Goal: Task Accomplishment & Management: Manage account settings

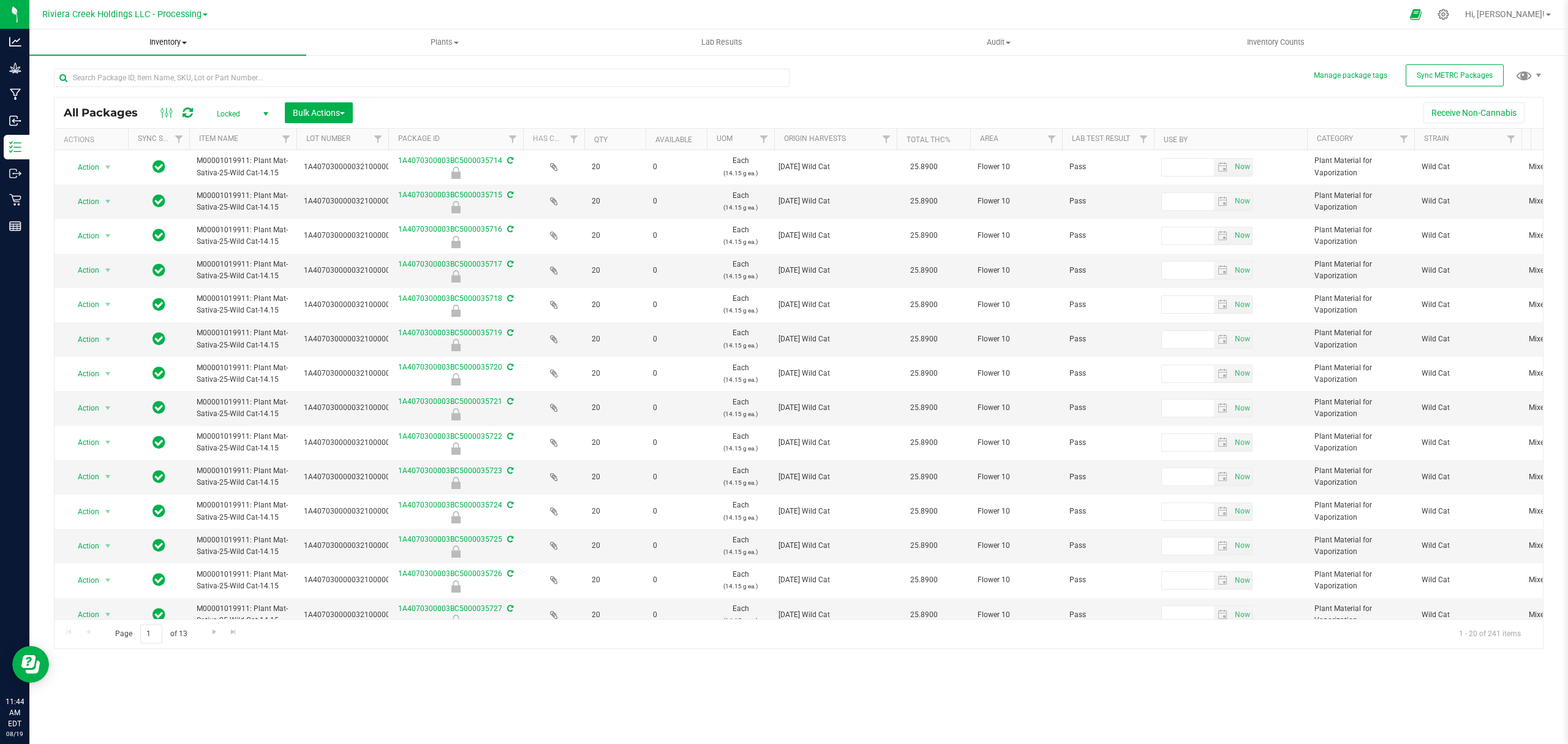
click at [167, 49] on uib-tab-heading "Inventory All packages All inventory Waste log Create inventory" at bounding box center [168, 42] width 277 height 26
click at [137, 147] on li "From bill of materials" at bounding box center [168, 147] width 277 height 15
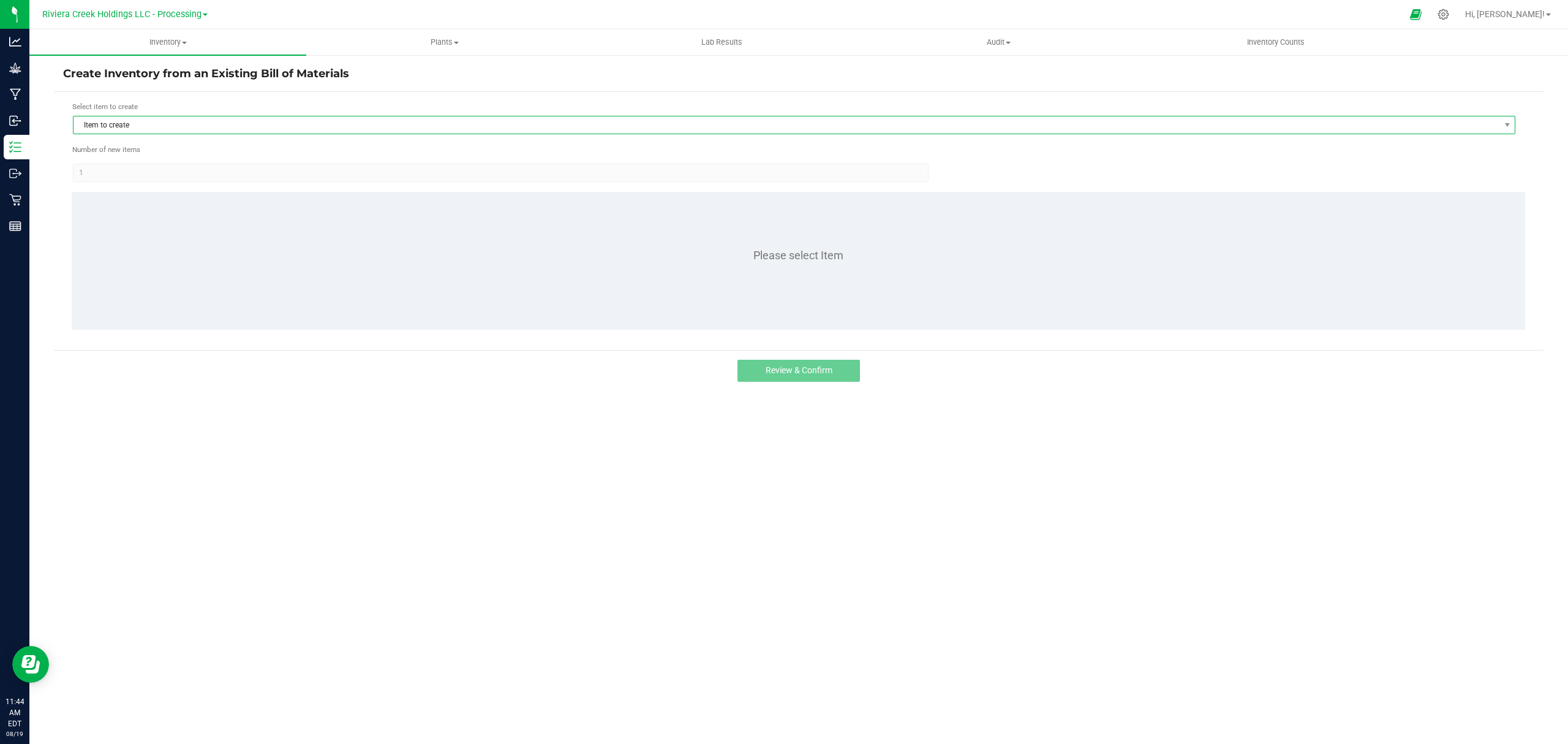
click at [162, 126] on span "Item to create" at bounding box center [786, 125] width 1426 height 17
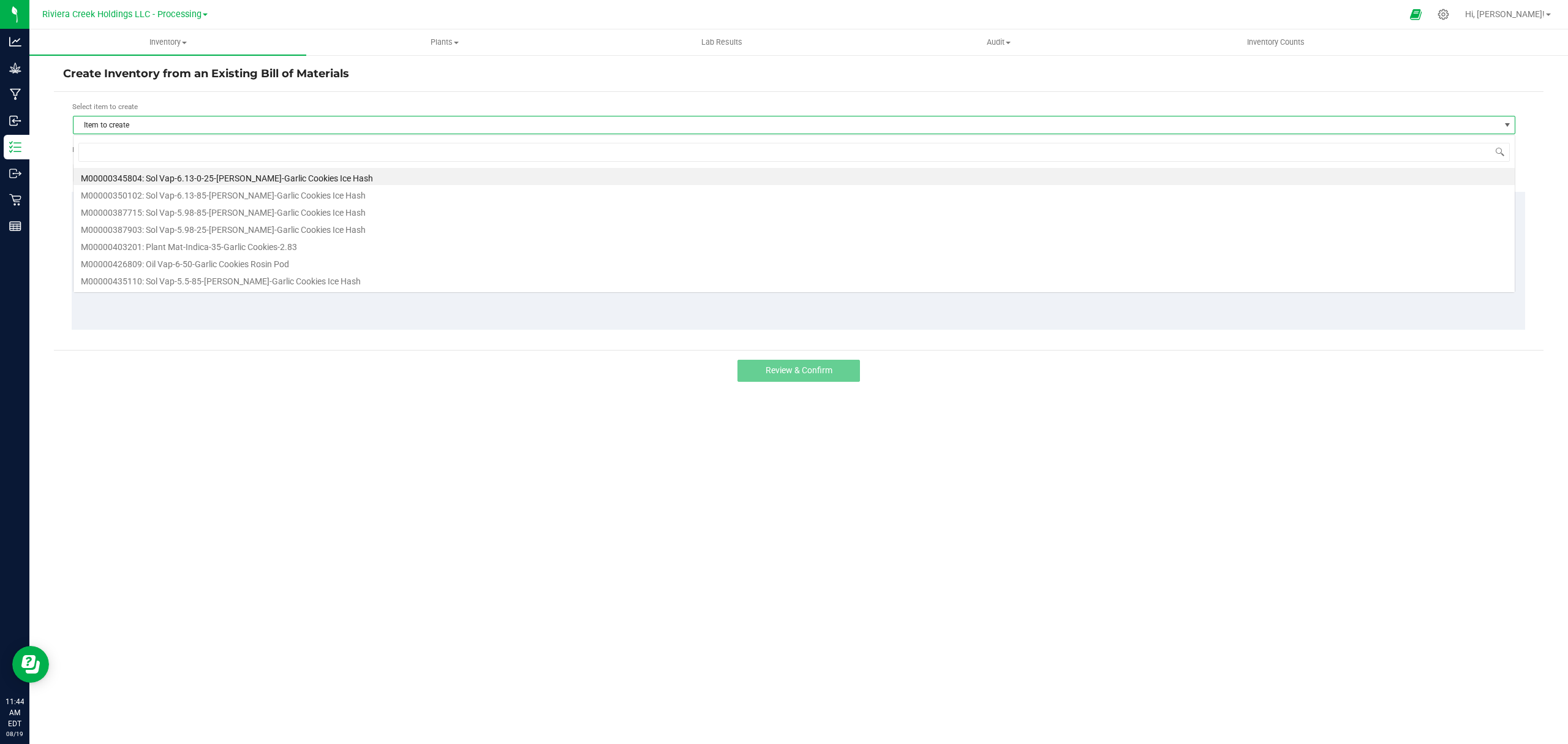
scroll to position [18, 1443]
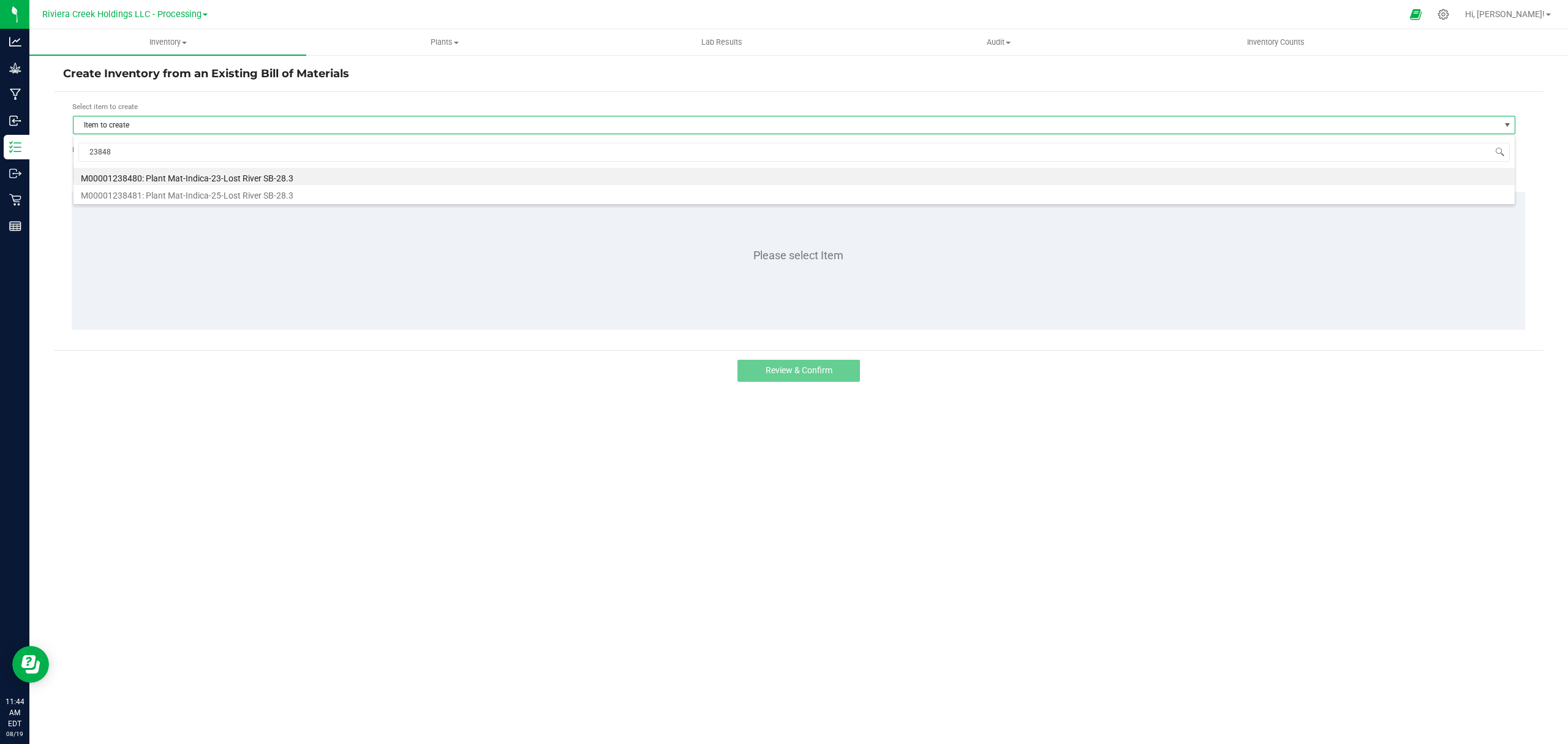
type input "238480"
click at [292, 174] on li "M00001238480: Plant Mat-Indica-23-Lost River SB-28.3" at bounding box center [793, 176] width 1441 height 17
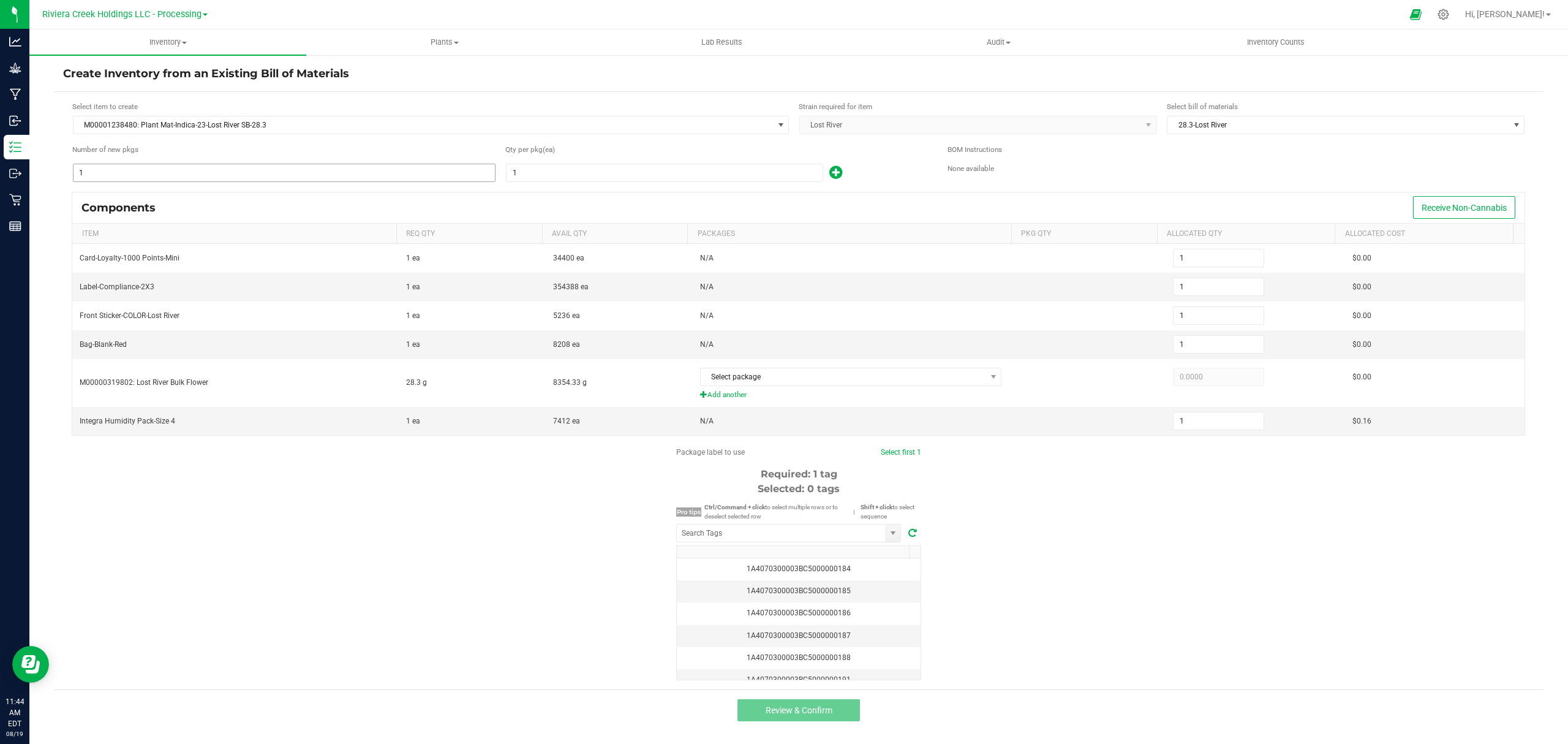
click at [200, 166] on input "1" at bounding box center [283, 173] width 421 height 17
type input "3"
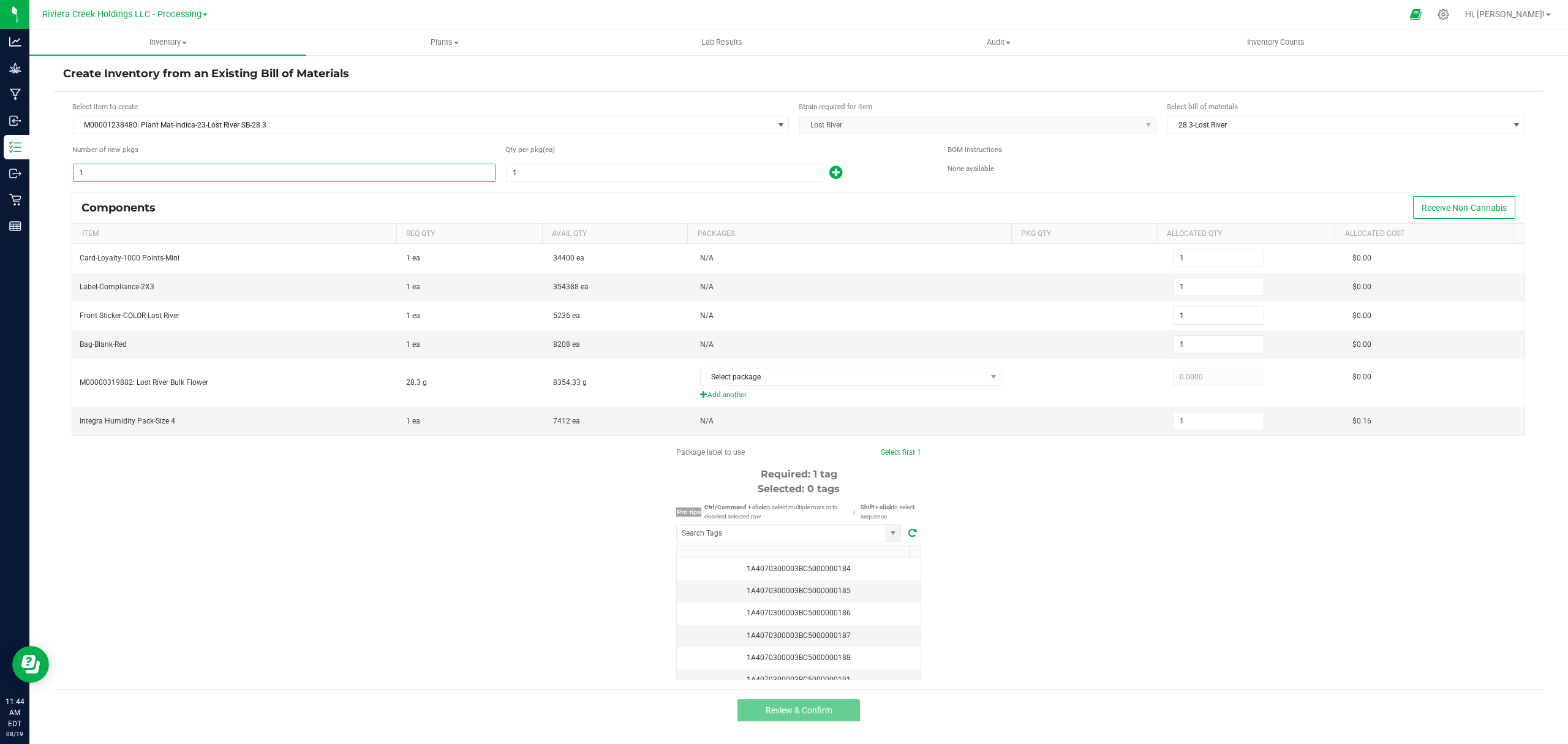
type input "3"
click at [560, 175] on input "1" at bounding box center [664, 173] width 316 height 17
type input "10"
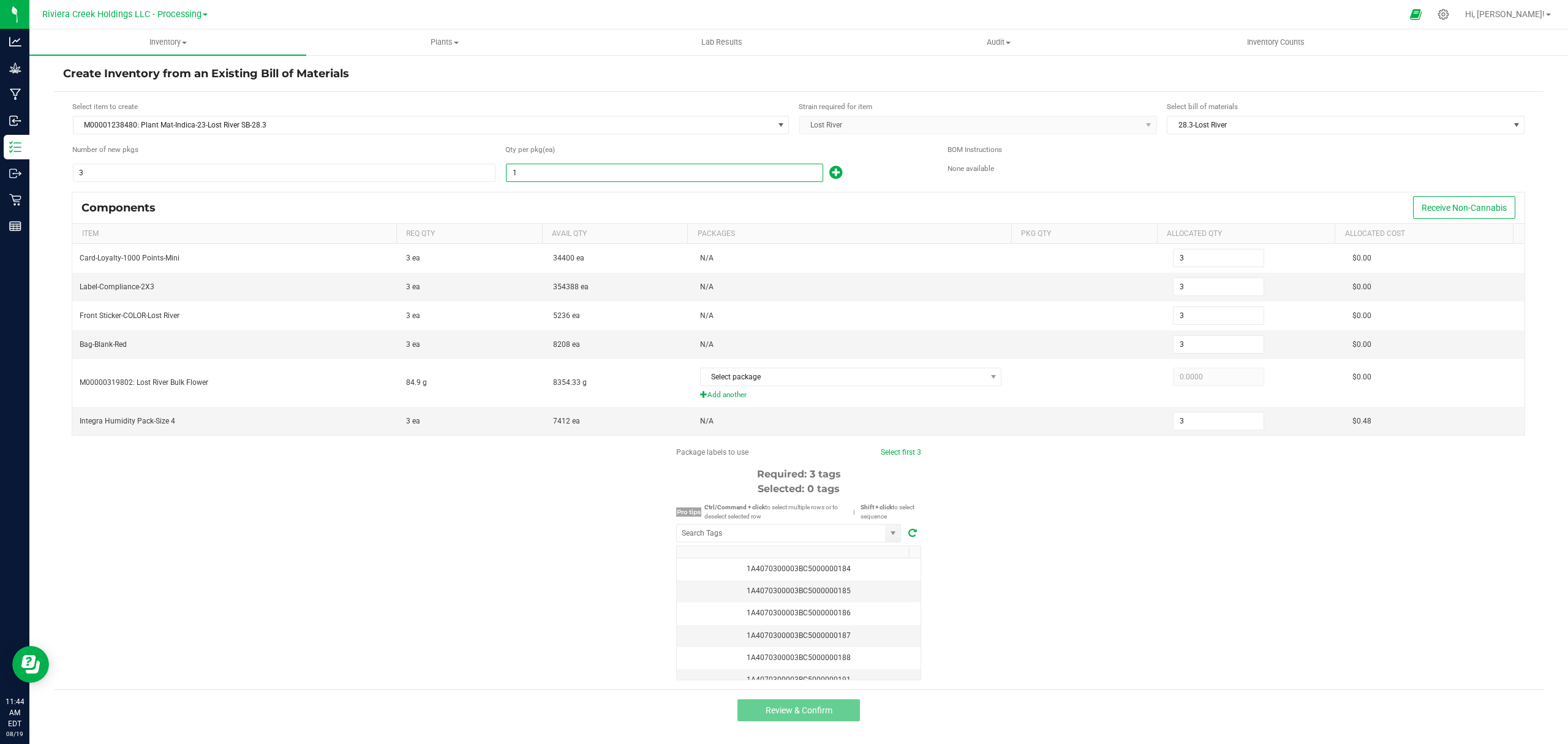
type input "30"
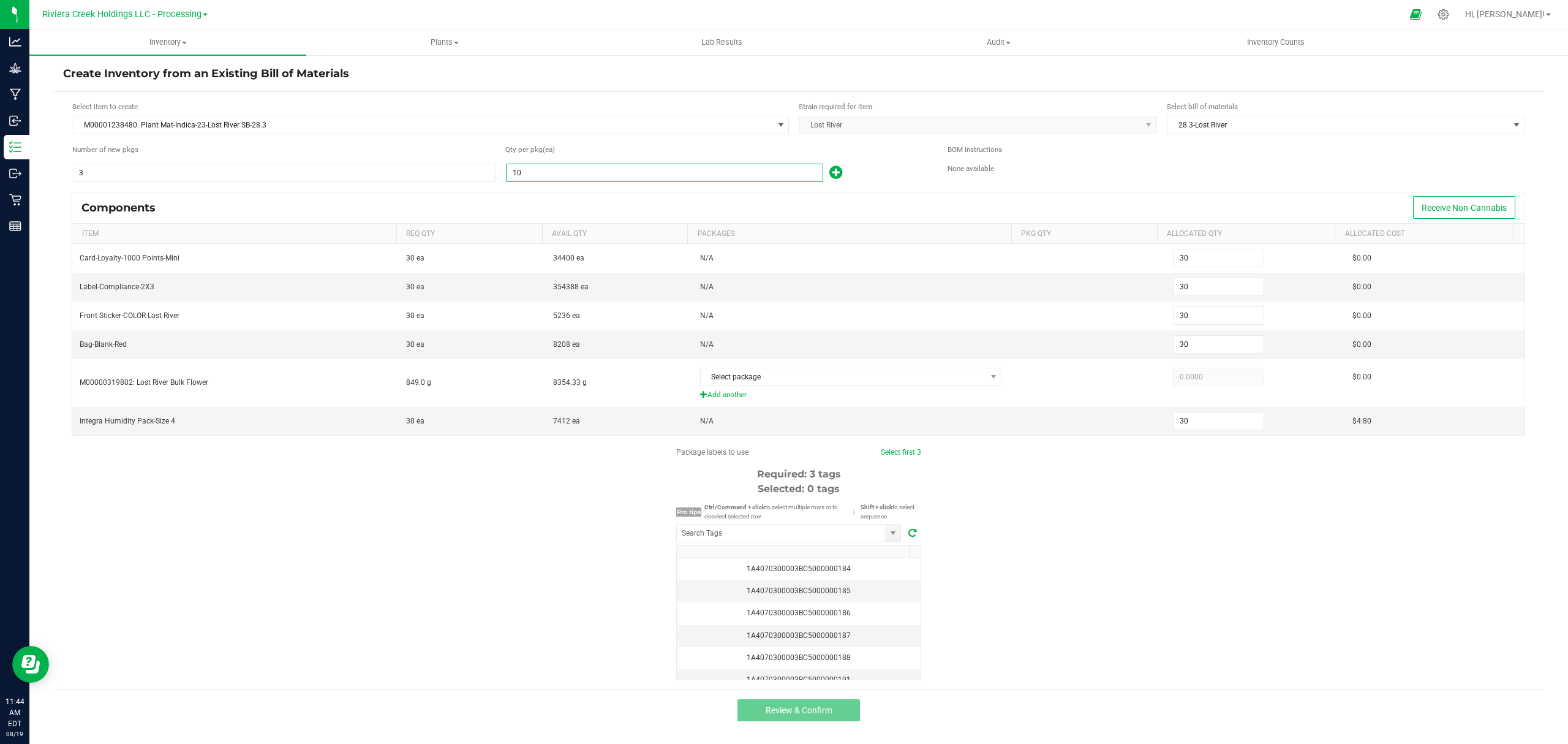
type input "10"
click at [841, 168] on icon at bounding box center [836, 173] width 13 height 16
type input "31"
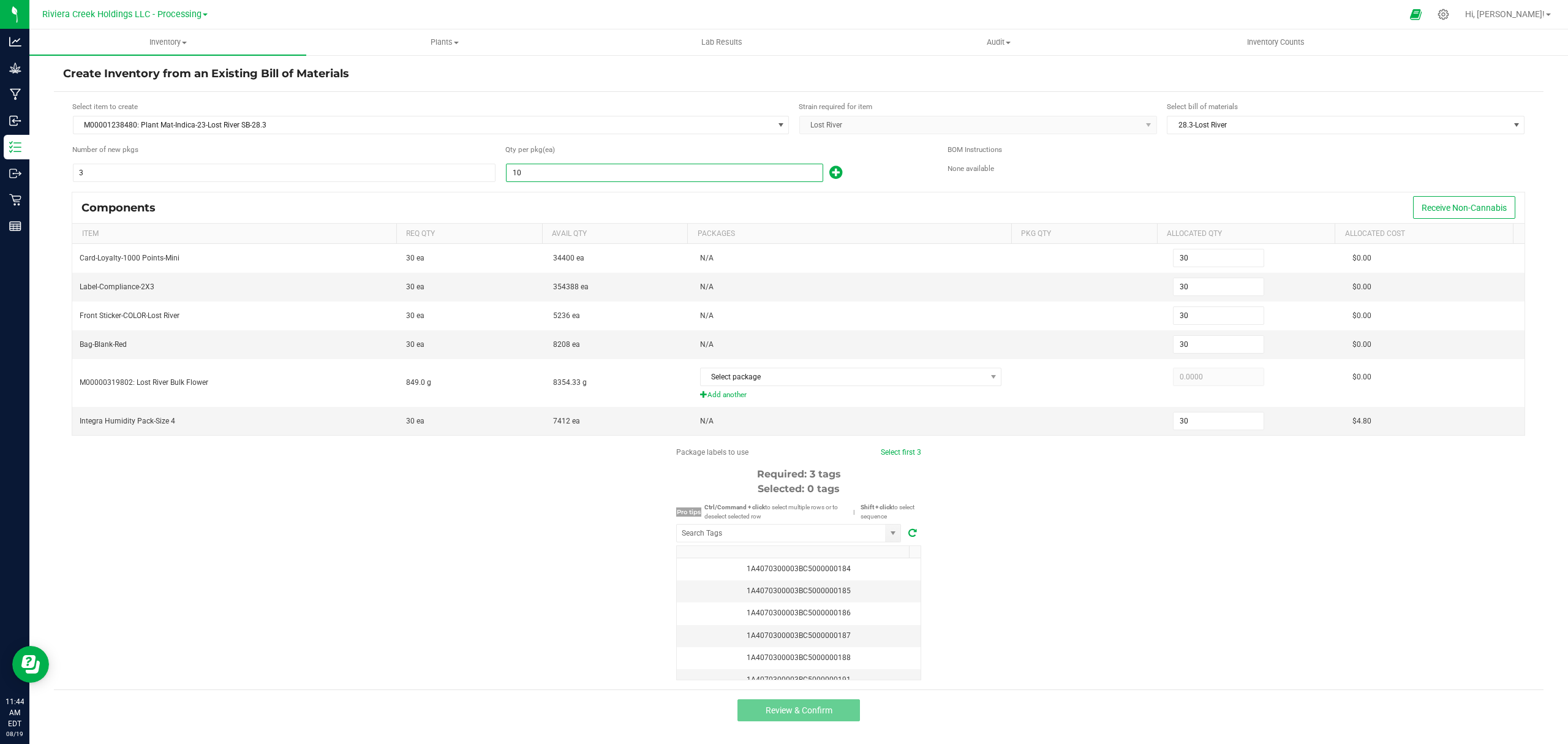
type input "31"
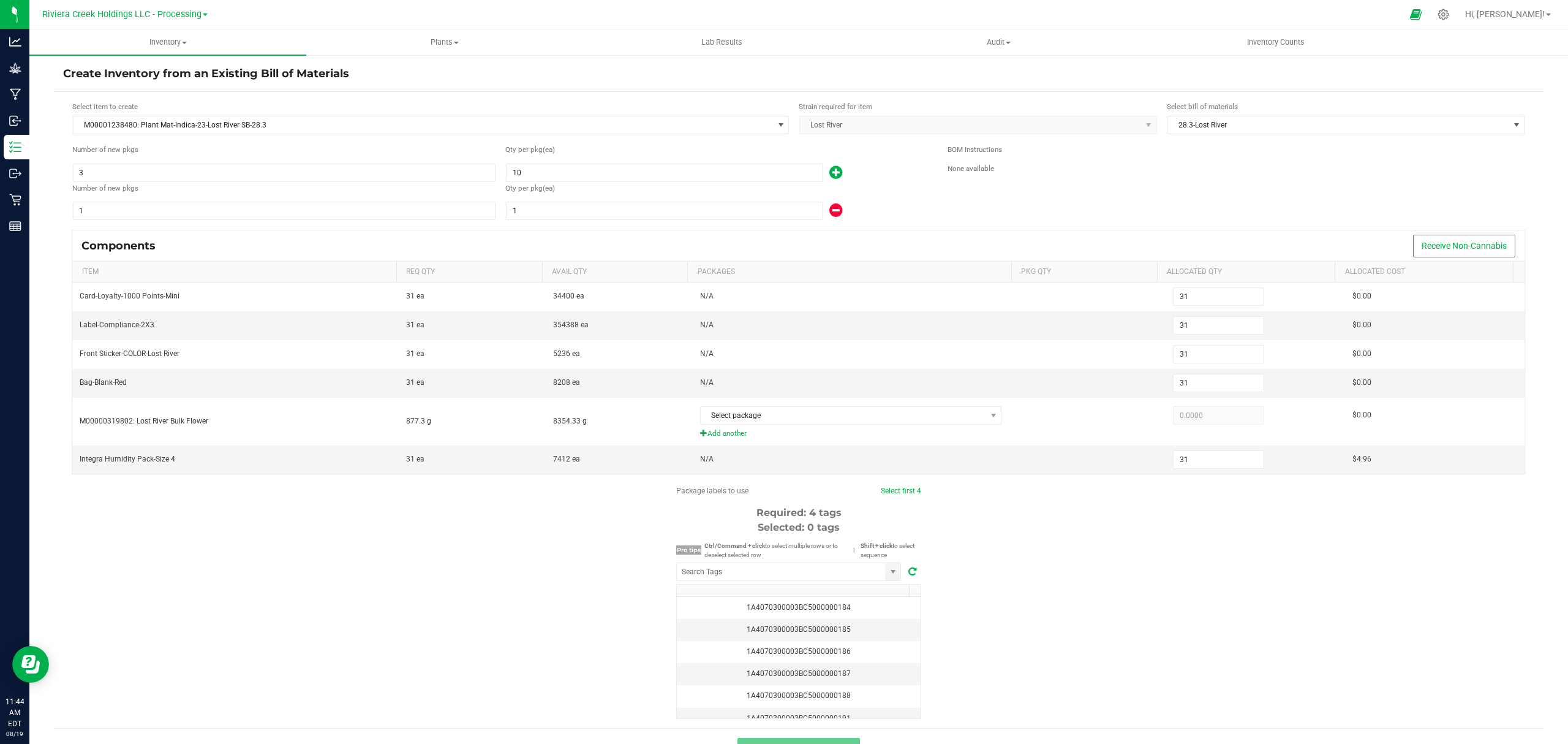
click at [726, 224] on form "Select item to create M00001238480: Plant Mat-Indica-23-Lost River SB-28.3 Stra…" at bounding box center [799, 409] width 1471 height 618
click at [725, 218] on input "1" at bounding box center [664, 211] width 316 height 17
type input "32"
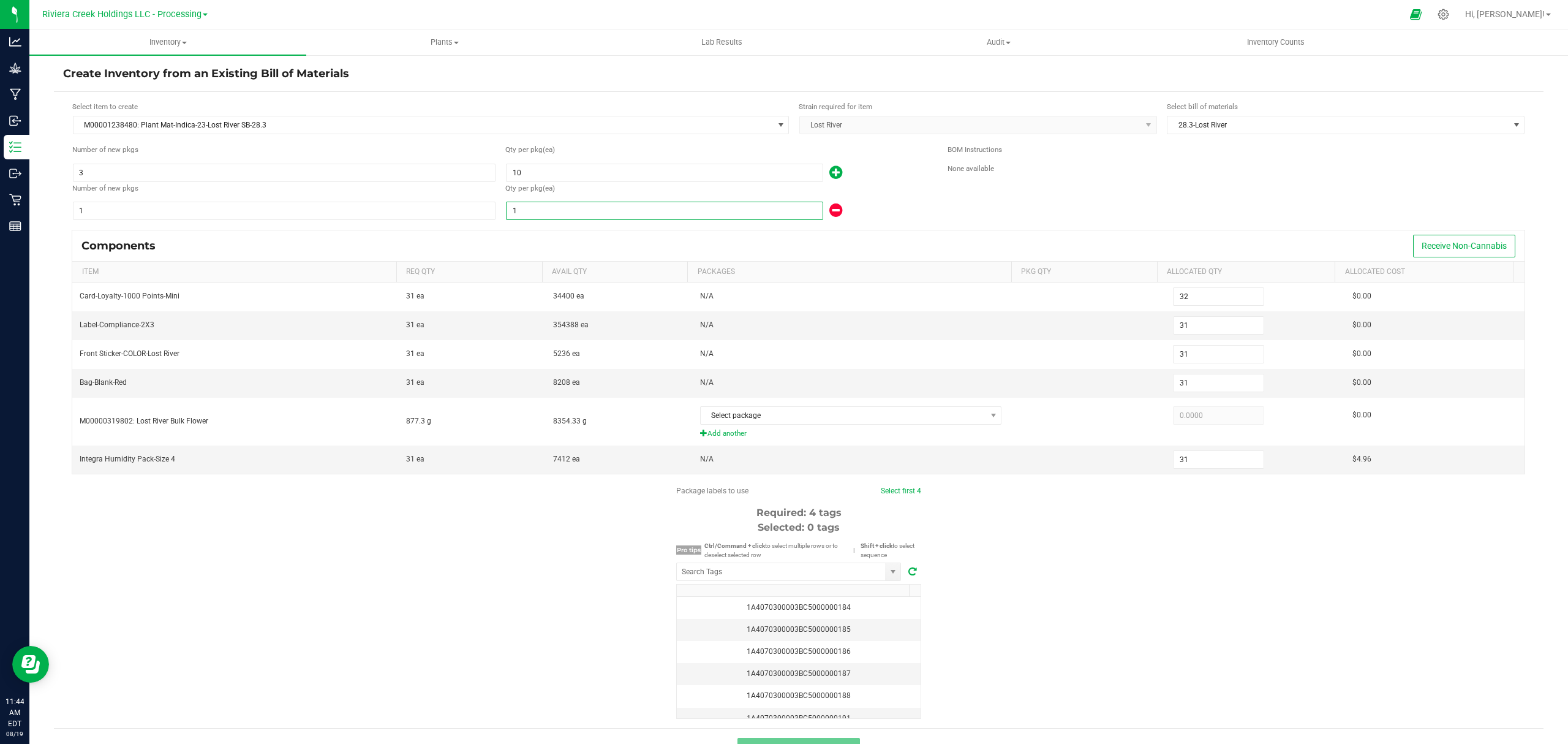
type input "32"
type input "2"
drag, startPoint x: 966, startPoint y: 199, endPoint x: 970, endPoint y: 207, distance: 8.9
click at [970, 206] on div "BOM Instructions None available" at bounding box center [1236, 183] width 577 height 77
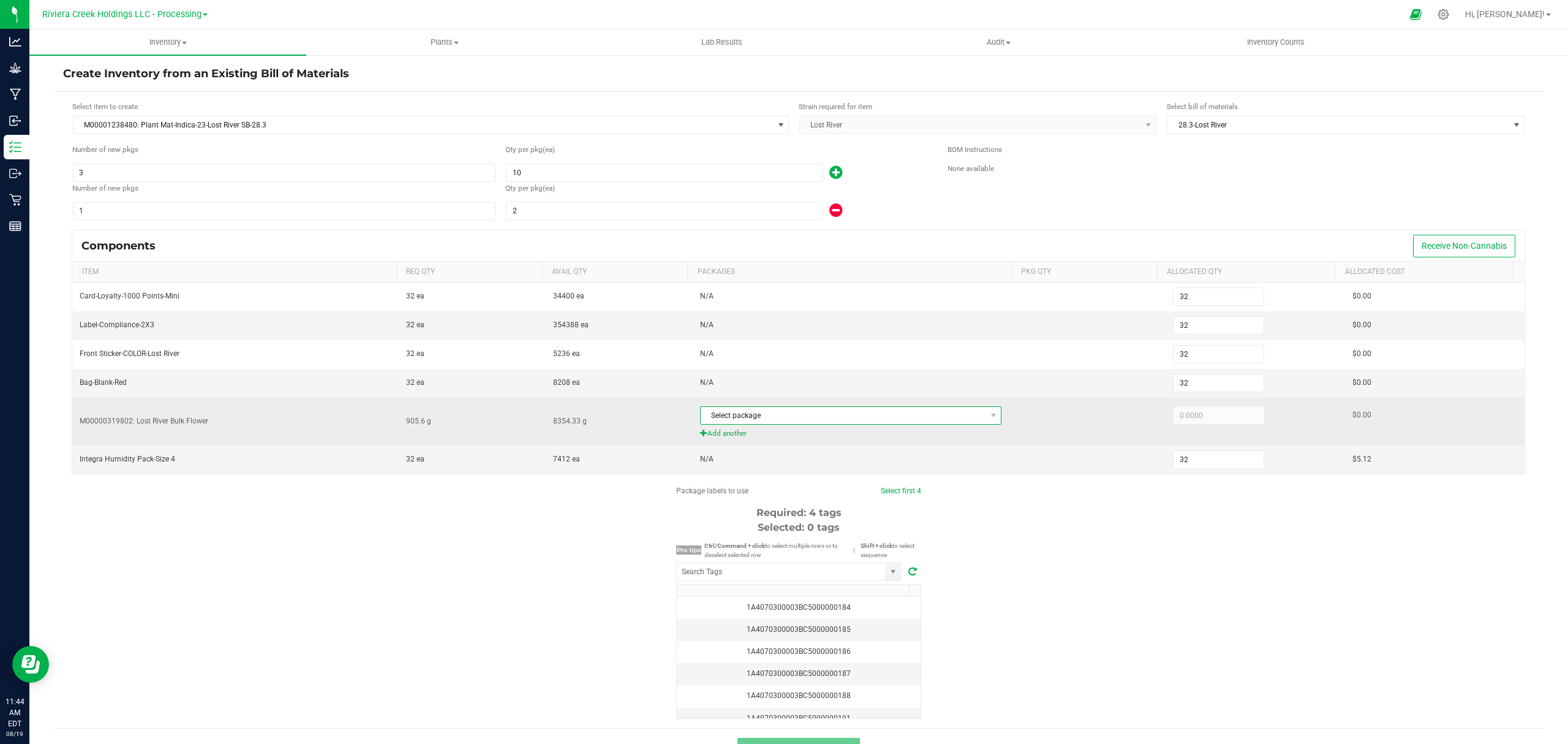
click at [802, 413] on span "Select package" at bounding box center [844, 416] width 285 height 17
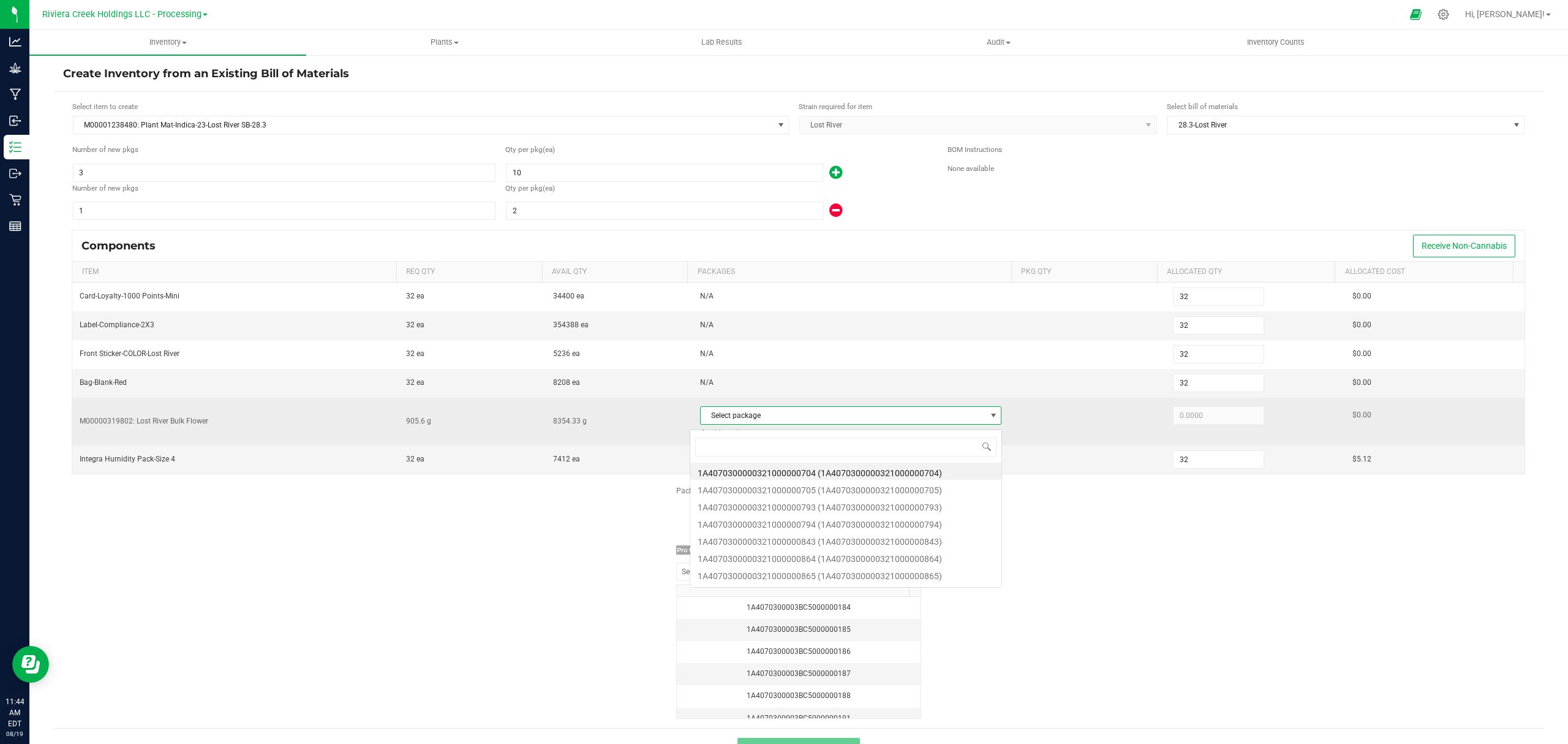
scroll to position [18, 295]
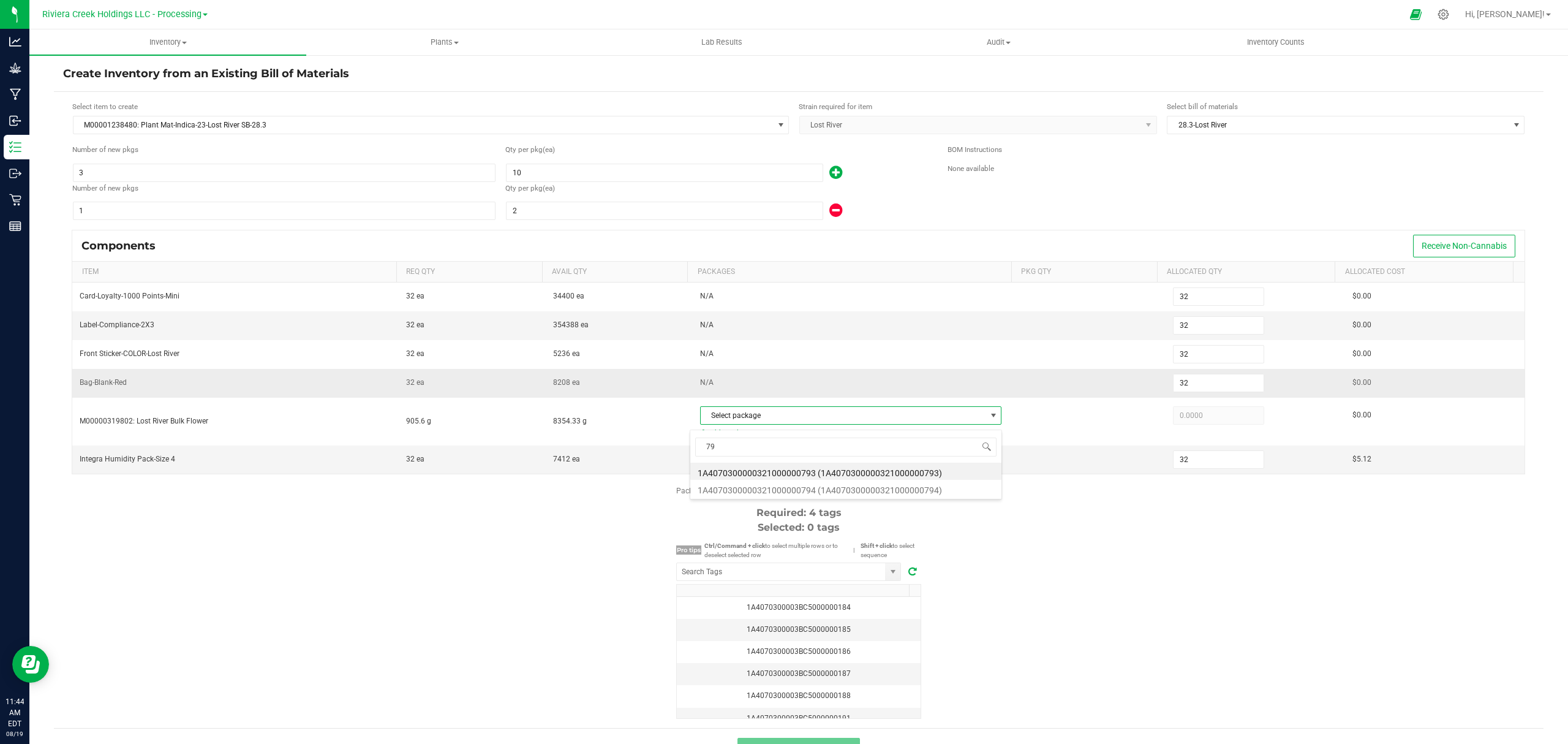
type input "794"
click at [882, 473] on li "1A4070300000321000000794 (1A4070300000321000000794)" at bounding box center [846, 471] width 311 height 17
type input "905.6000"
drag, startPoint x: 1041, startPoint y: 536, endPoint x: 1040, endPoint y: 545, distance: 9.1
click at [1041, 537] on div "Package labels to use Select first 4 Required: 4 tags Selected: 0 tags Pro tips…" at bounding box center [798, 602] width 1489 height 234
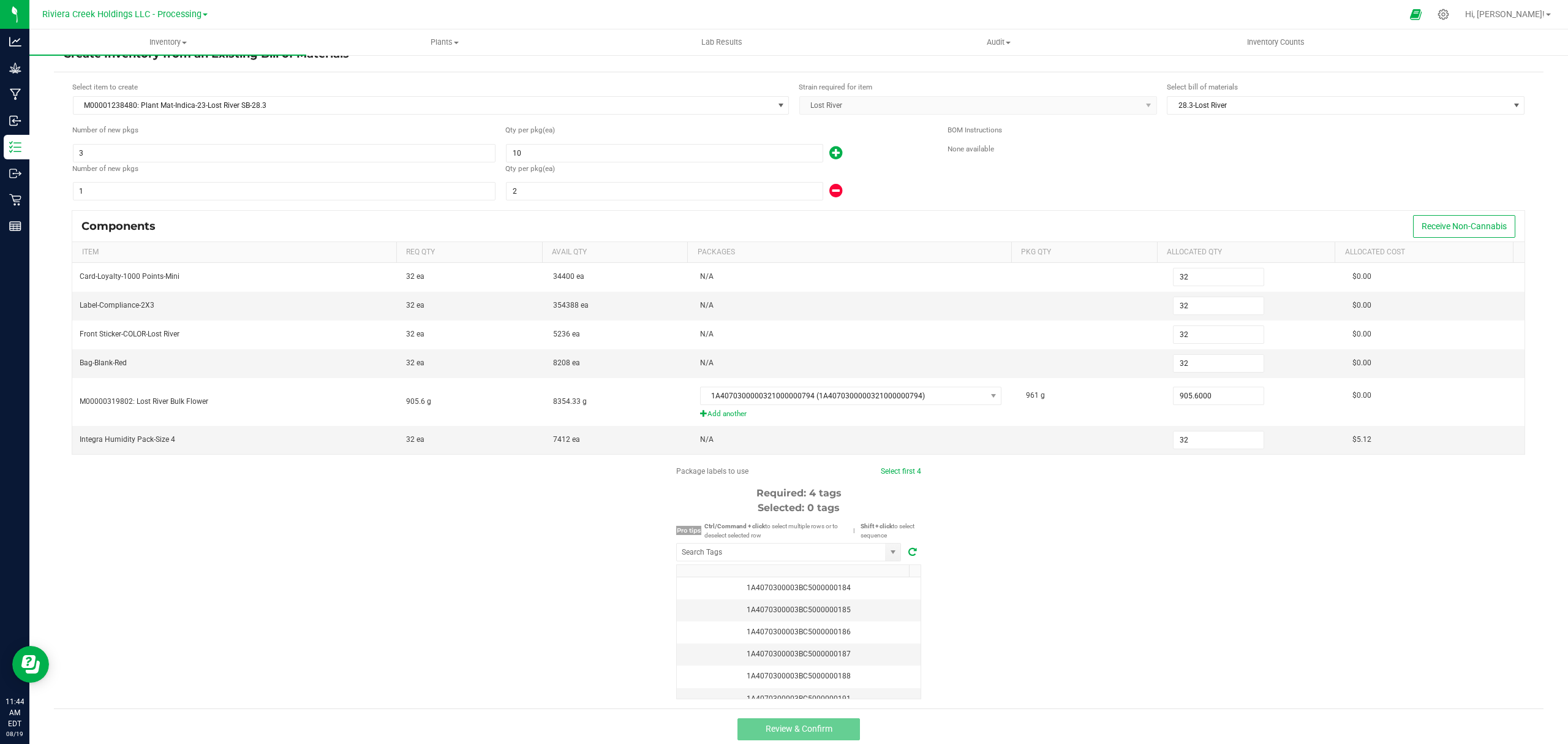
scroll to position [31, 0]
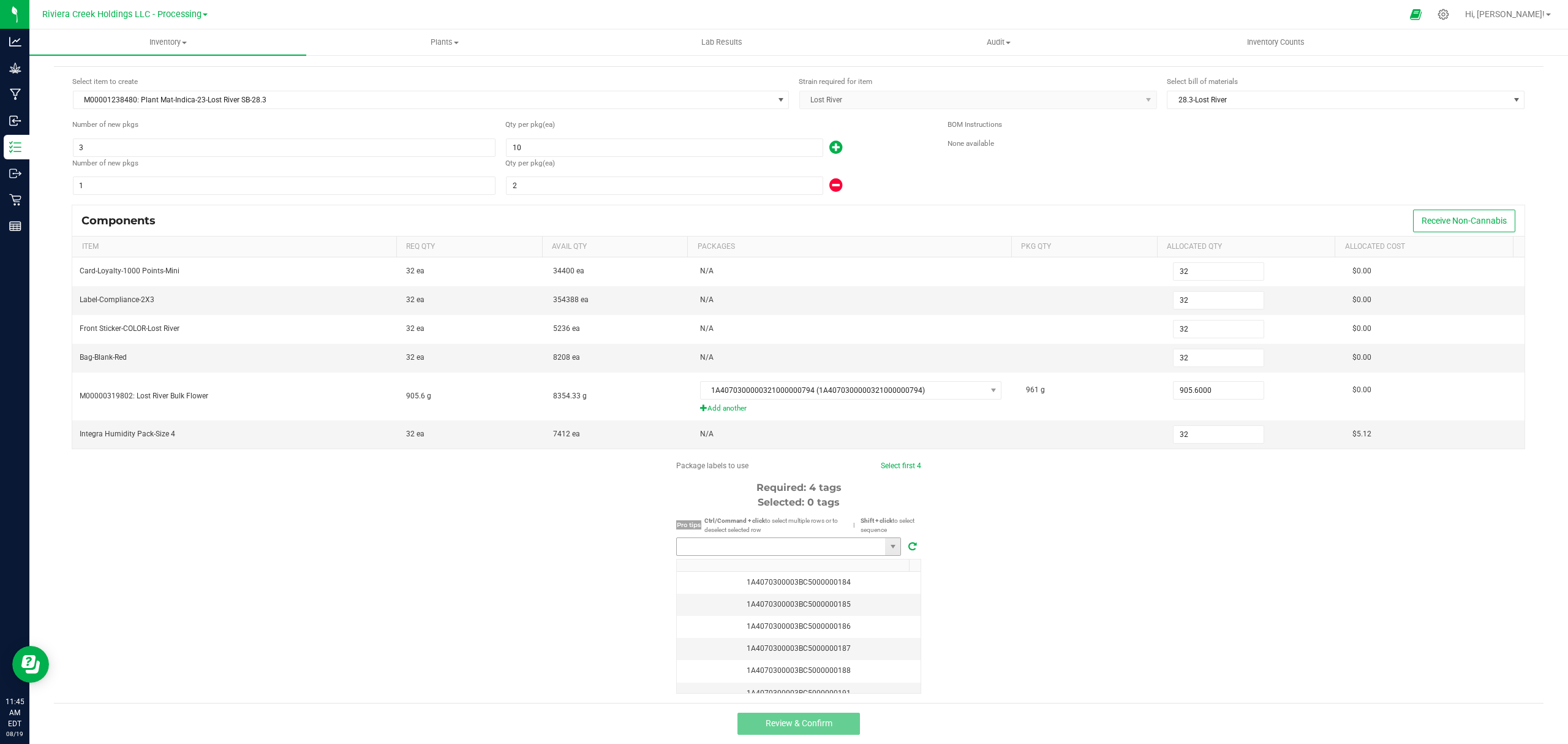
click at [840, 548] on input "NO DATA FOUND" at bounding box center [780, 546] width 208 height 17
click at [768, 563] on li "1A4070300003BC5000035729" at bounding box center [782, 569] width 224 height 21
type input "1A4070300003BC5000035729"
click at [882, 465] on link "Select first 4" at bounding box center [895, 465] width 40 height 9
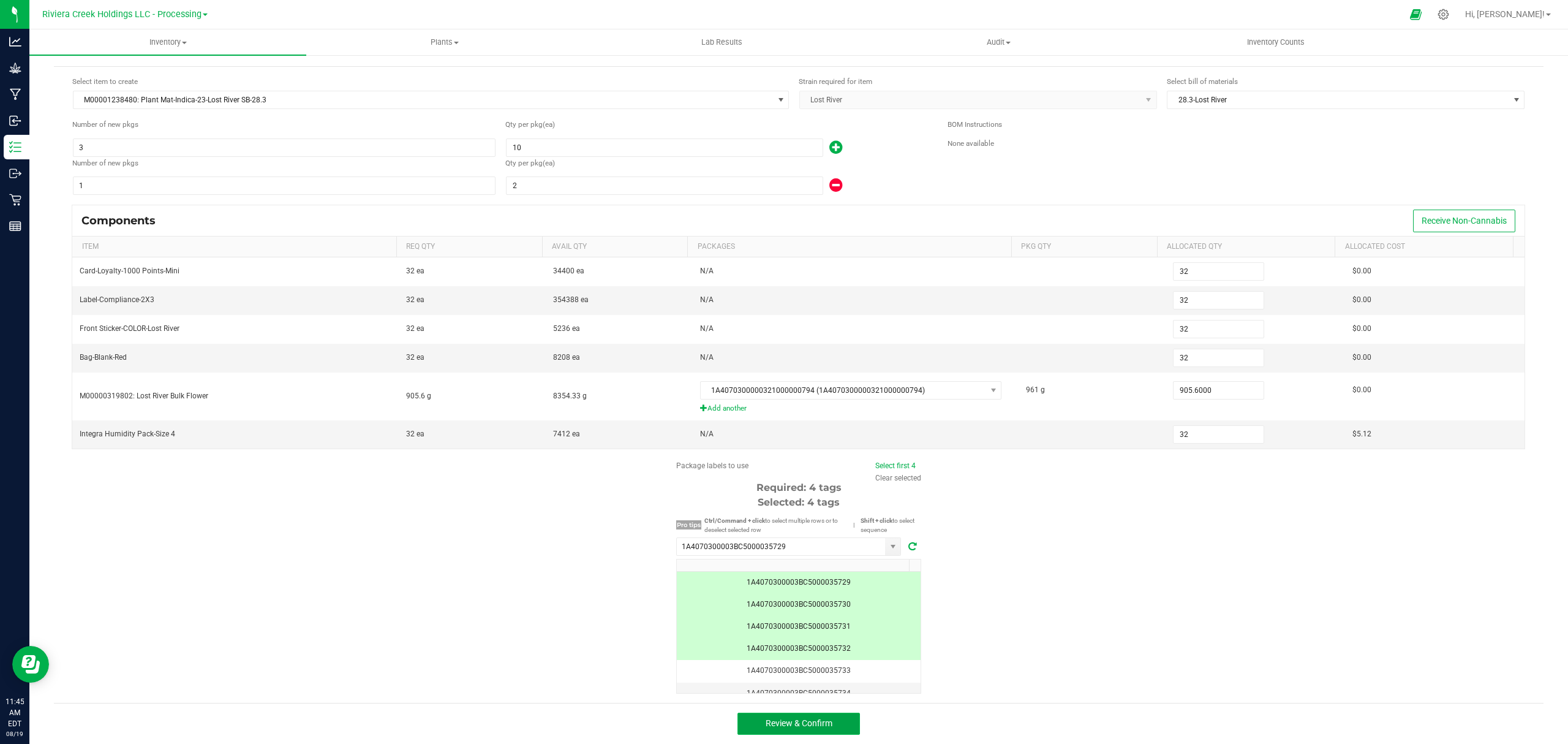
click at [830, 730] on button "Review & Confirm" at bounding box center [798, 723] width 122 height 22
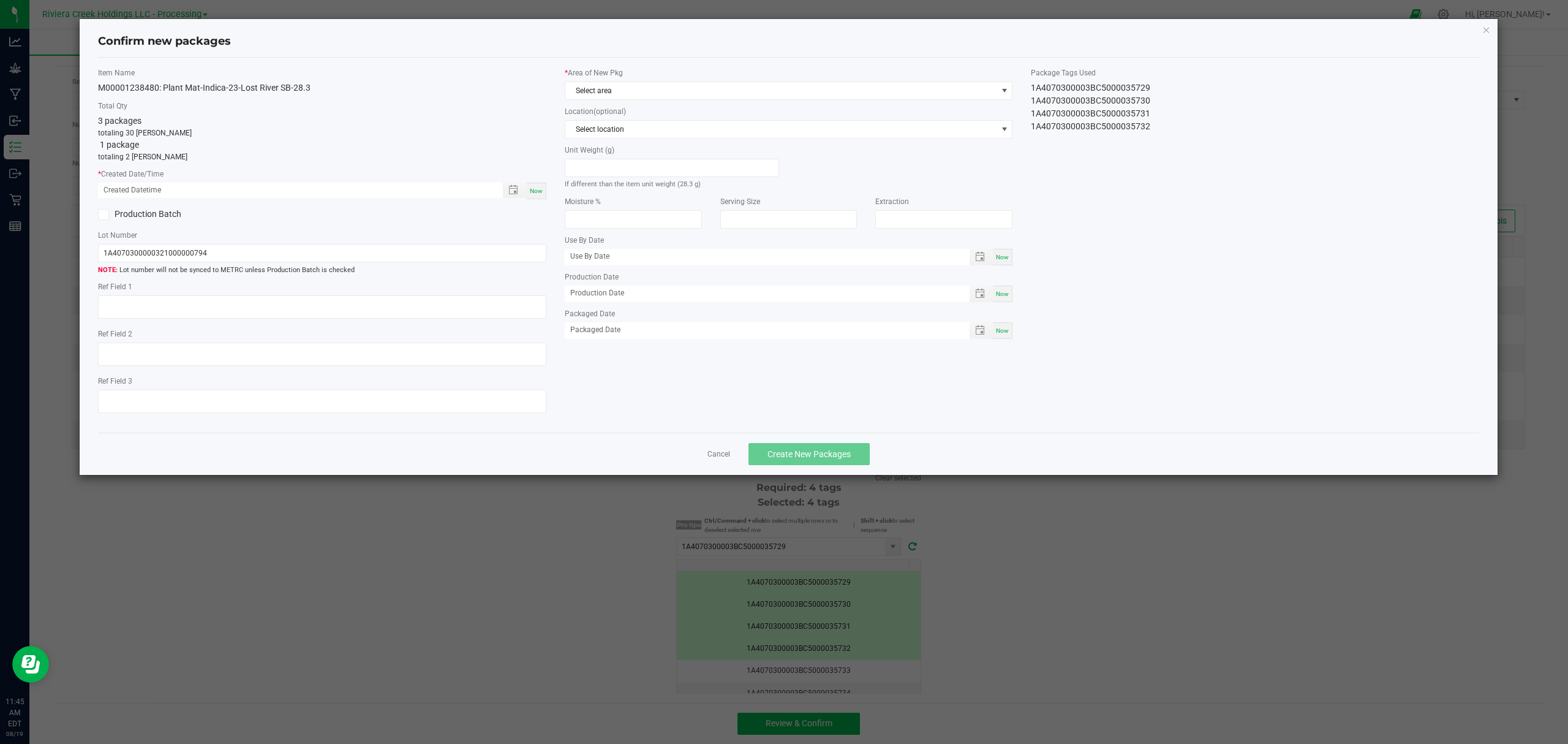
click at [535, 188] on span "Now" at bounding box center [536, 190] width 13 height 6
type input "[DATE] 11:45 AM"
click at [698, 89] on span "Select area" at bounding box center [781, 91] width 432 height 17
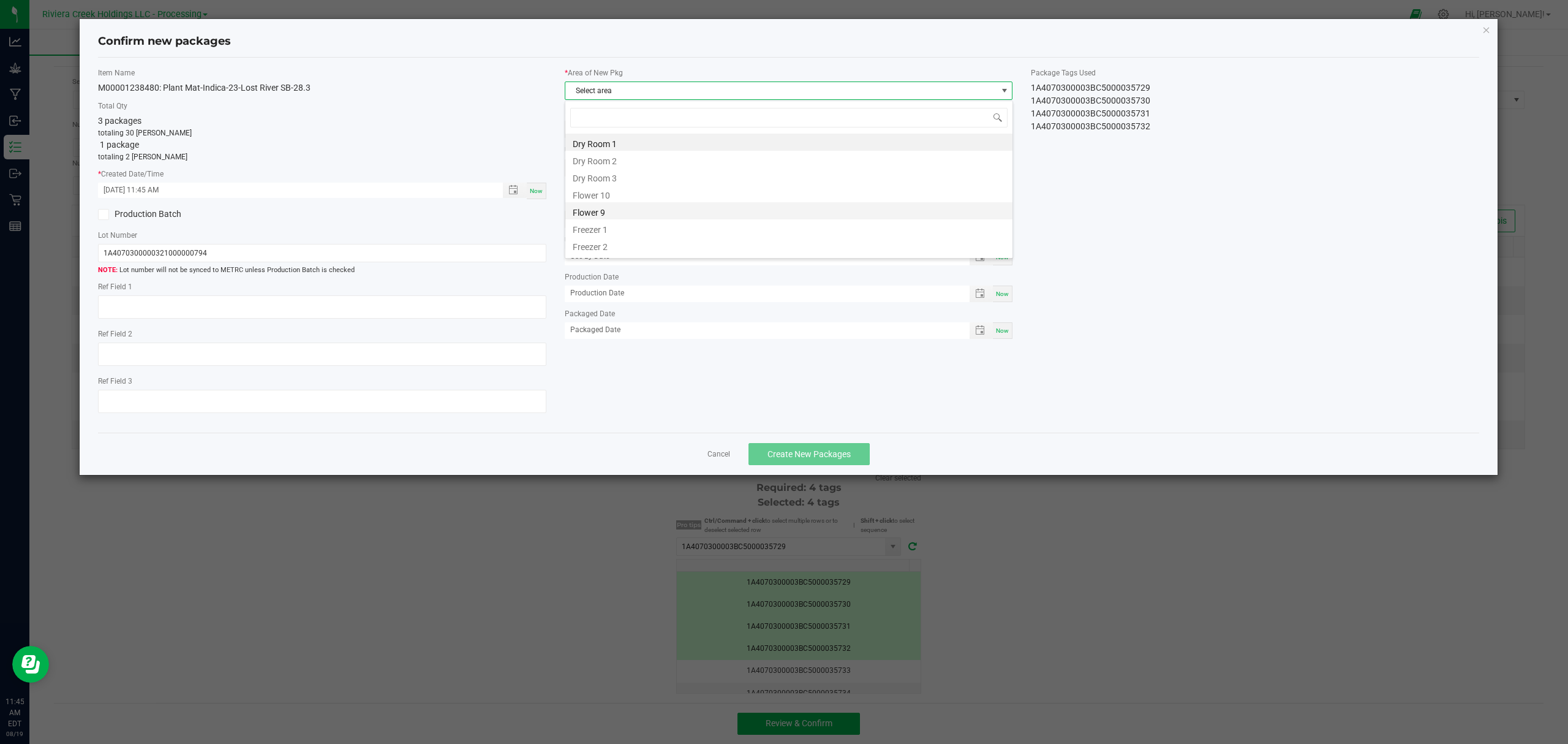
click at [643, 205] on li "Flower 9" at bounding box center [789, 211] width 447 height 17
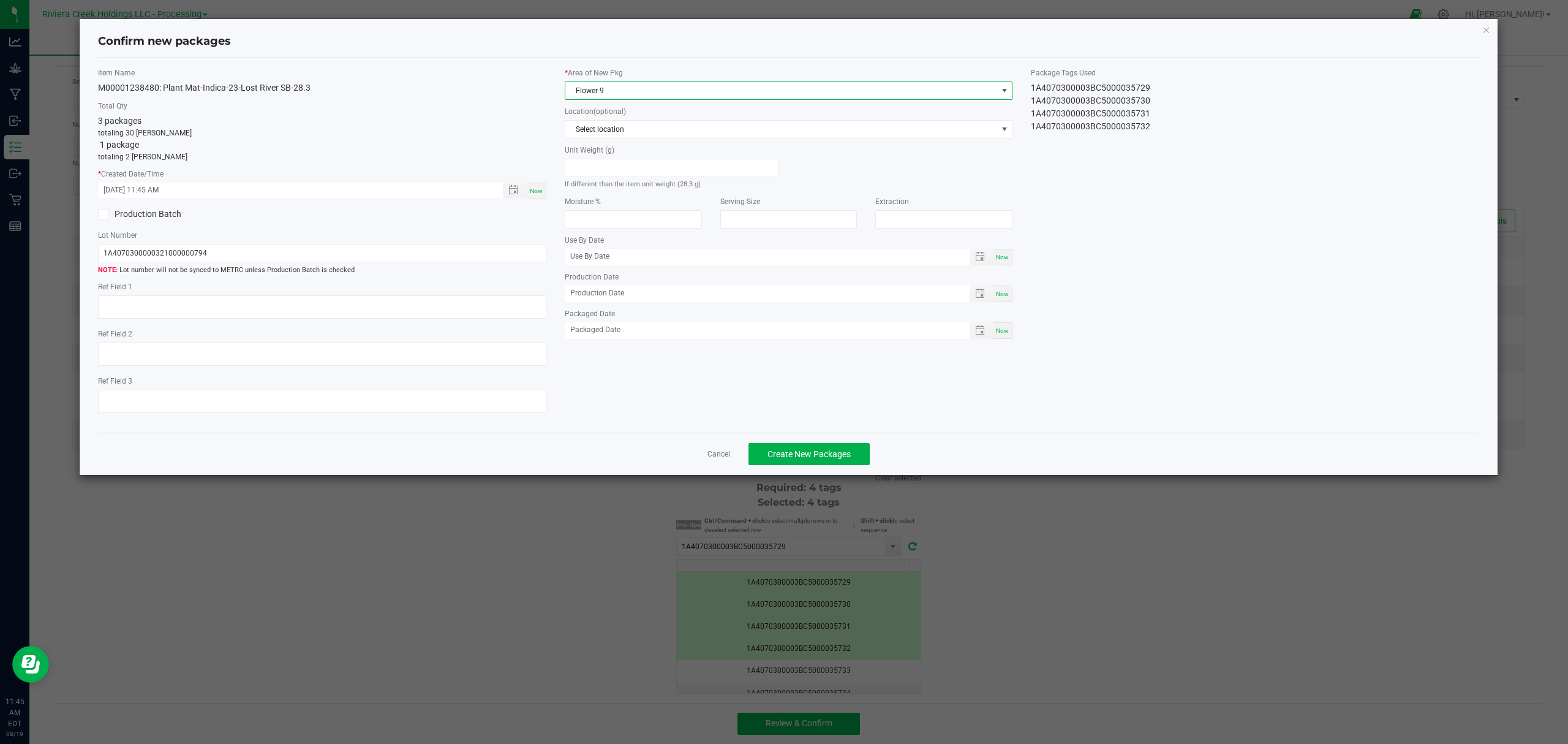
click at [652, 92] on span "Flower 9" at bounding box center [781, 91] width 432 height 17
click at [616, 189] on li "Flower 10" at bounding box center [789, 193] width 447 height 17
click at [799, 459] on span "Create New Packages" at bounding box center [809, 454] width 83 height 10
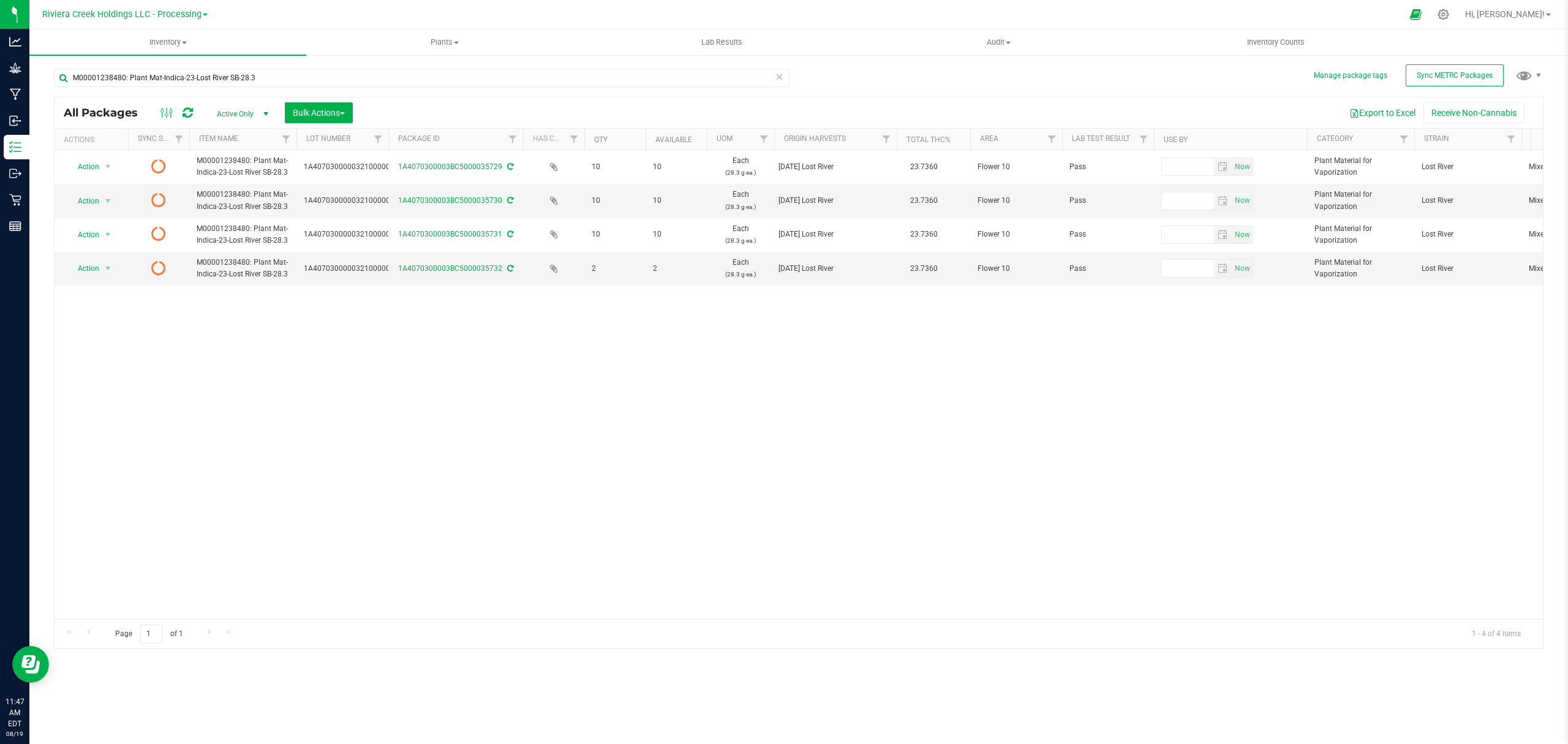
click at [191, 114] on icon at bounding box center [187, 112] width 11 height 12
click at [1262, 43] on span "Inventory Counts" at bounding box center [1276, 43] width 91 height 11
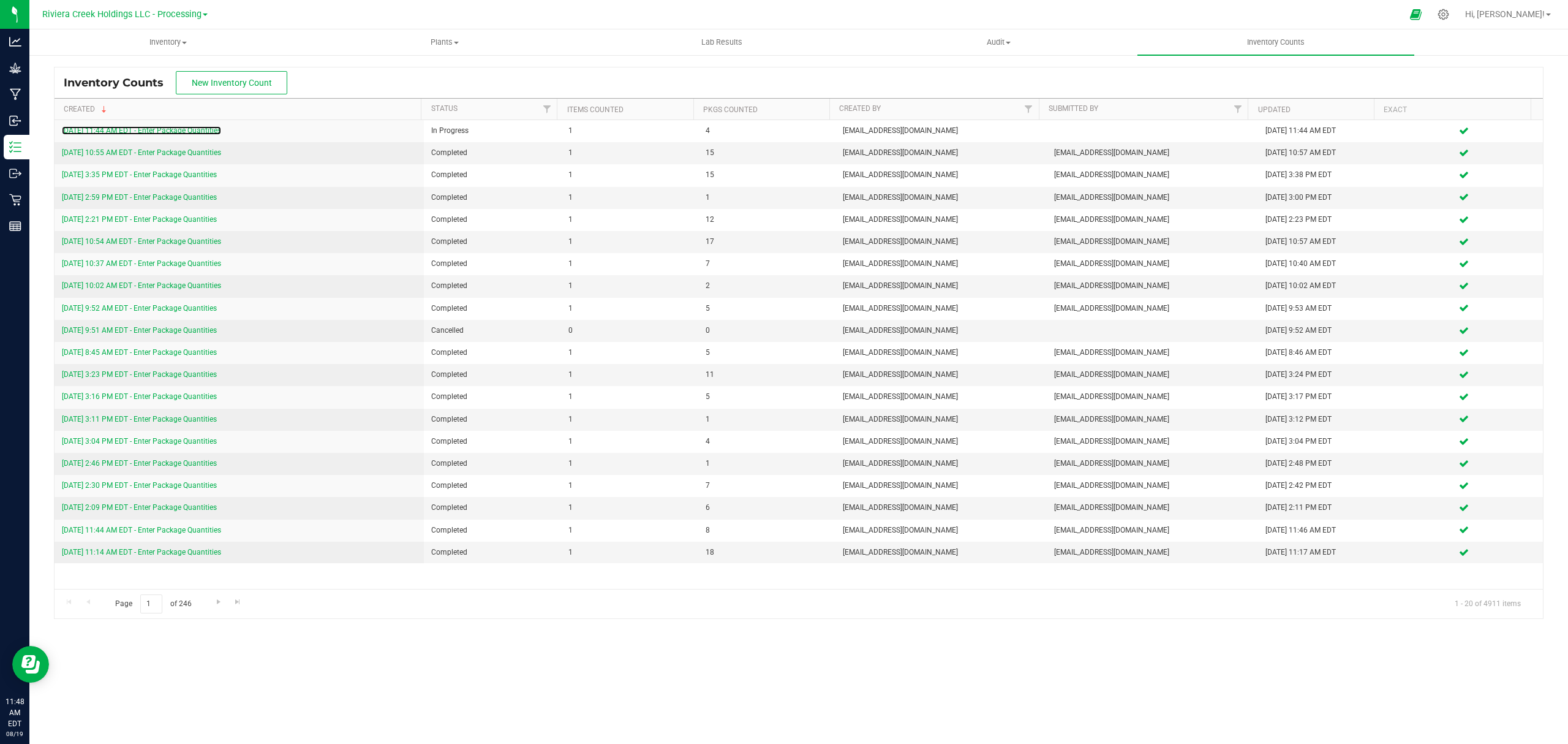
click at [172, 129] on link "[DATE] 11:44 AM EDT - Enter Package Quantities" at bounding box center [141, 131] width 159 height 9
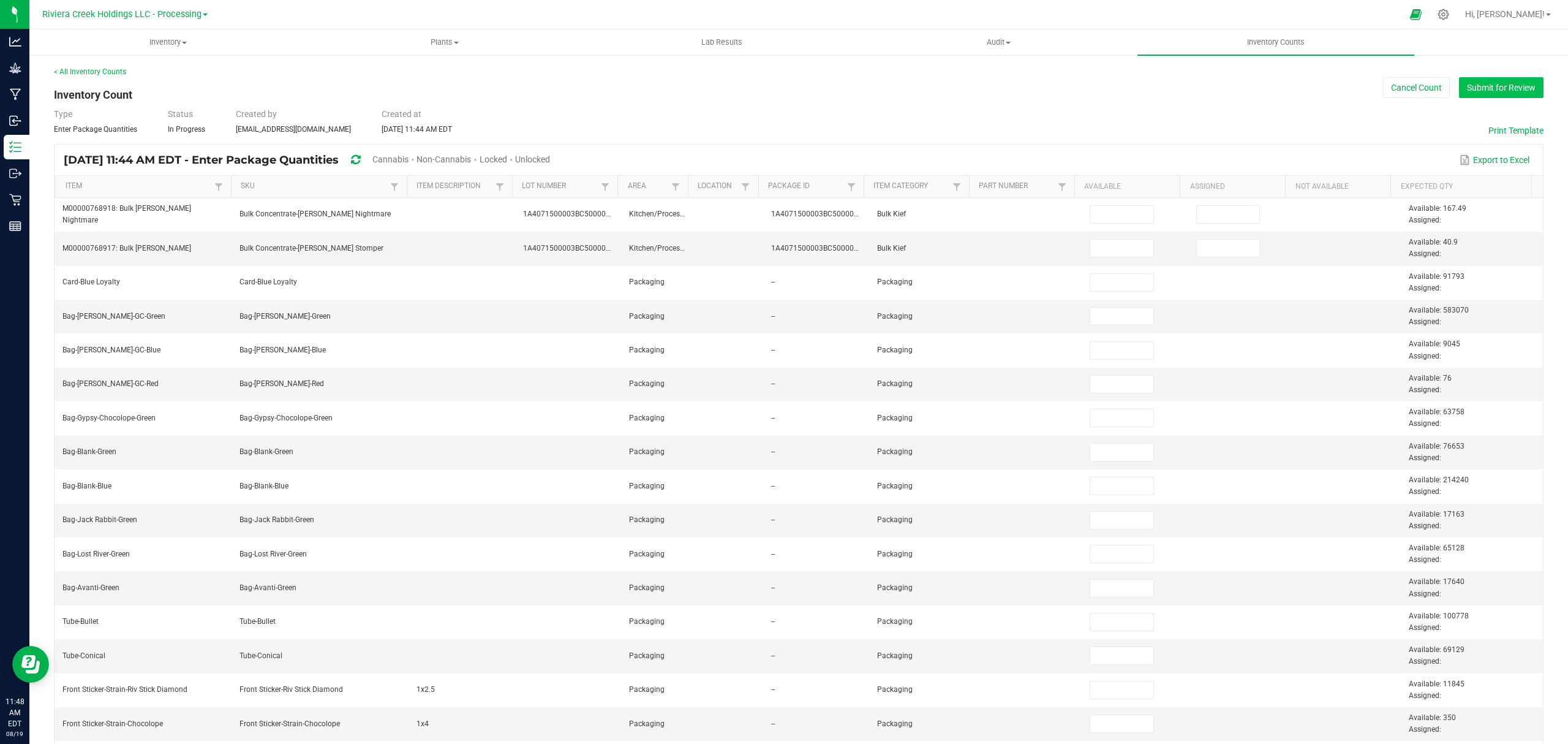
click at [1465, 79] on button "Submit for Review" at bounding box center [1501, 87] width 85 height 21
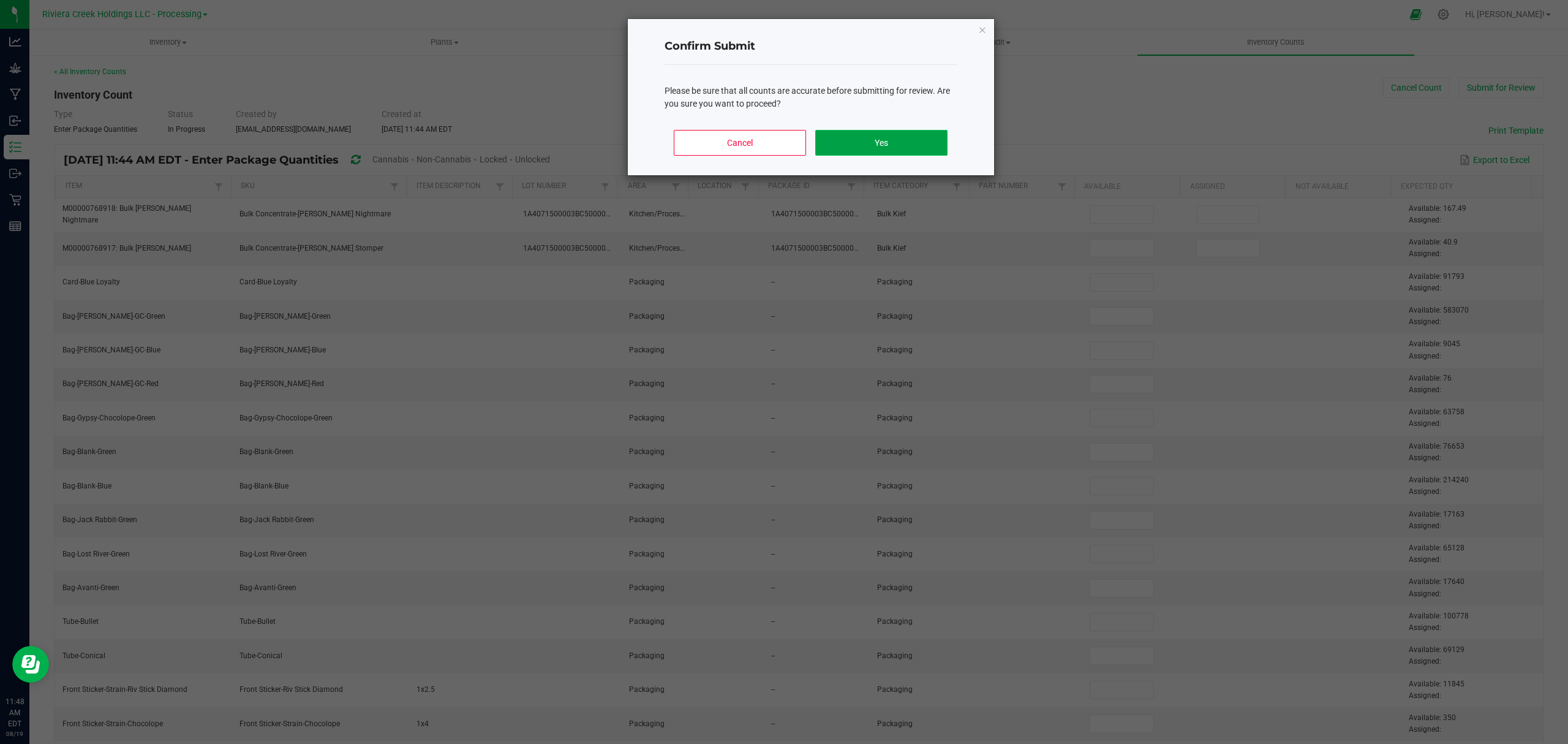
click at [884, 155] on button "Yes" at bounding box center [881, 143] width 131 height 26
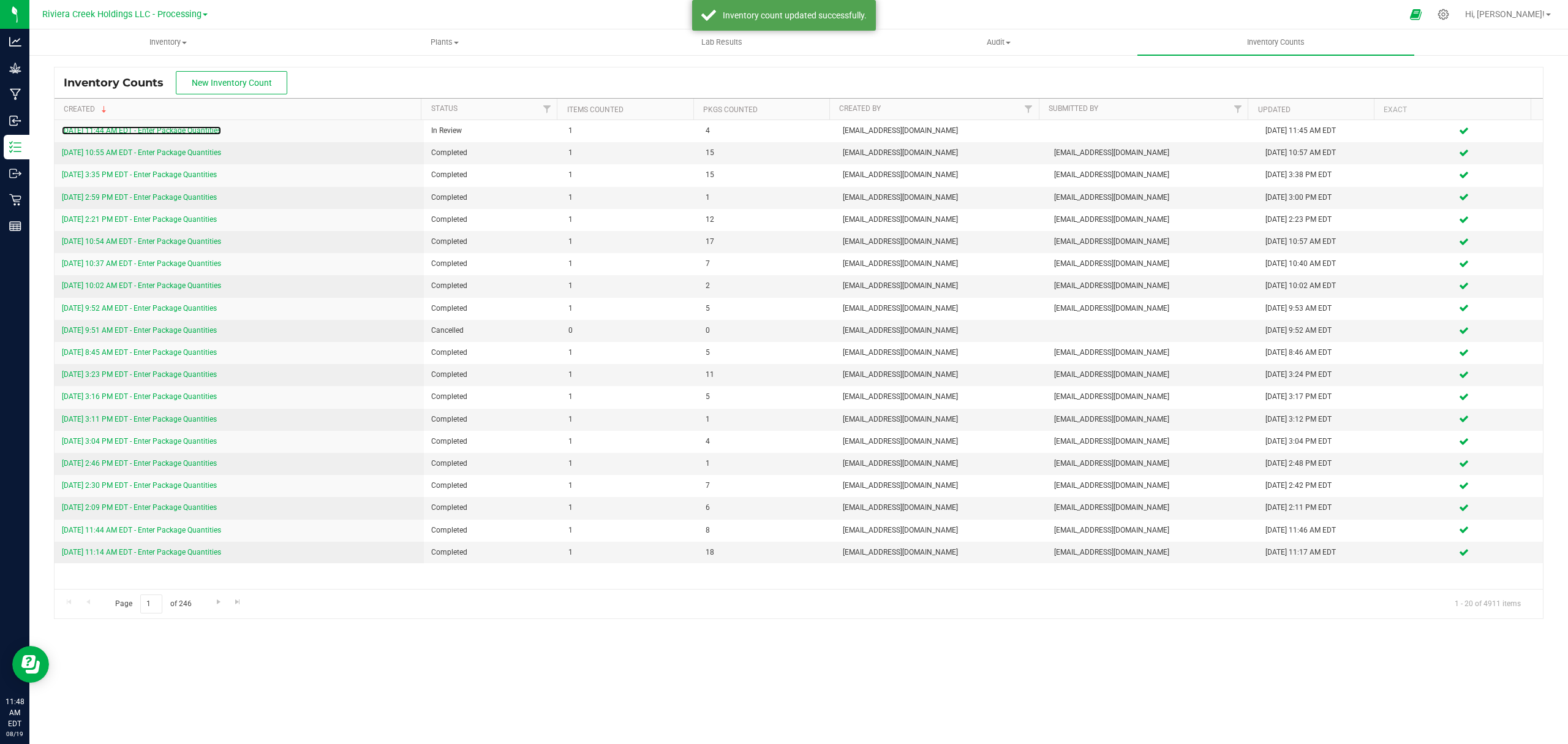
click at [174, 129] on link "[DATE] 11:44 AM EDT - Enter Package Quantities" at bounding box center [141, 131] width 159 height 9
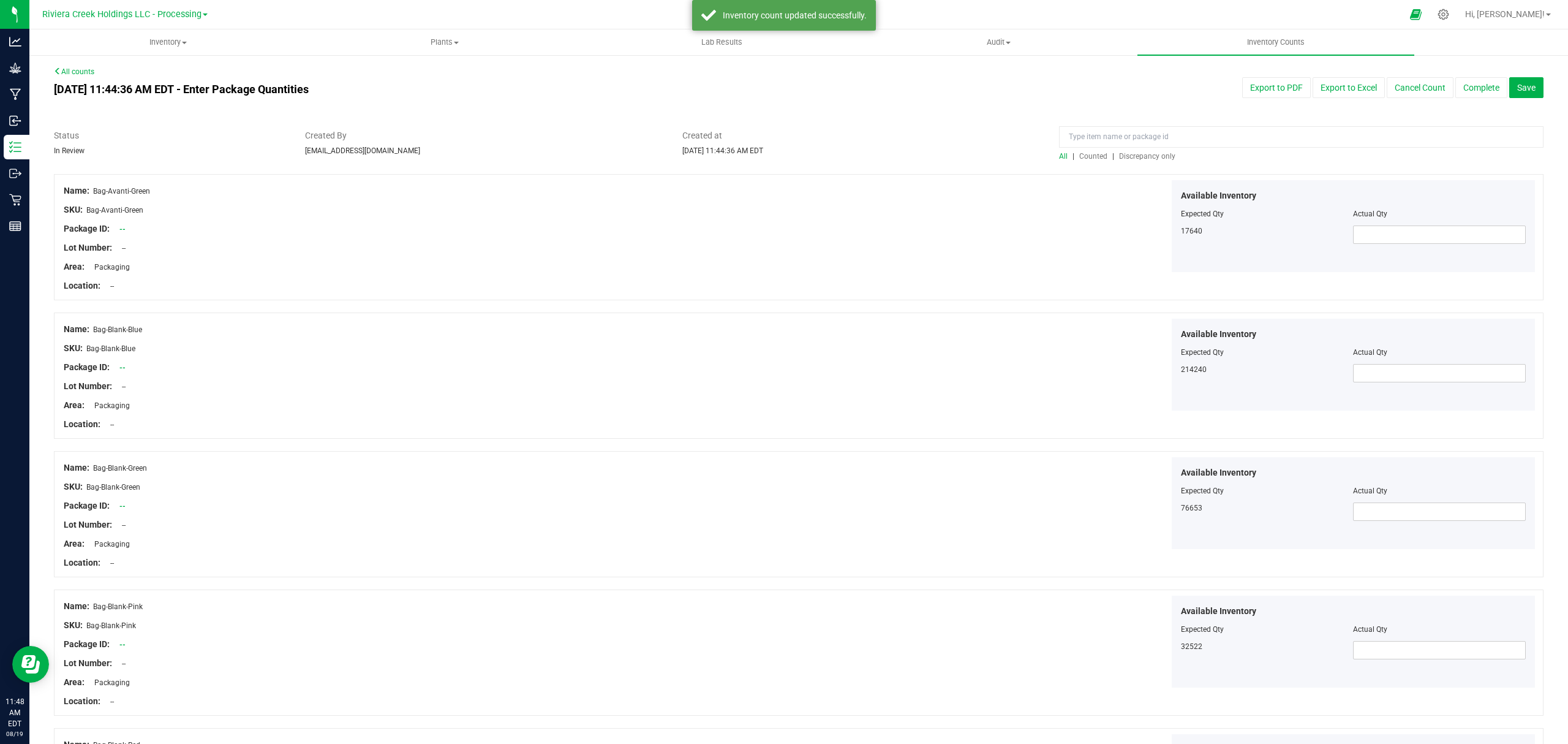
click at [1076, 156] on link "Counted" at bounding box center [1094, 156] width 36 height 9
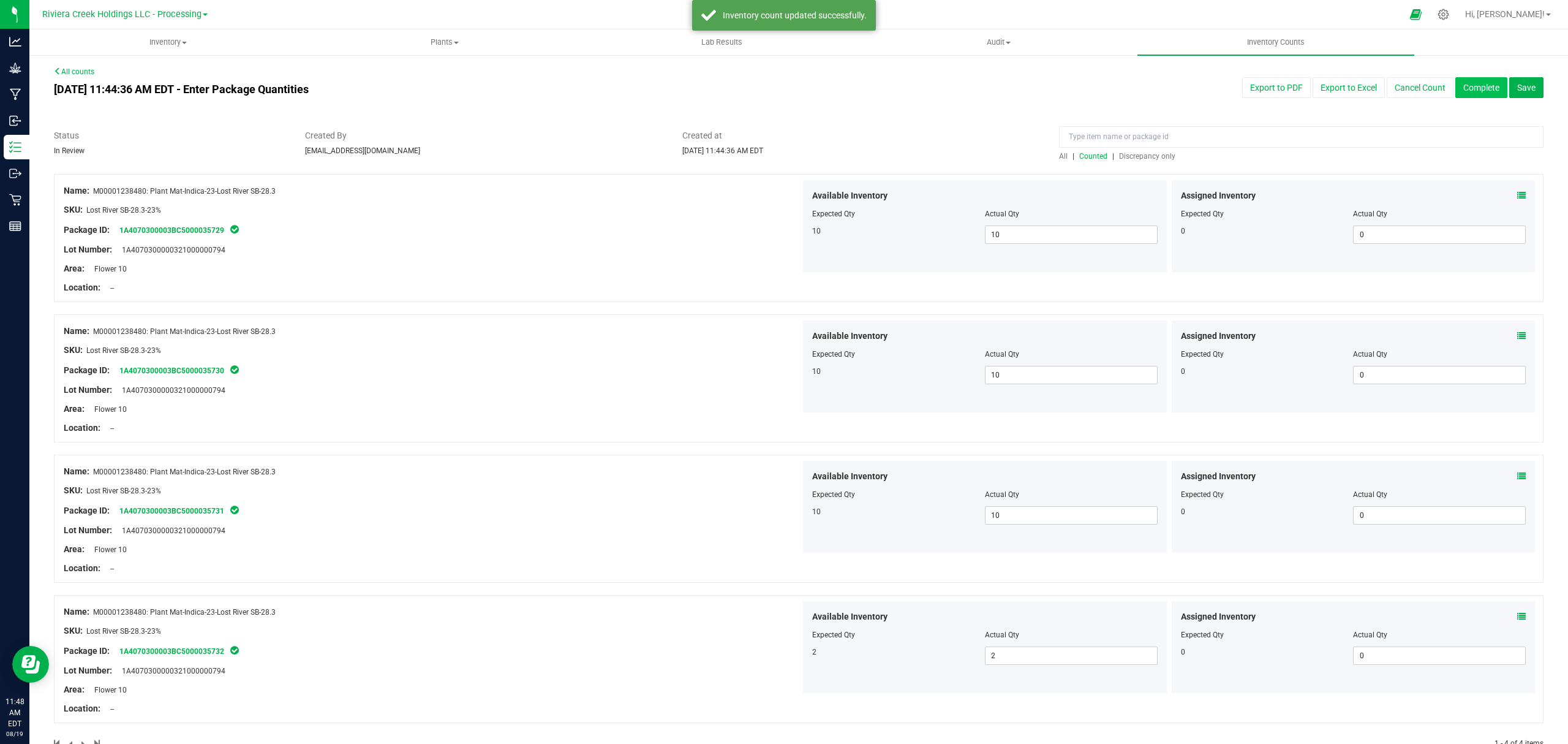
click at [1458, 82] on button "Complete" at bounding box center [1481, 87] width 52 height 21
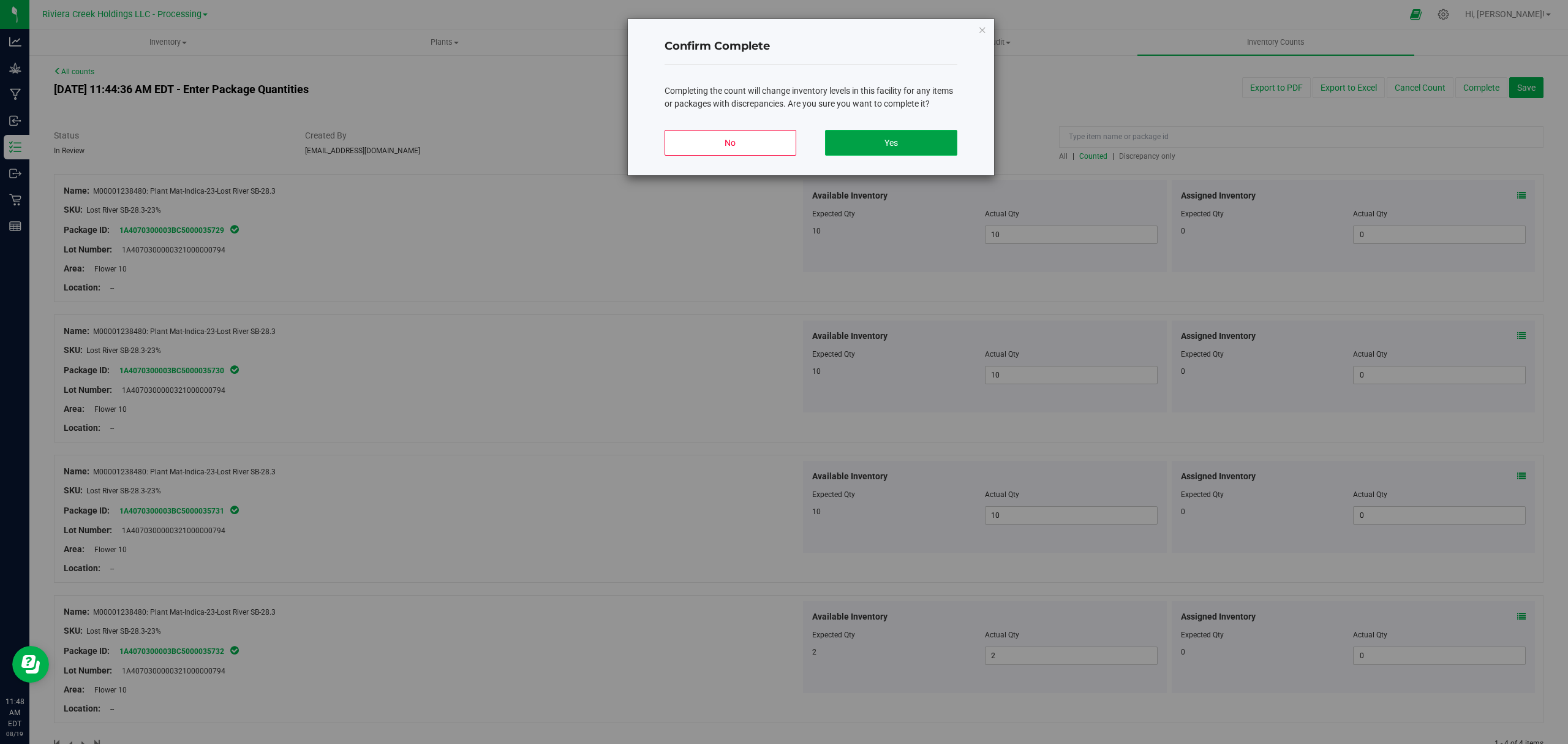
click at [907, 145] on button "Yes" at bounding box center [891, 143] width 131 height 26
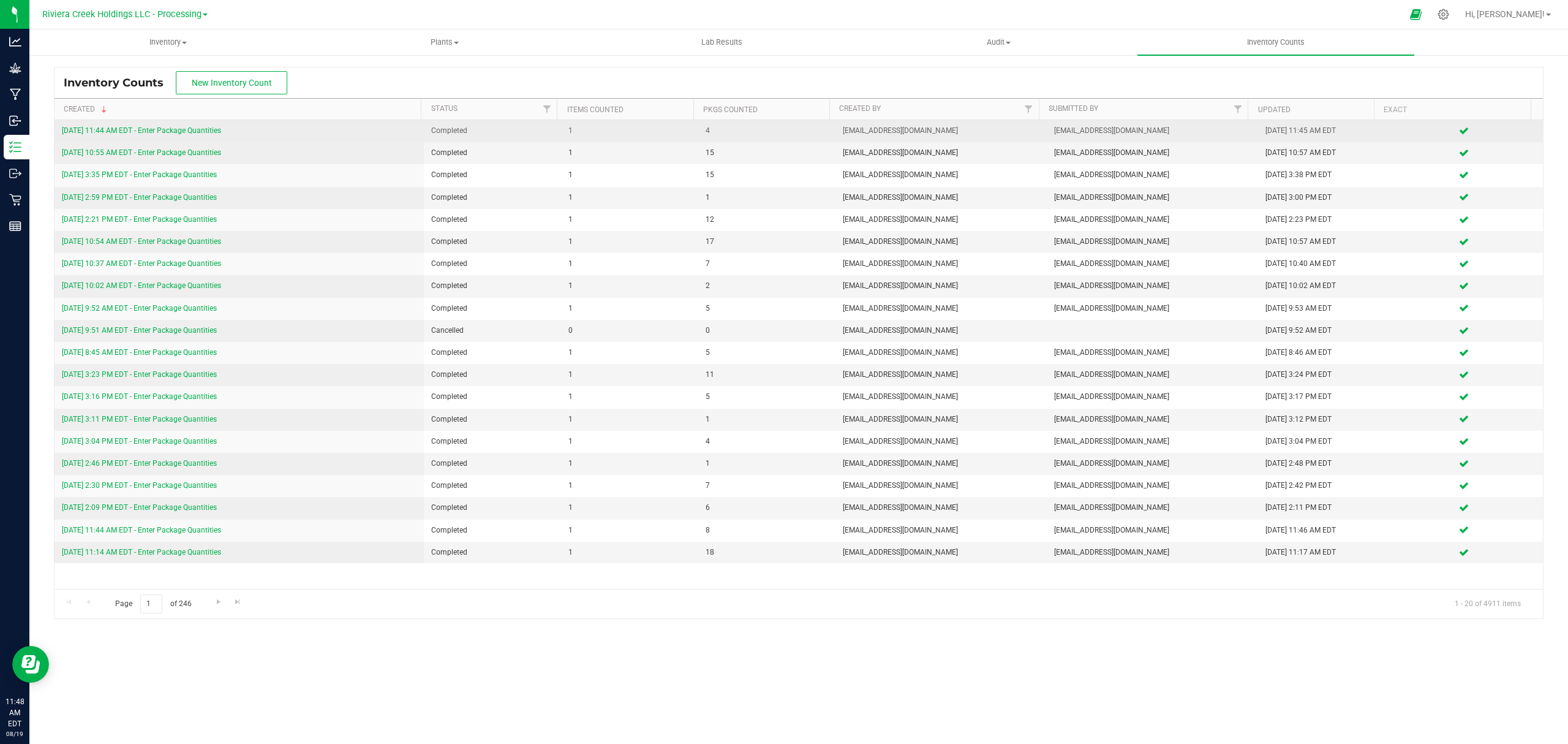
click at [198, 135] on link "[DATE] 11:44 AM EDT - Enter Package Quantities" at bounding box center [141, 131] width 159 height 9
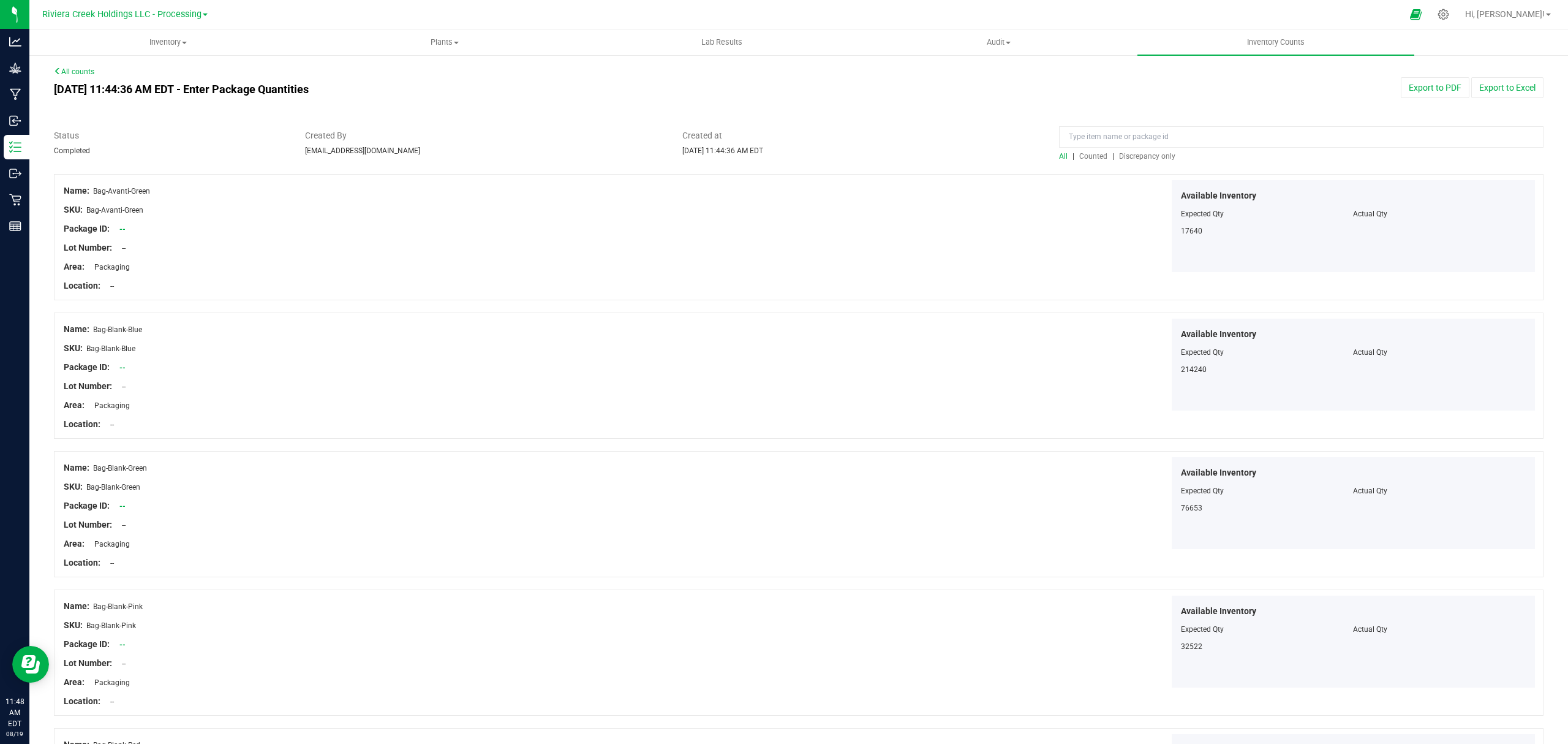
click at [1080, 158] on span "Counted" at bounding box center [1094, 156] width 28 height 9
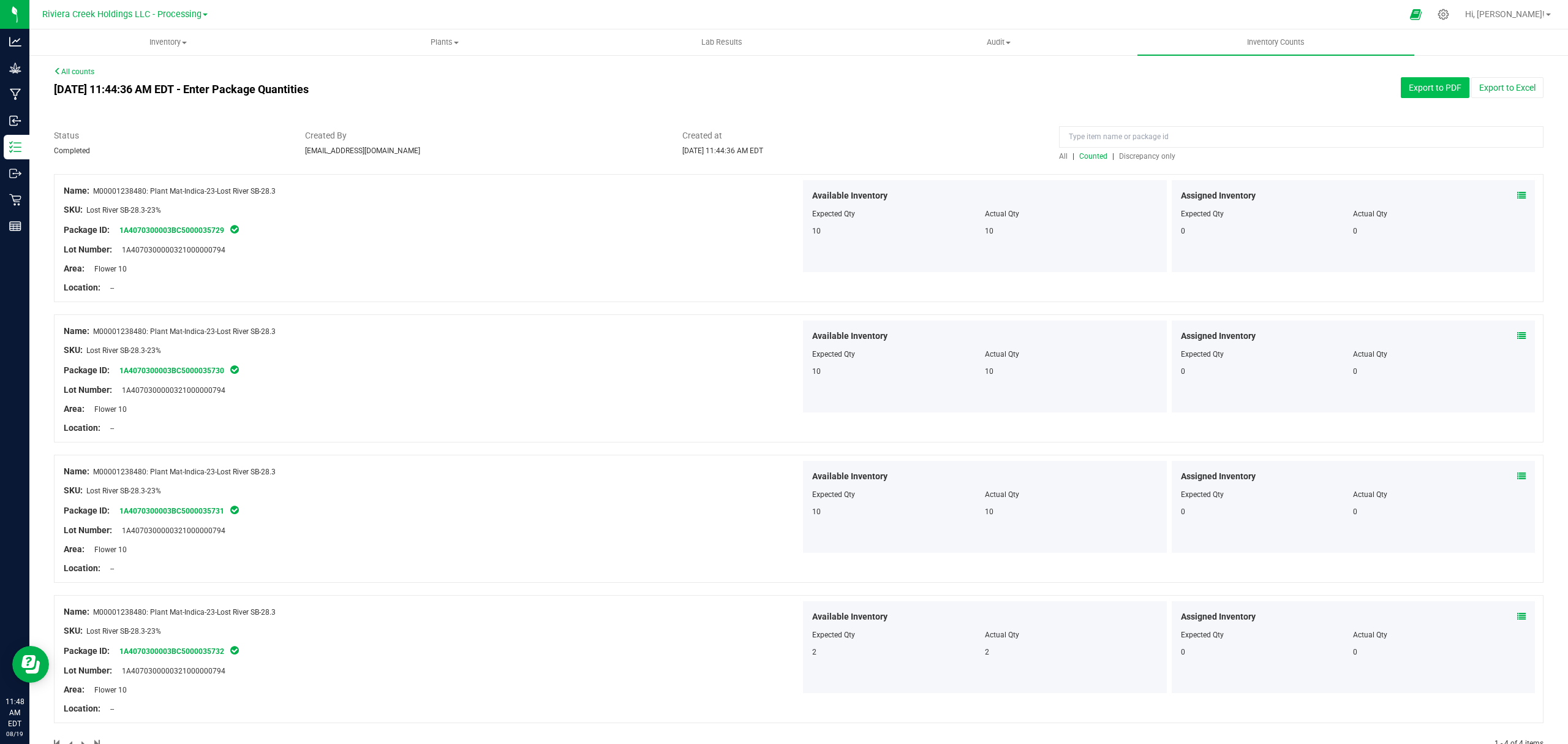
click at [1407, 84] on button "Export to PDF" at bounding box center [1434, 87] width 69 height 21
click at [159, 51] on uib-tab-heading "Inventory All packages All inventory Waste log Create inventory" at bounding box center [168, 42] width 276 height 24
click at [124, 69] on li "All packages" at bounding box center [168, 74] width 277 height 15
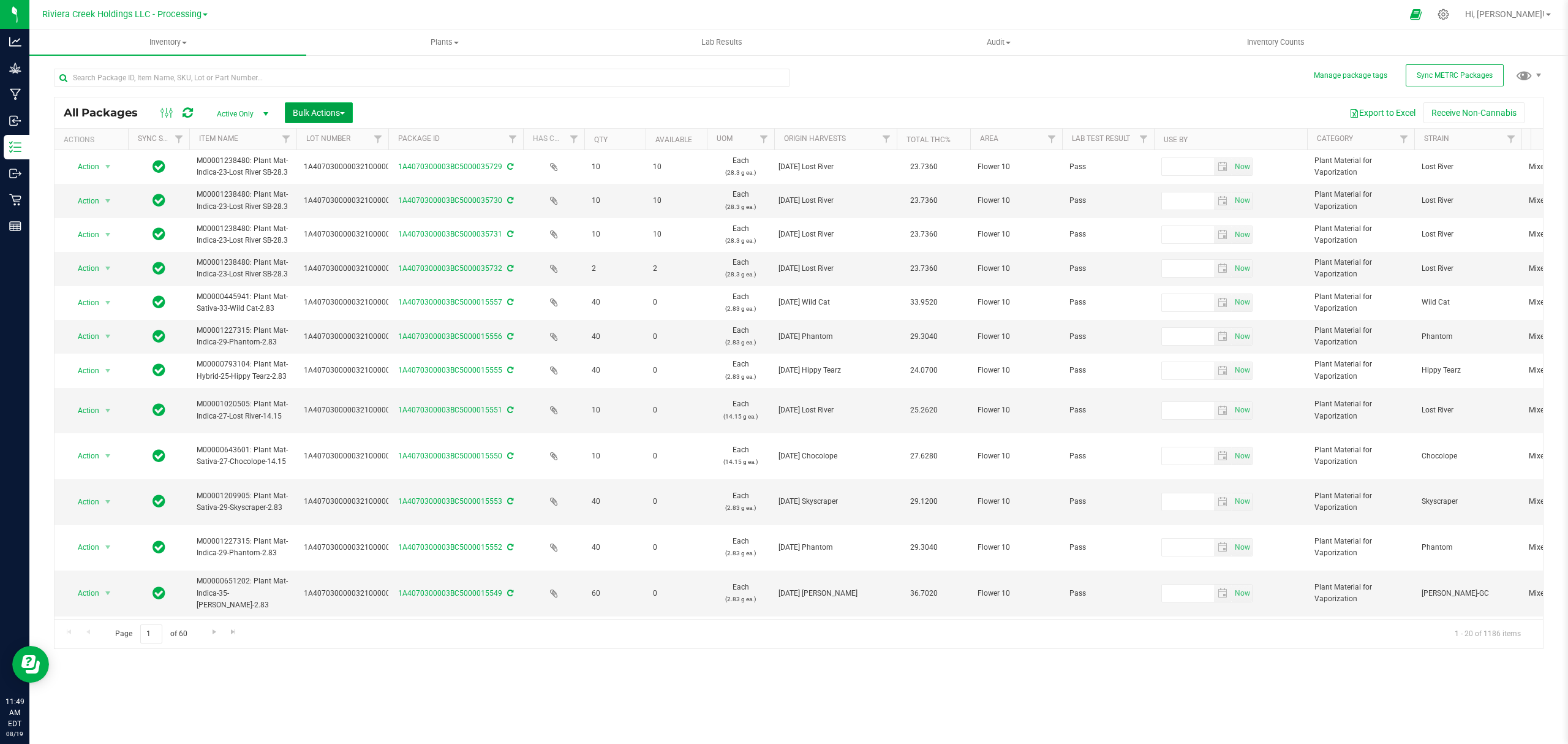
click at [322, 112] on span "Bulk Actions" at bounding box center [318, 113] width 52 height 10
click at [332, 232] on span "Lock/Unlock packages" at bounding box center [334, 230] width 84 height 10
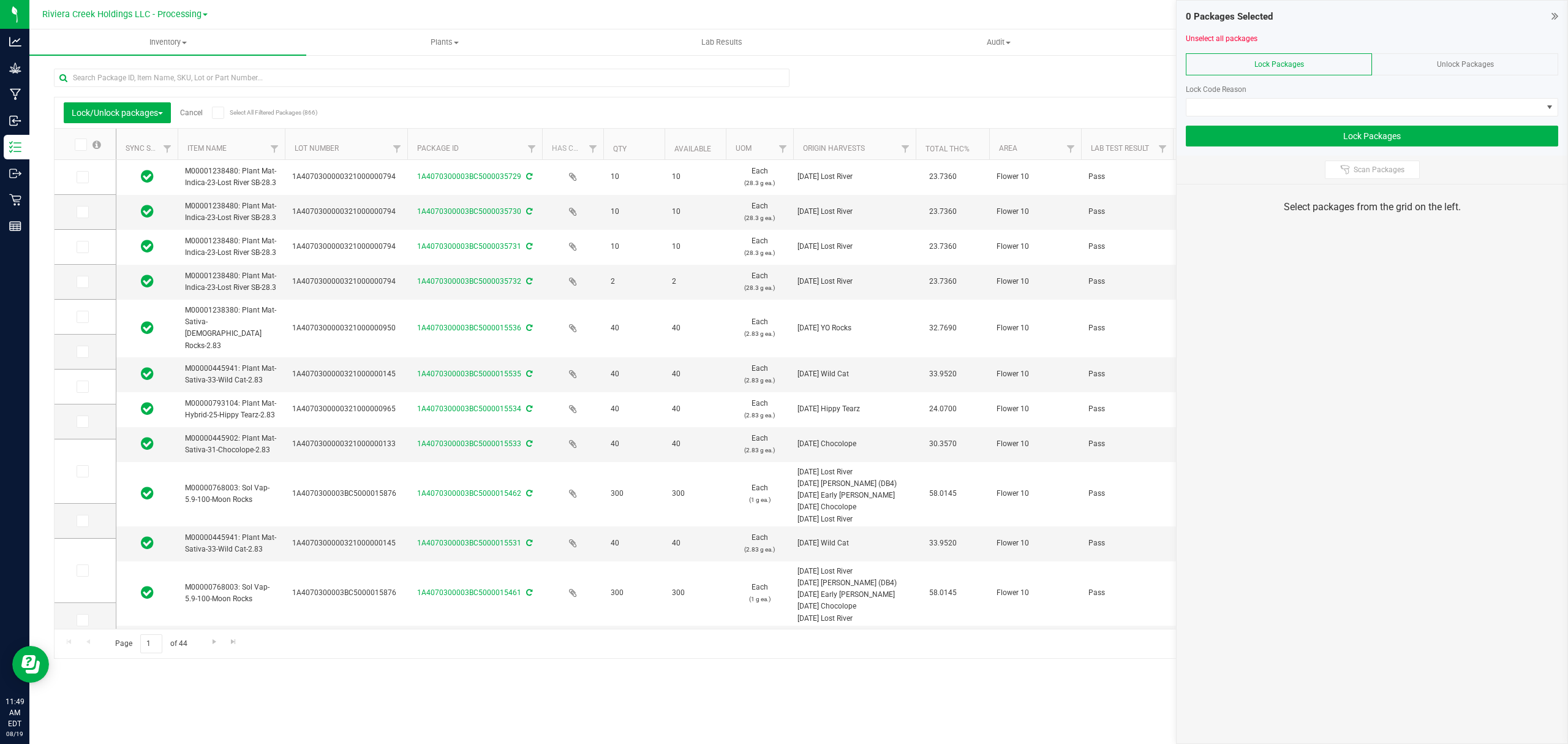
drag, startPoint x: 380, startPoint y: 139, endPoint x: 414, endPoint y: 148, distance: 35.2
click at [81, 177] on icon at bounding box center [82, 177] width 8 height 0
click at [0, 0] on input "checkbox" at bounding box center [0, 0] width 0 height 0
click at [78, 212] on icon at bounding box center [82, 212] width 8 height 0
click at [0, 0] on input "checkbox" at bounding box center [0, 0] width 0 height 0
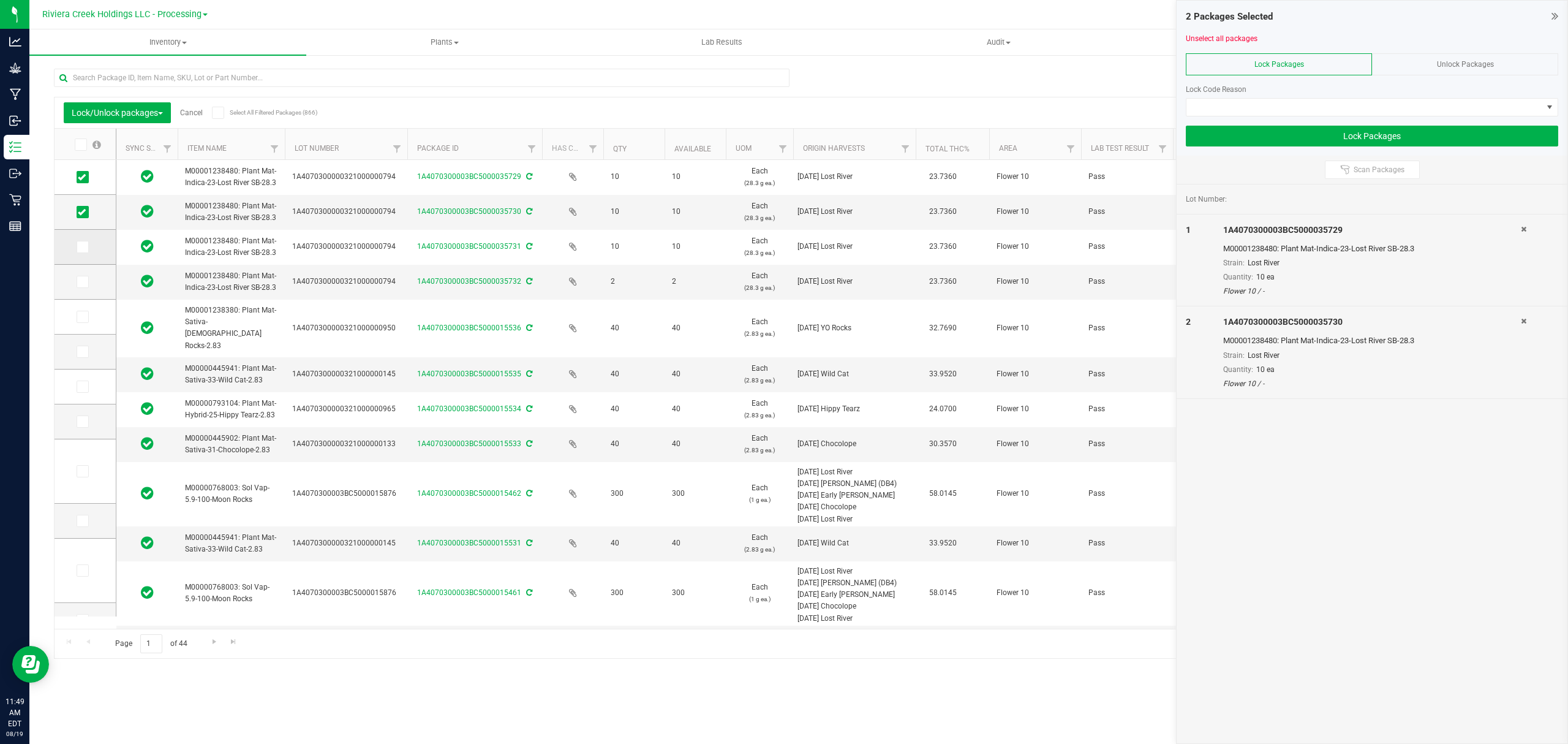
click at [77, 237] on td at bounding box center [85, 247] width 61 height 35
click at [82, 247] on icon at bounding box center [82, 247] width 8 height 0
click at [0, 0] on input "checkbox" at bounding box center [0, 0] width 0 height 0
click at [82, 282] on icon at bounding box center [82, 282] width 8 height 0
click at [0, 0] on input "checkbox" at bounding box center [0, 0] width 0 height 0
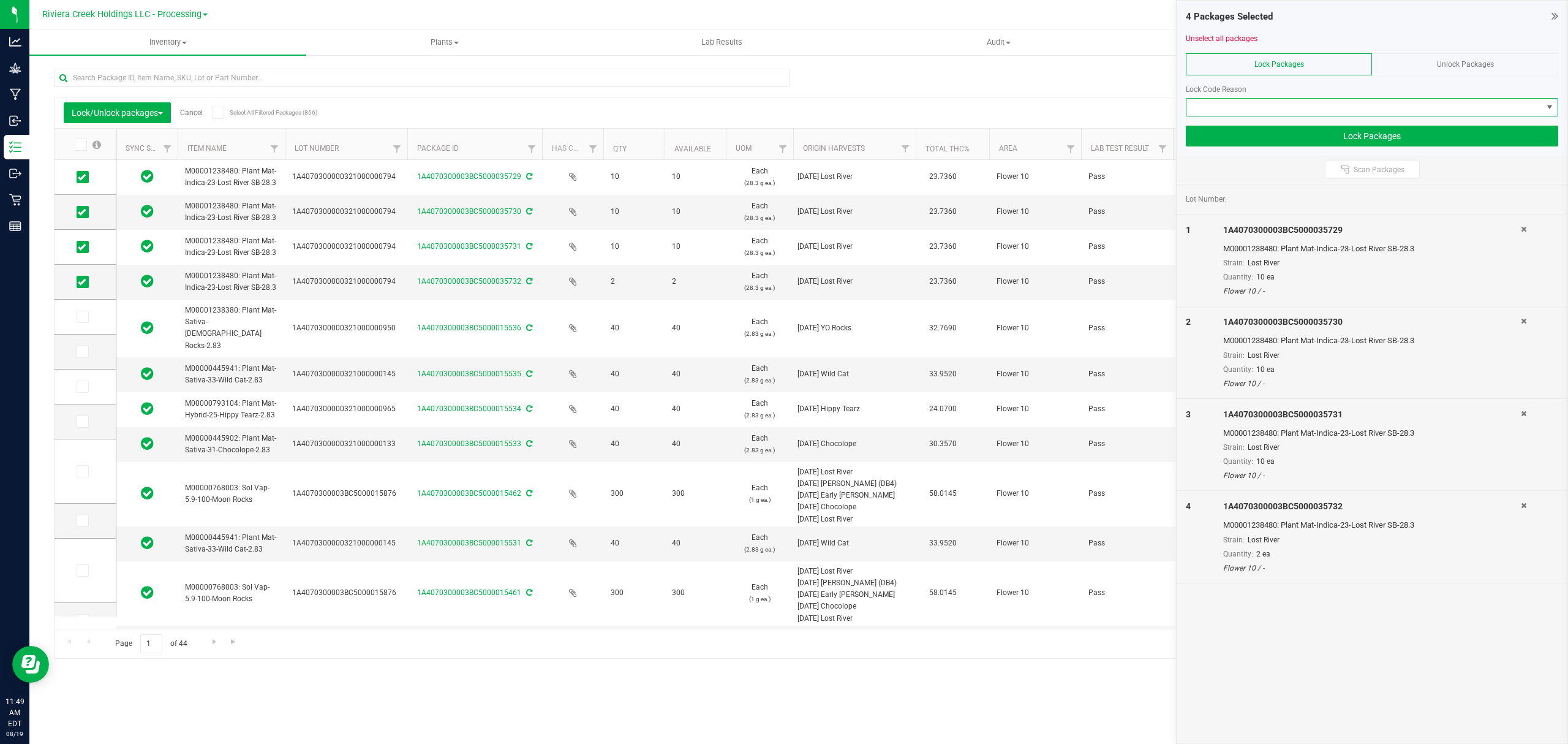
click at [1258, 109] on span at bounding box center [1364, 107] width 356 height 17
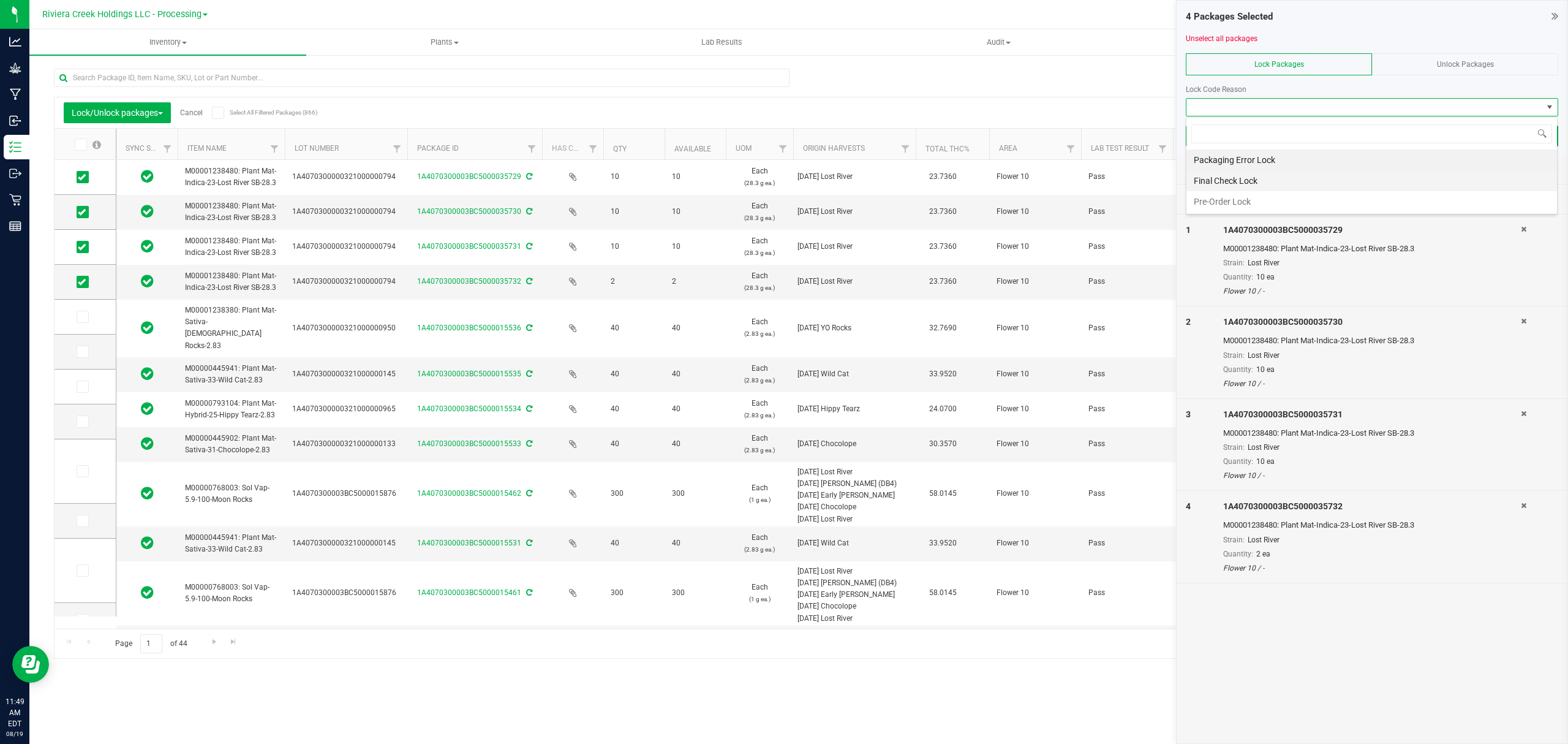
scroll to position [18, 371]
click at [1214, 182] on li "Final Check Lock" at bounding box center [1372, 180] width 371 height 21
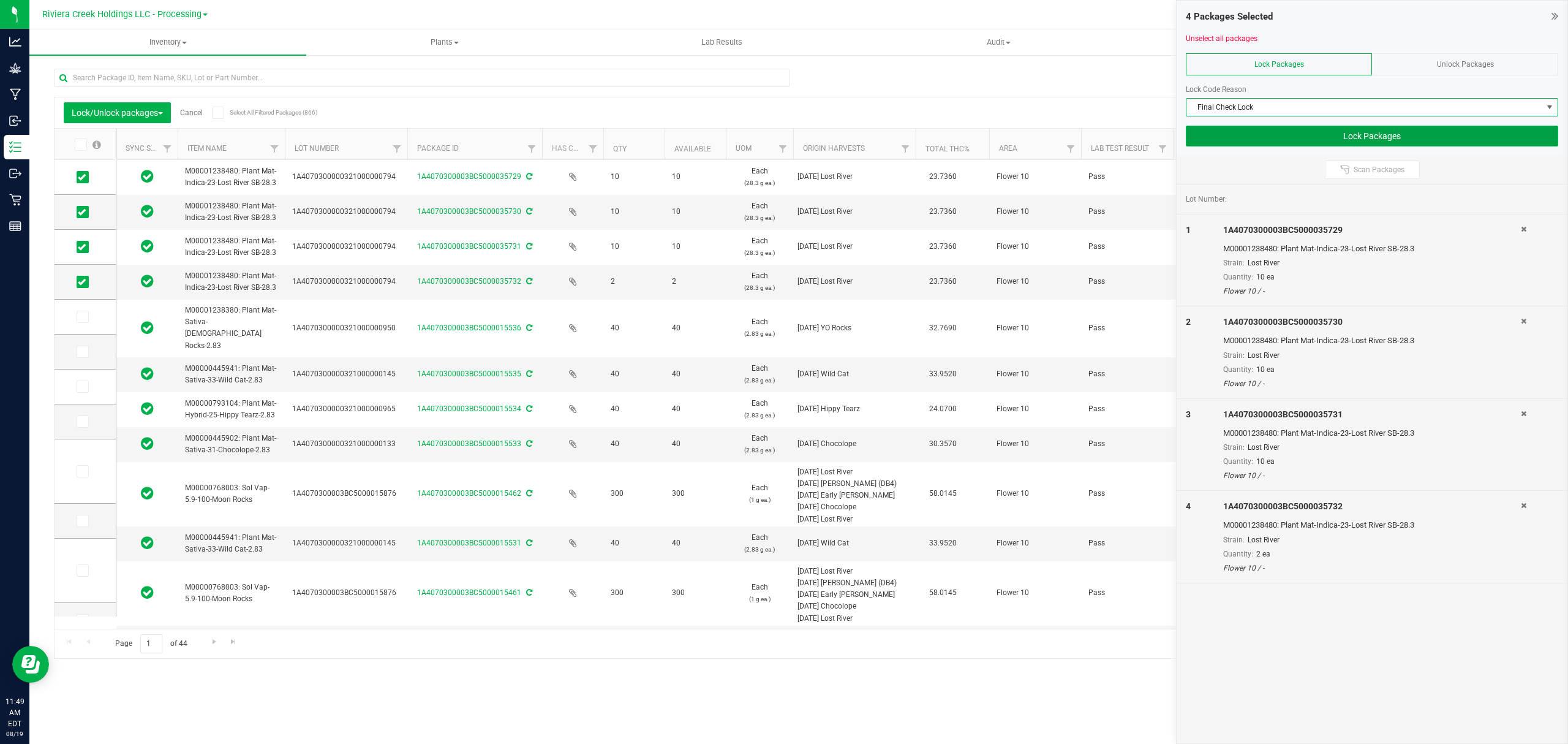
click at [1229, 141] on button "Lock Packages" at bounding box center [1372, 136] width 372 height 21
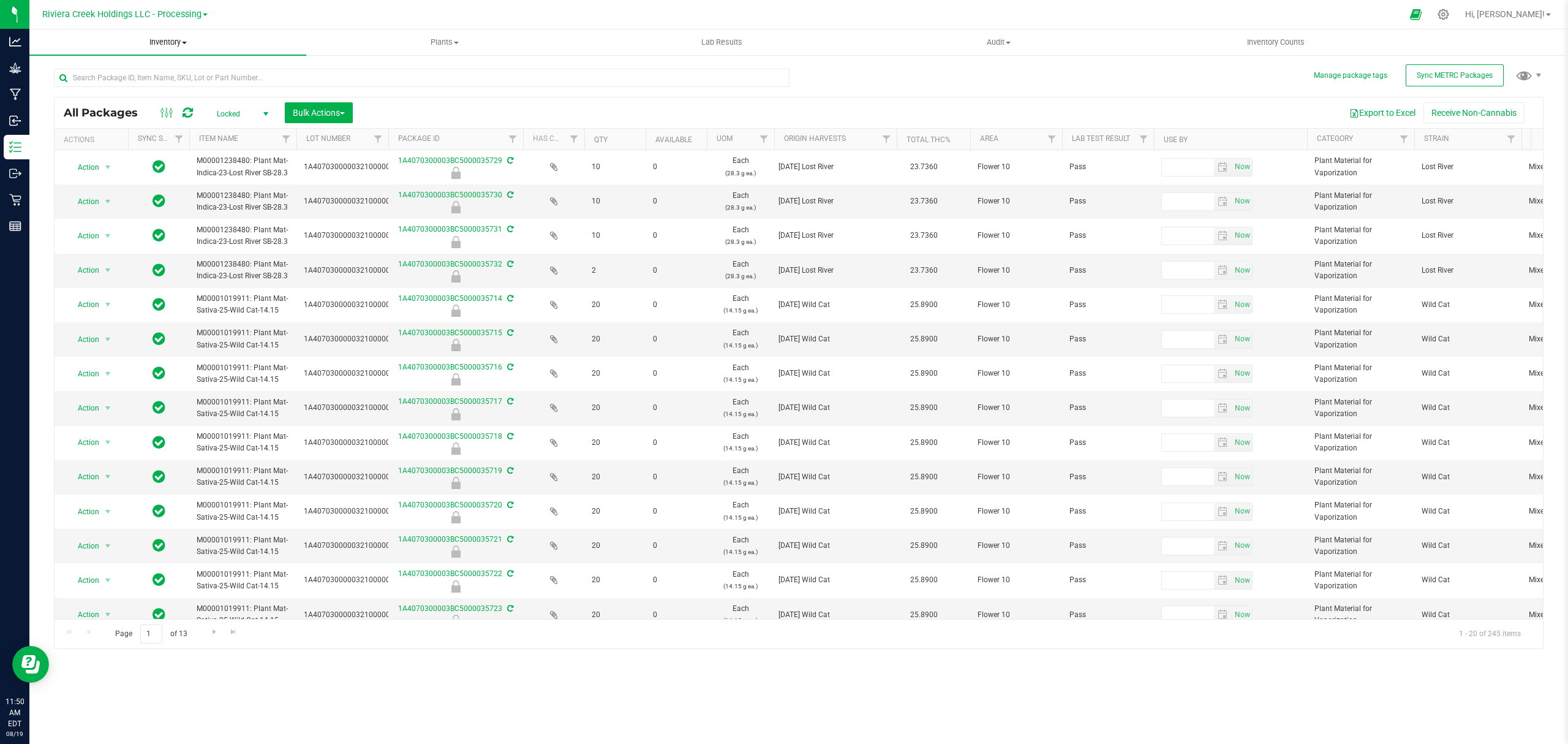
click at [177, 43] on span "Inventory" at bounding box center [168, 43] width 277 height 11
click at [130, 145] on span "From bill of materials" at bounding box center [85, 147] width 111 height 11
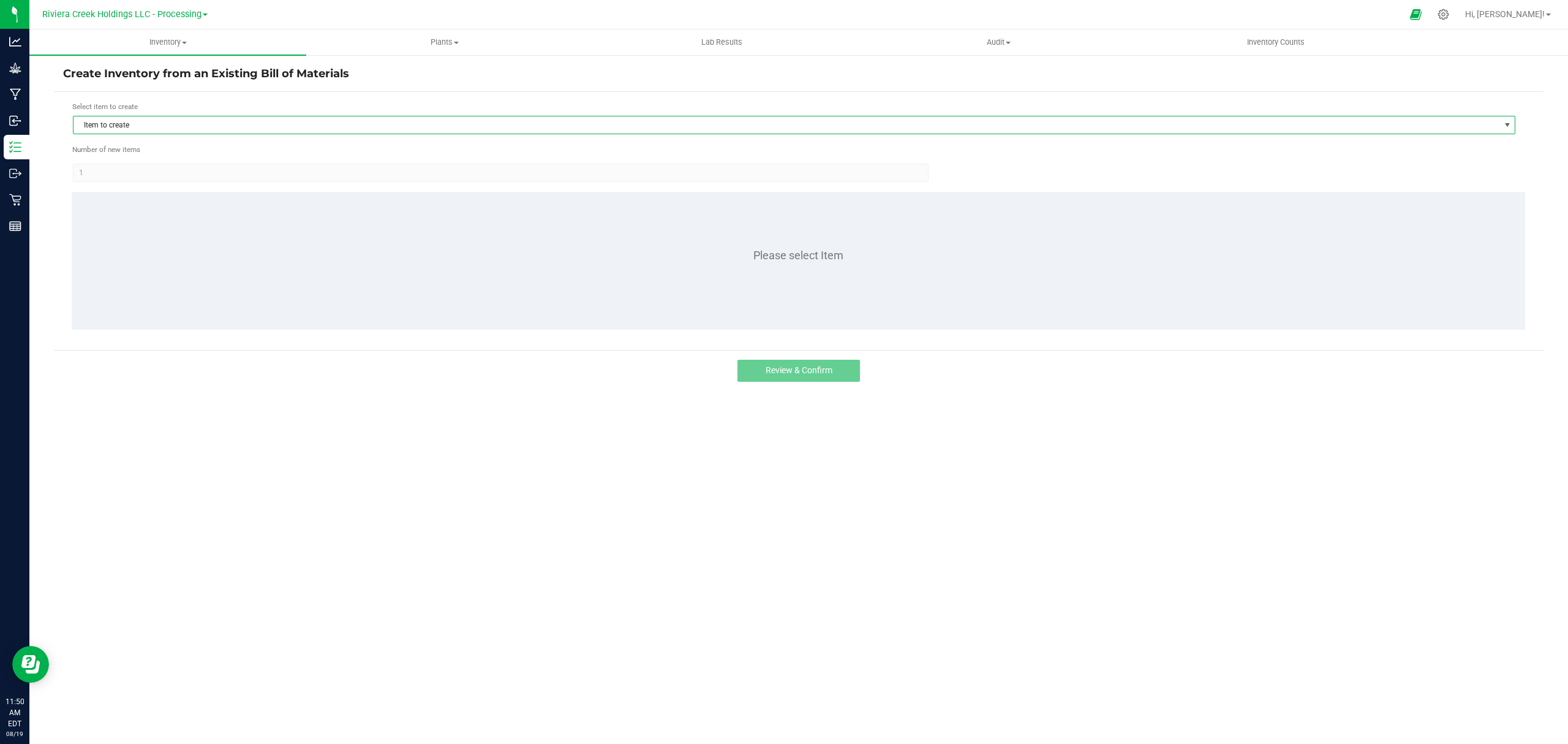
click at [322, 126] on span "Item to create" at bounding box center [786, 125] width 1426 height 17
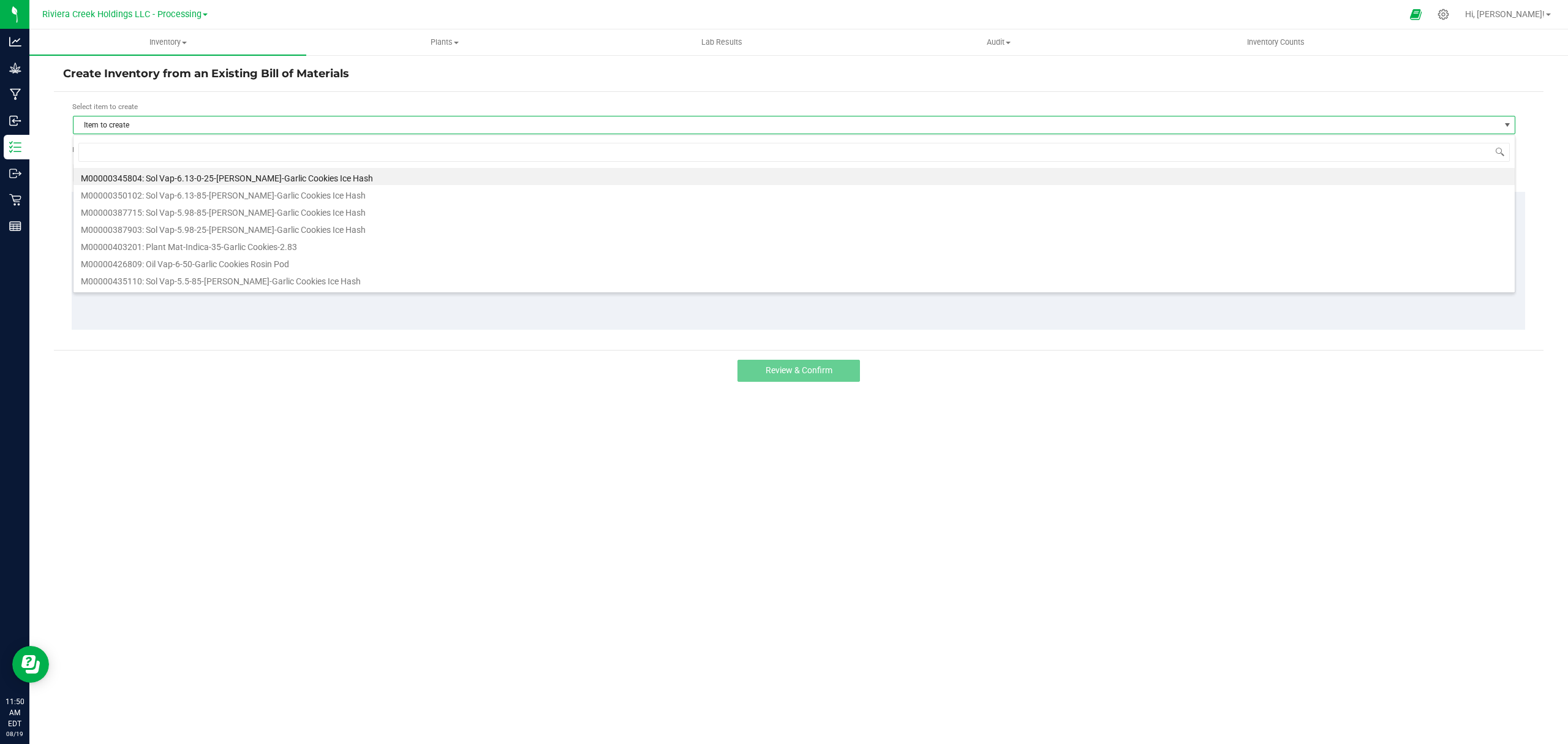
scroll to position [18, 1443]
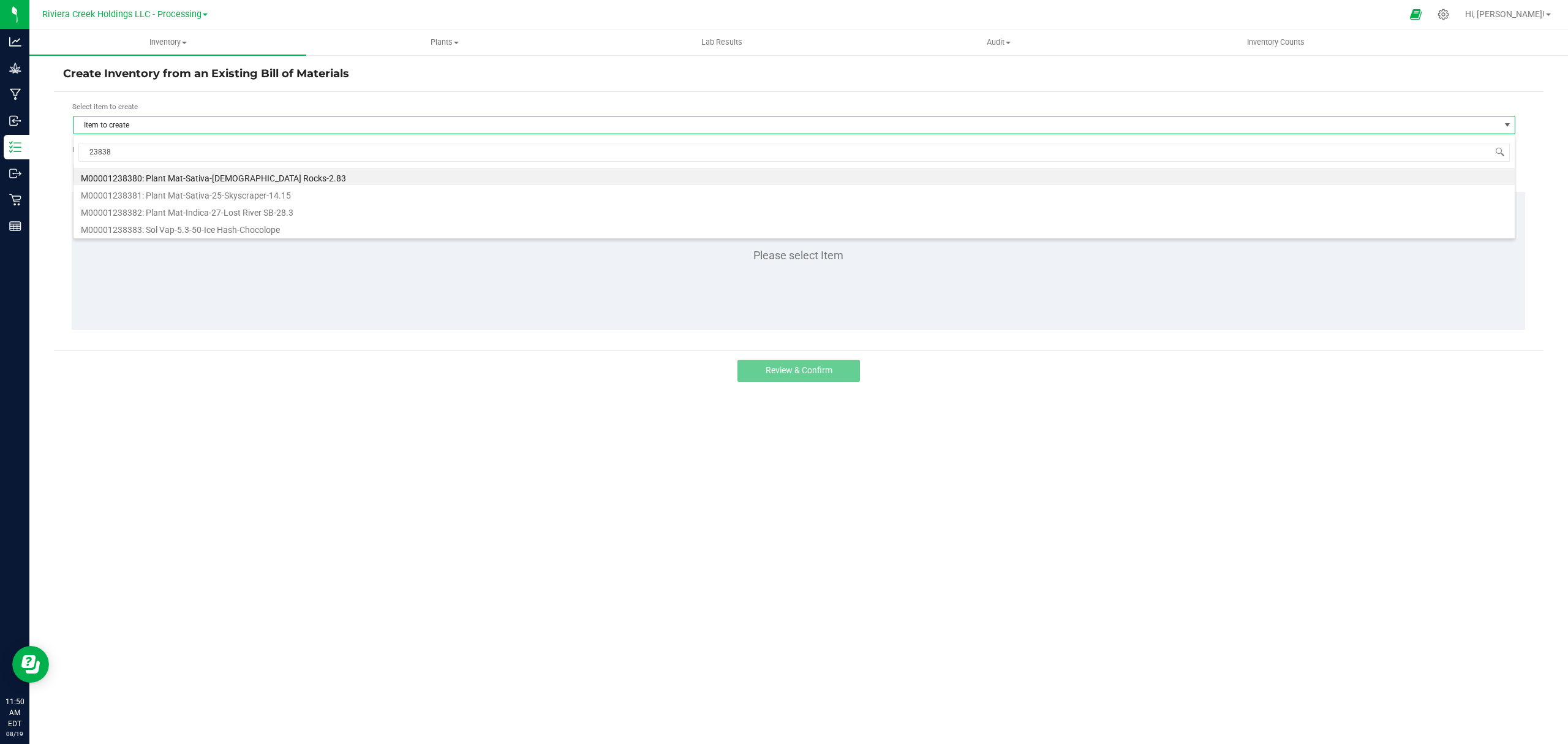
type input "238382"
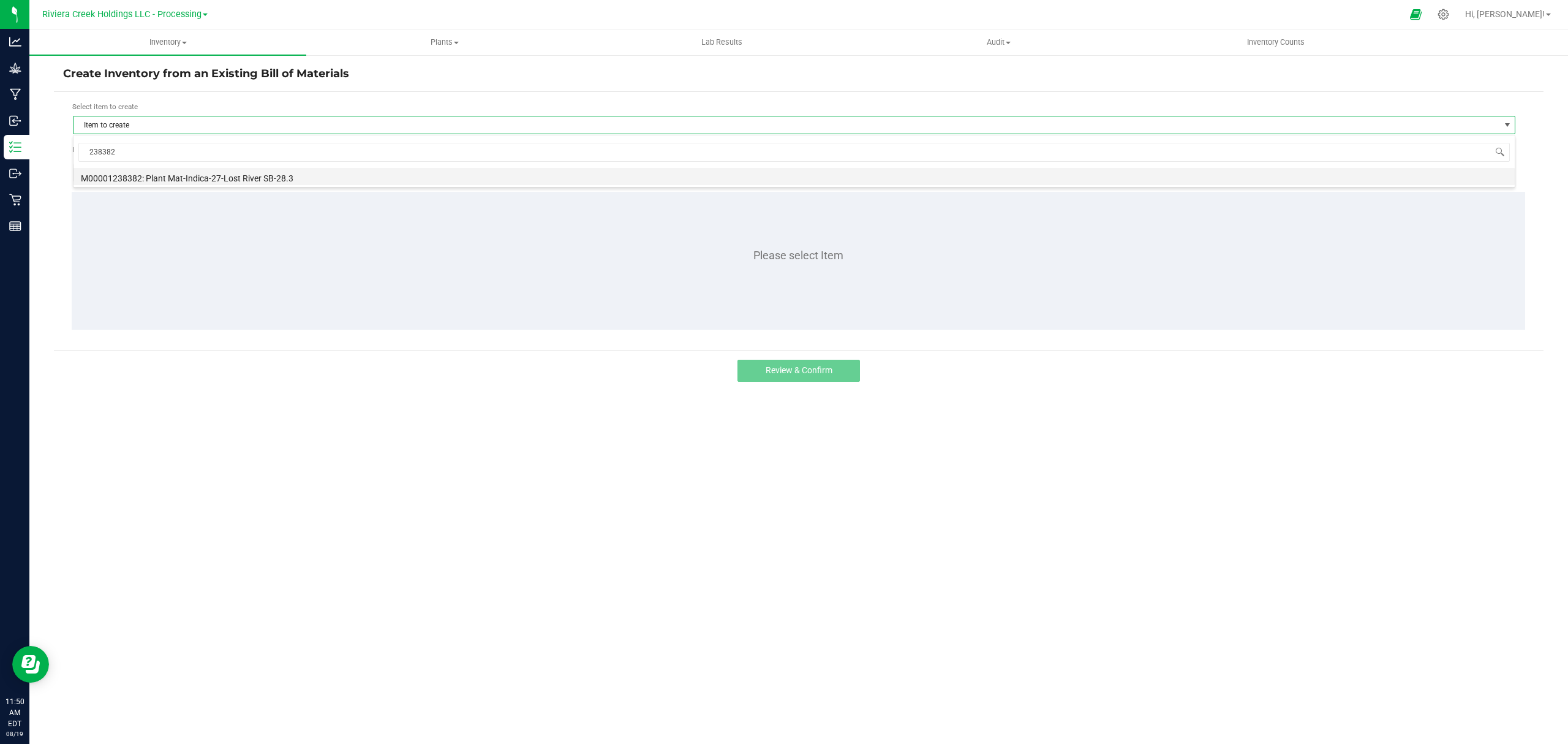
click at [309, 183] on li "M00001238382: Plant Mat-Indica-27-Lost River SB-28.3" at bounding box center [793, 176] width 1441 height 17
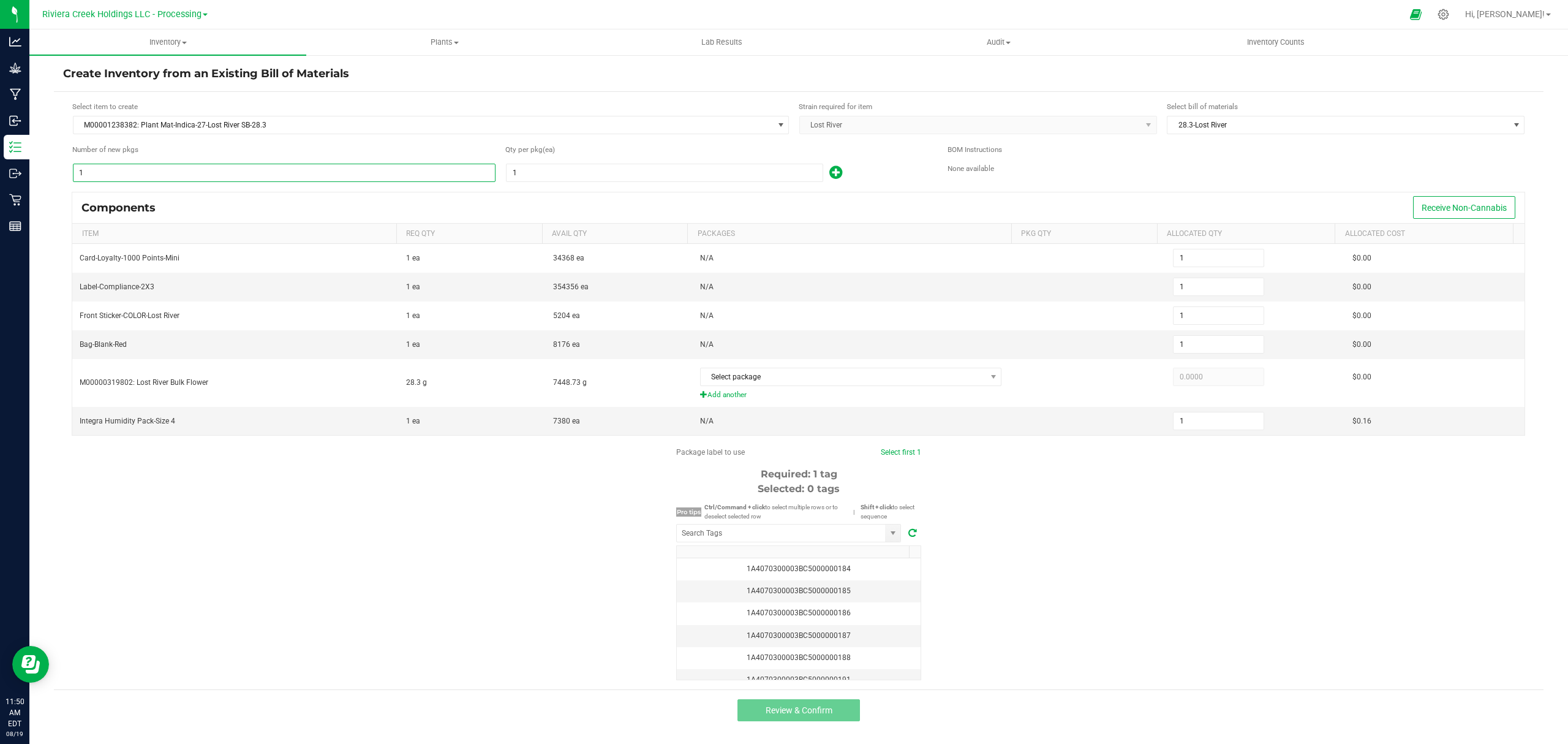
click at [195, 170] on input "1" at bounding box center [283, 173] width 421 height 17
type input "8"
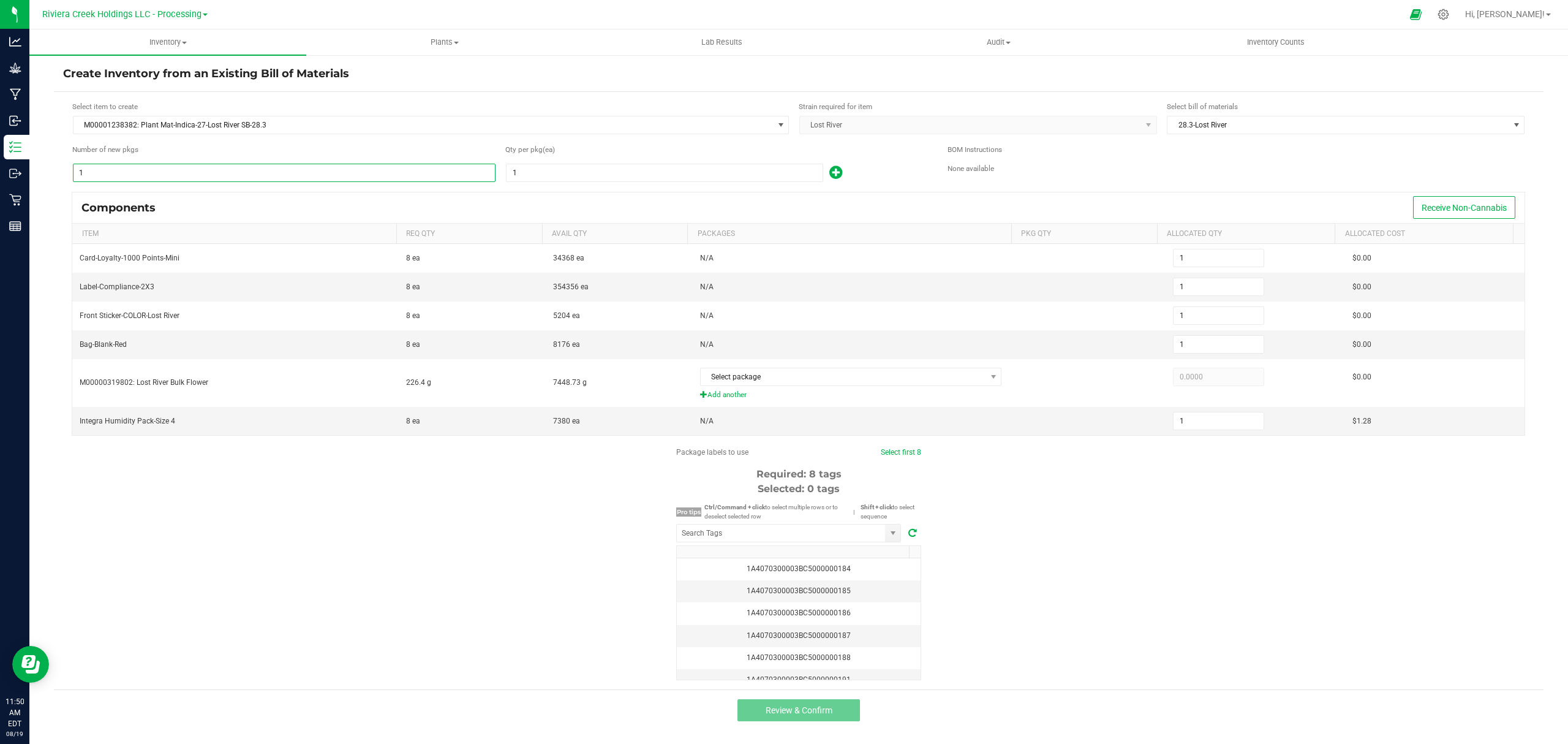
type input "8"
click at [548, 176] on input "1" at bounding box center [664, 173] width 316 height 17
type input "10"
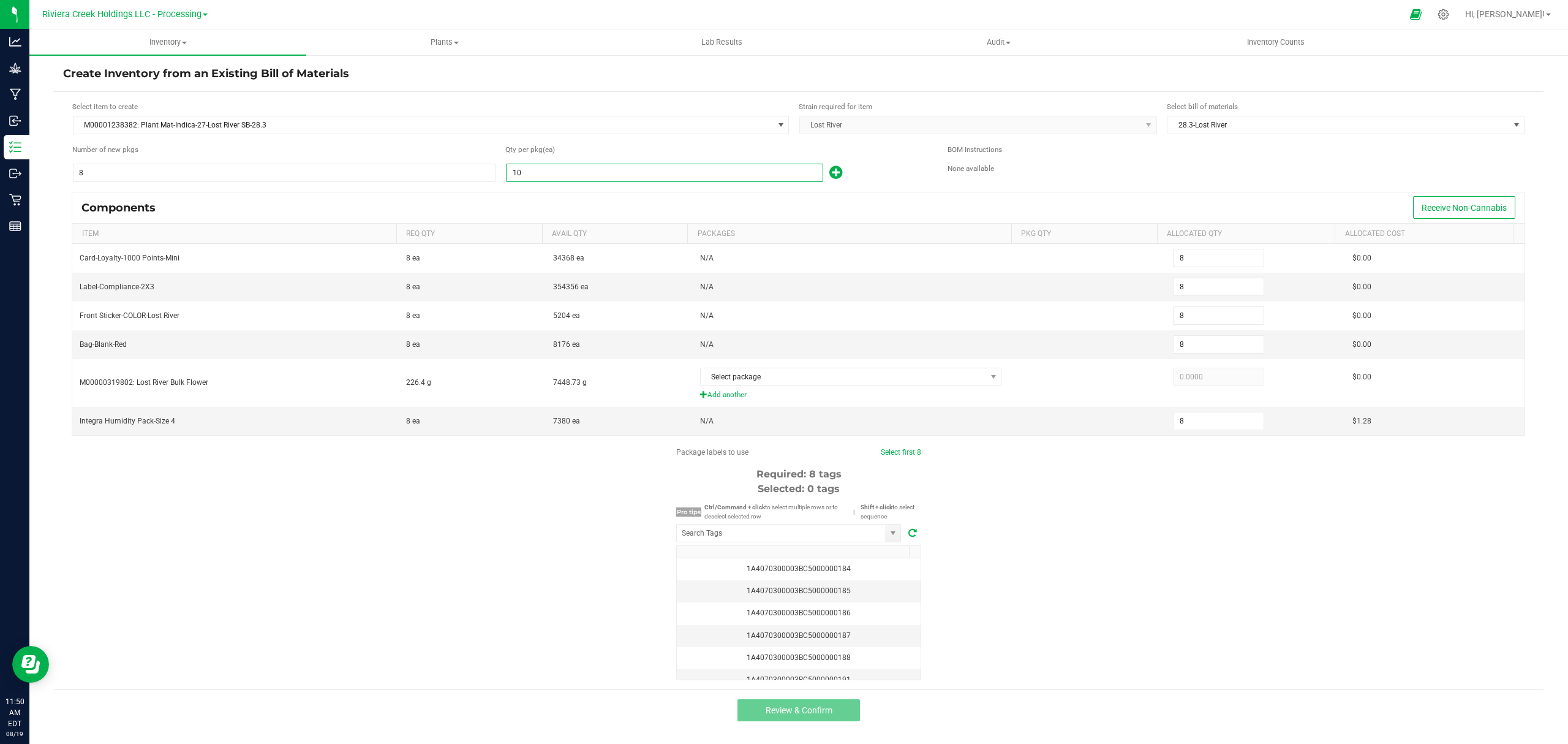
type input "80"
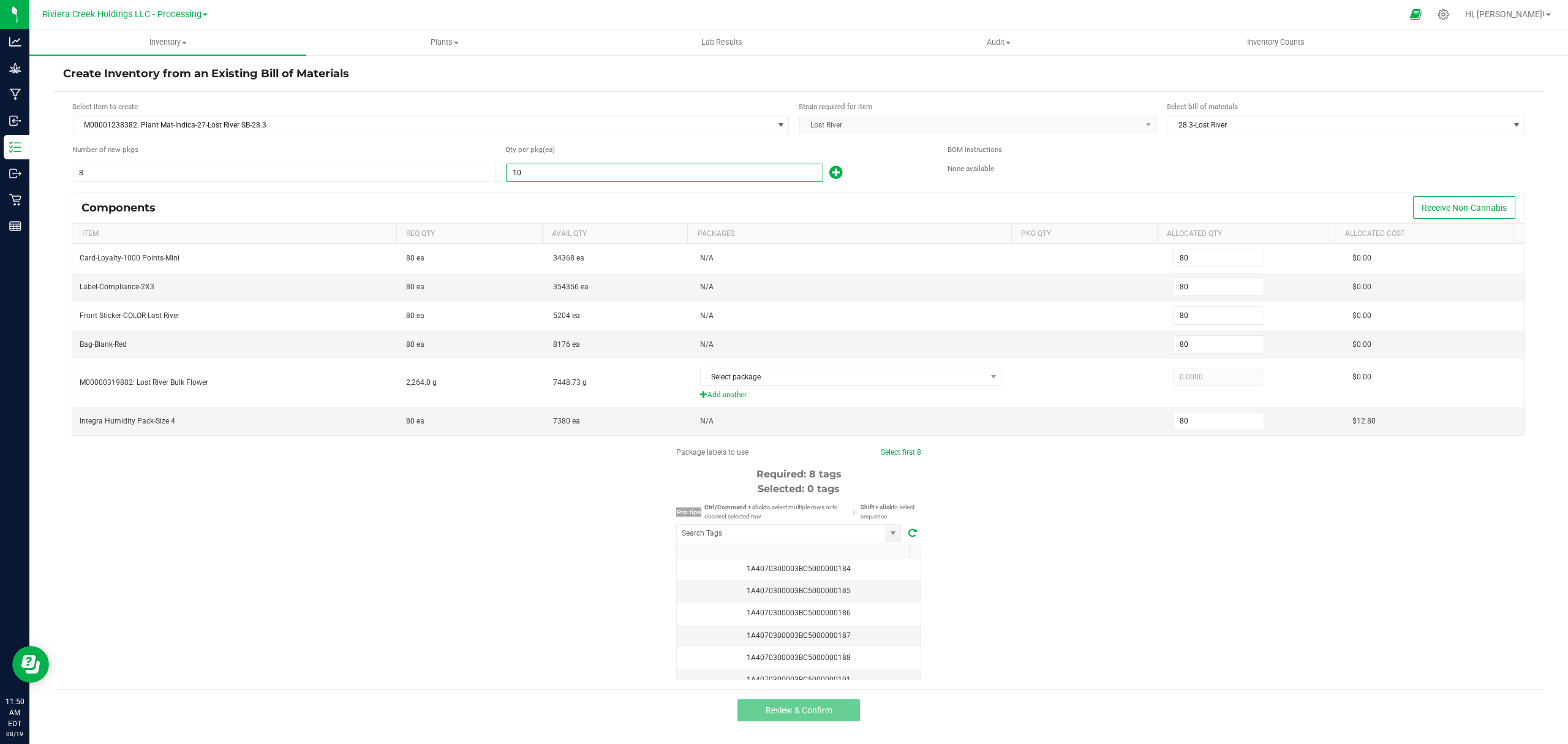
type input "10"
click at [837, 173] on icon at bounding box center [836, 173] width 13 height 16
type input "81"
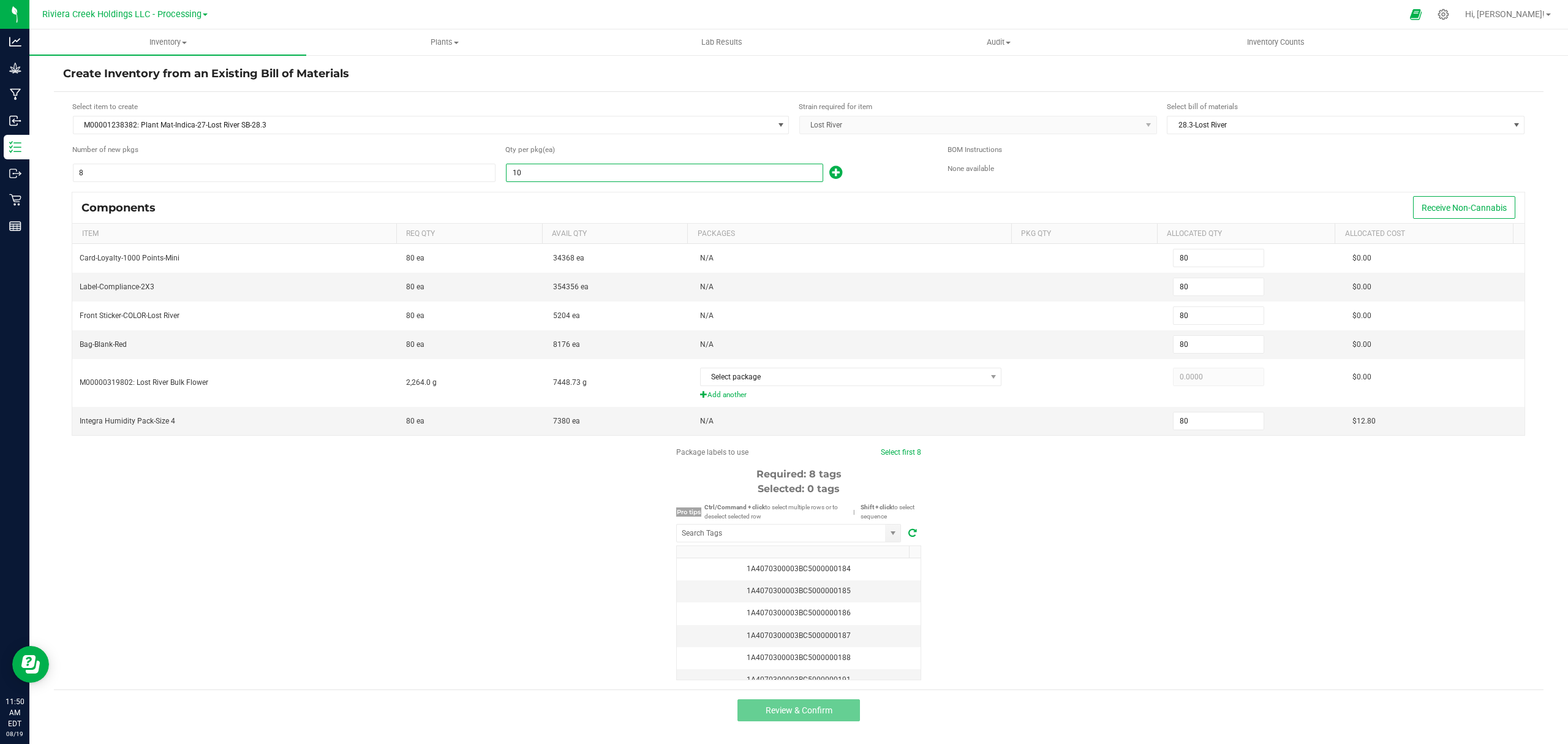
type input "81"
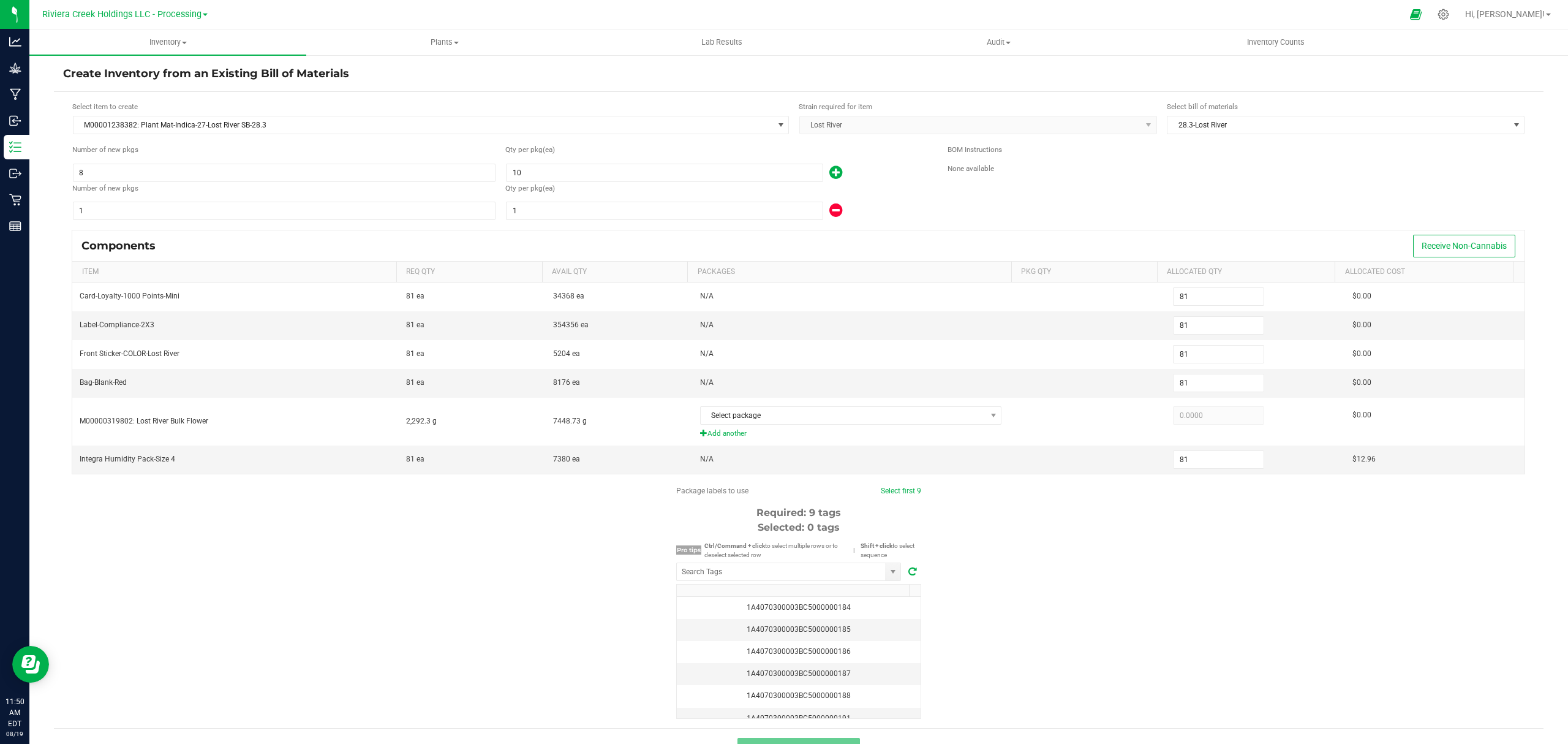
click at [662, 225] on form "Select item to create M00001238382: Plant Mat-Indica-27-Lost River SB-28.3 Stra…" at bounding box center [799, 409] width 1471 height 618
click at [660, 216] on input "1" at bounding box center [664, 211] width 316 height 17
type input "82"
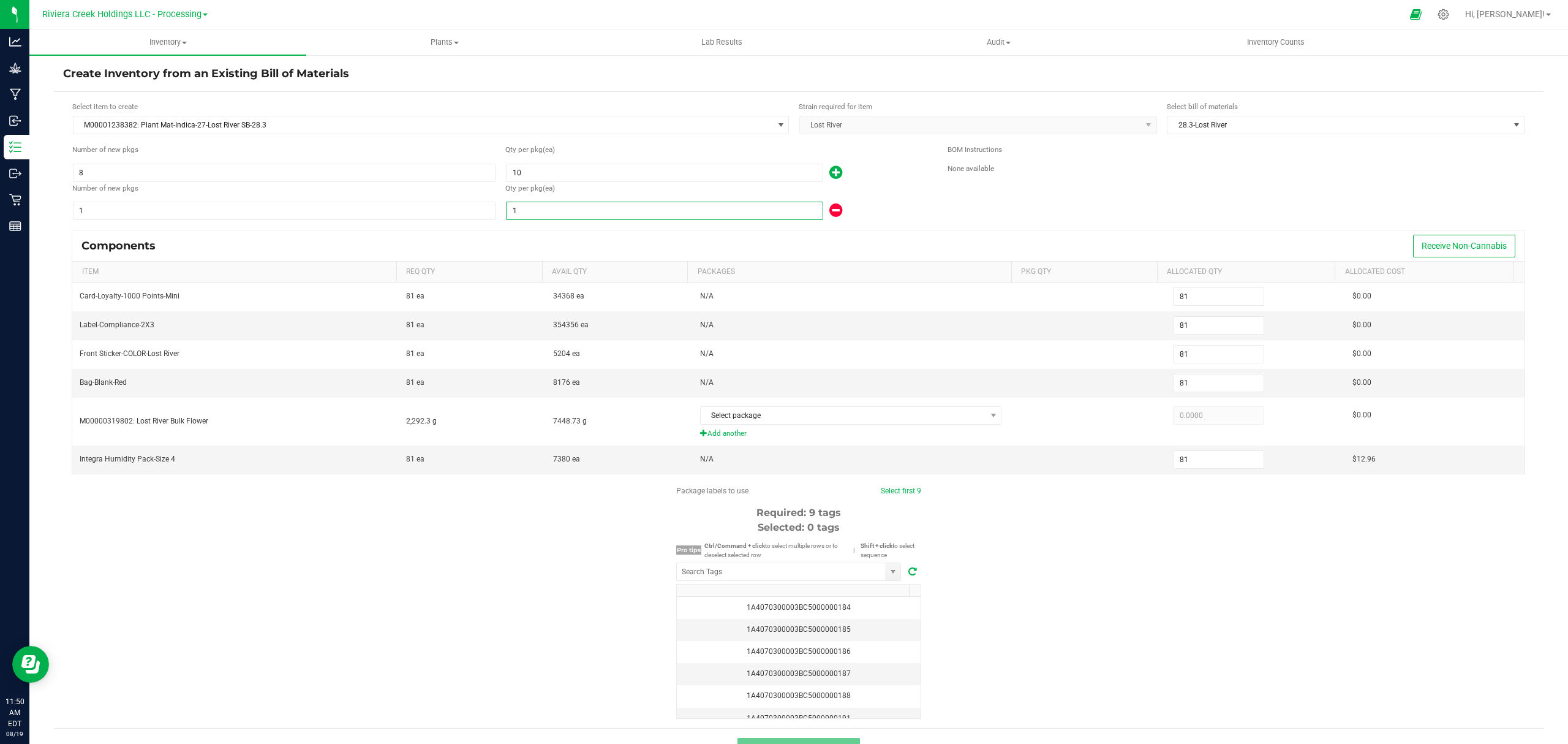
type input "82"
type input "2"
click at [891, 205] on div "2" at bounding box center [717, 211] width 424 height 20
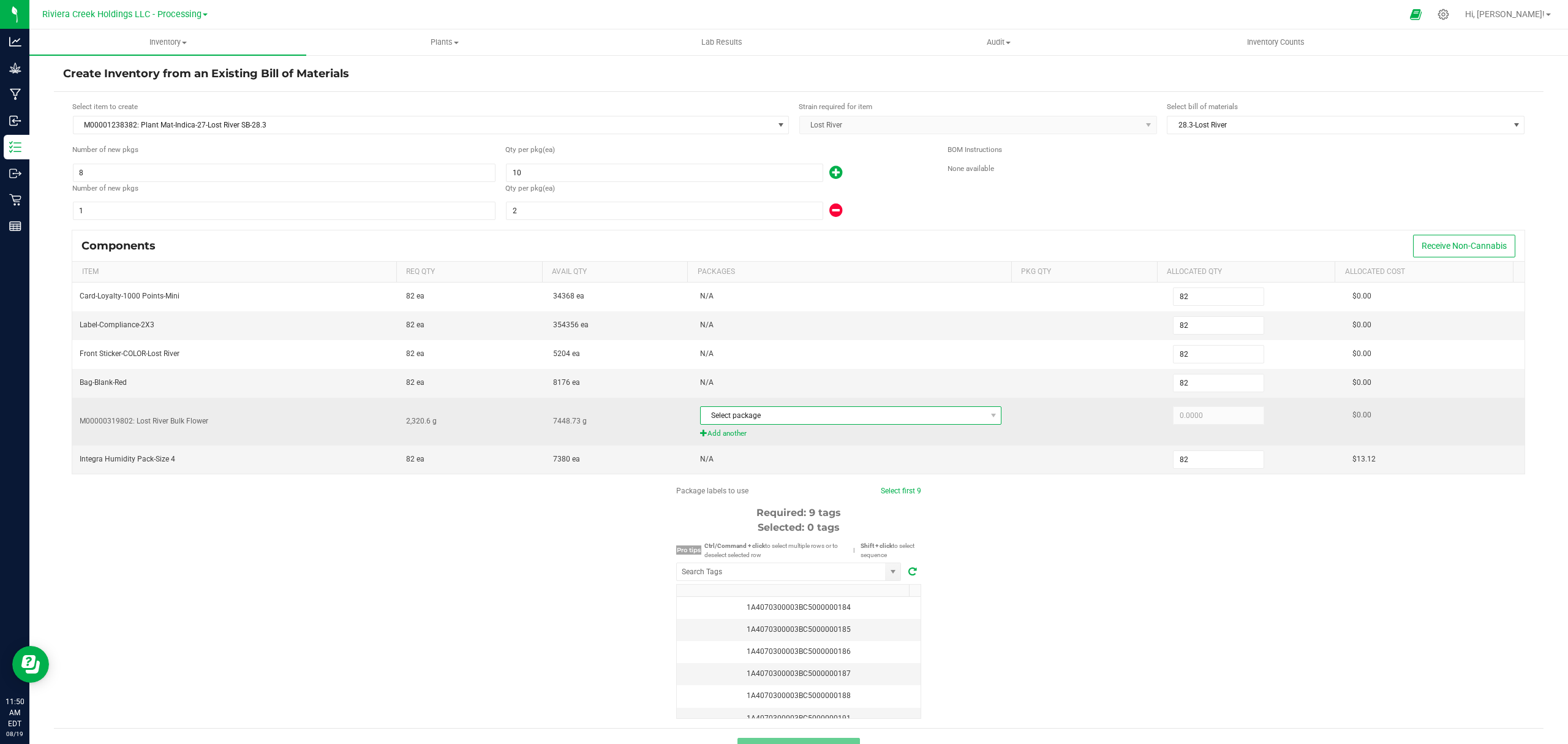
click at [840, 415] on span "Select package" at bounding box center [844, 416] width 285 height 17
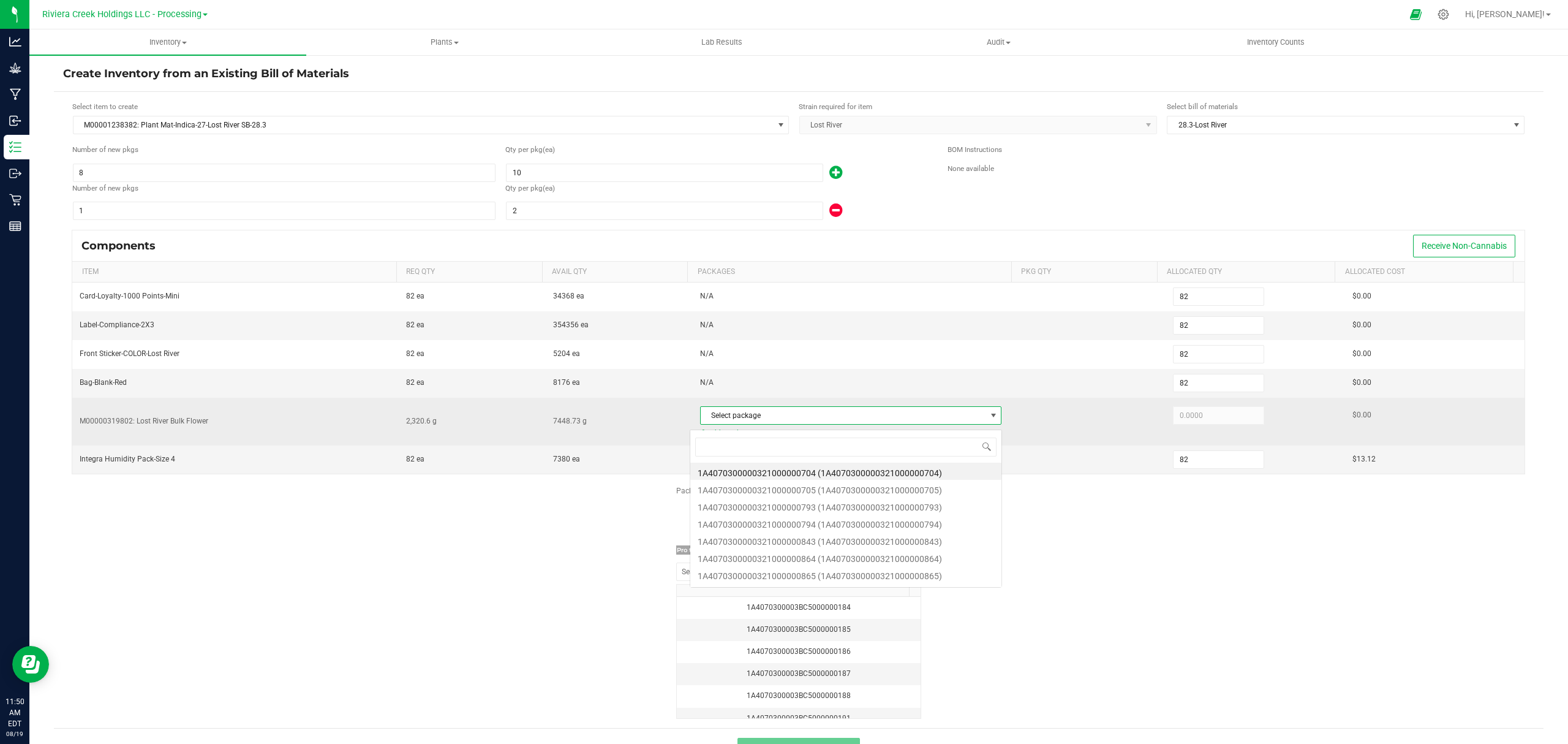
scroll to position [18, 295]
type input "705"
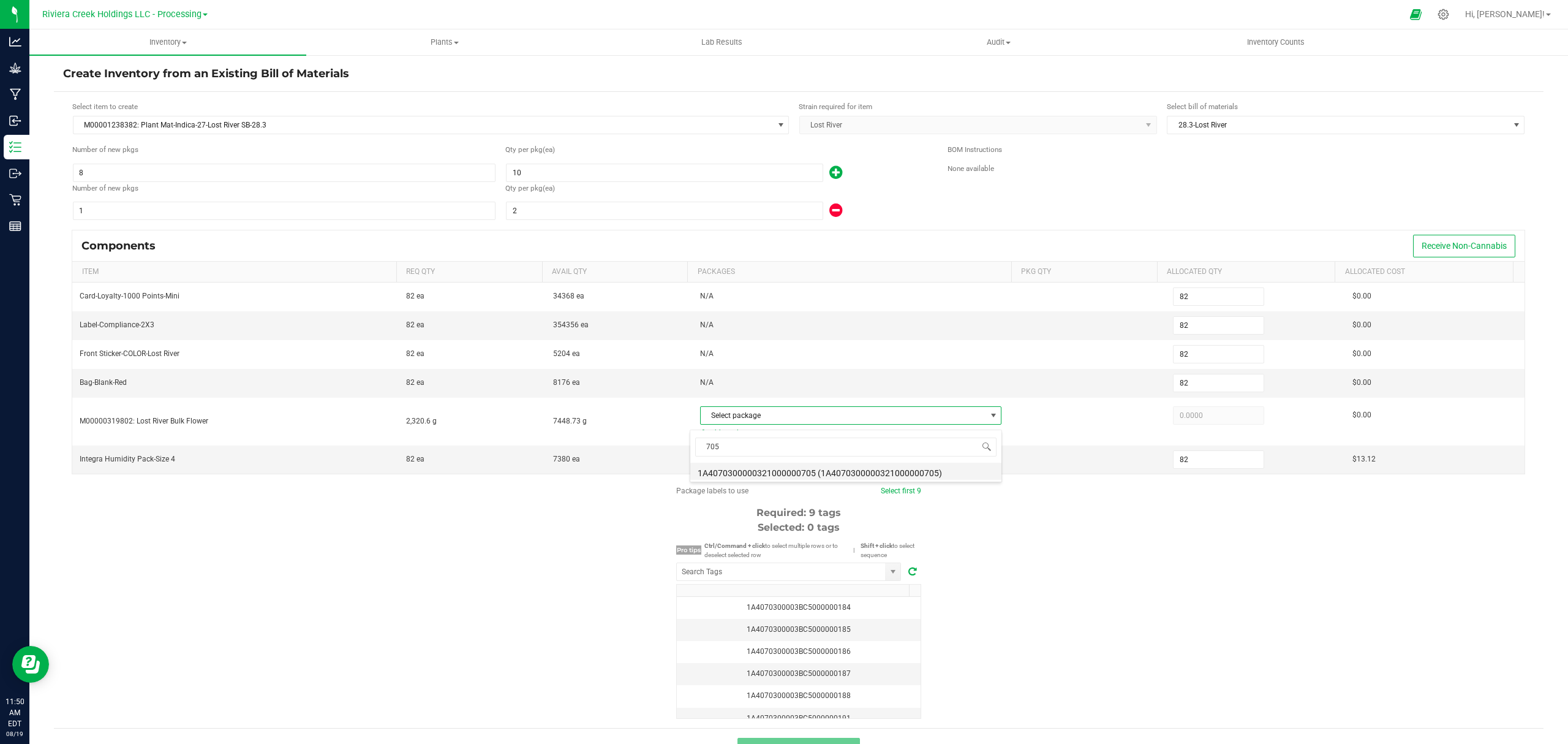
click at [853, 472] on li "1A4070300000321000000705 (1A4070300000321000000705)" at bounding box center [846, 471] width 311 height 17
type input "2,320.6000"
click at [1191, 593] on div "Package labels to use Select first 9 Required: 9 tags Selected: 0 tags Pro tips…" at bounding box center [798, 602] width 1489 height 234
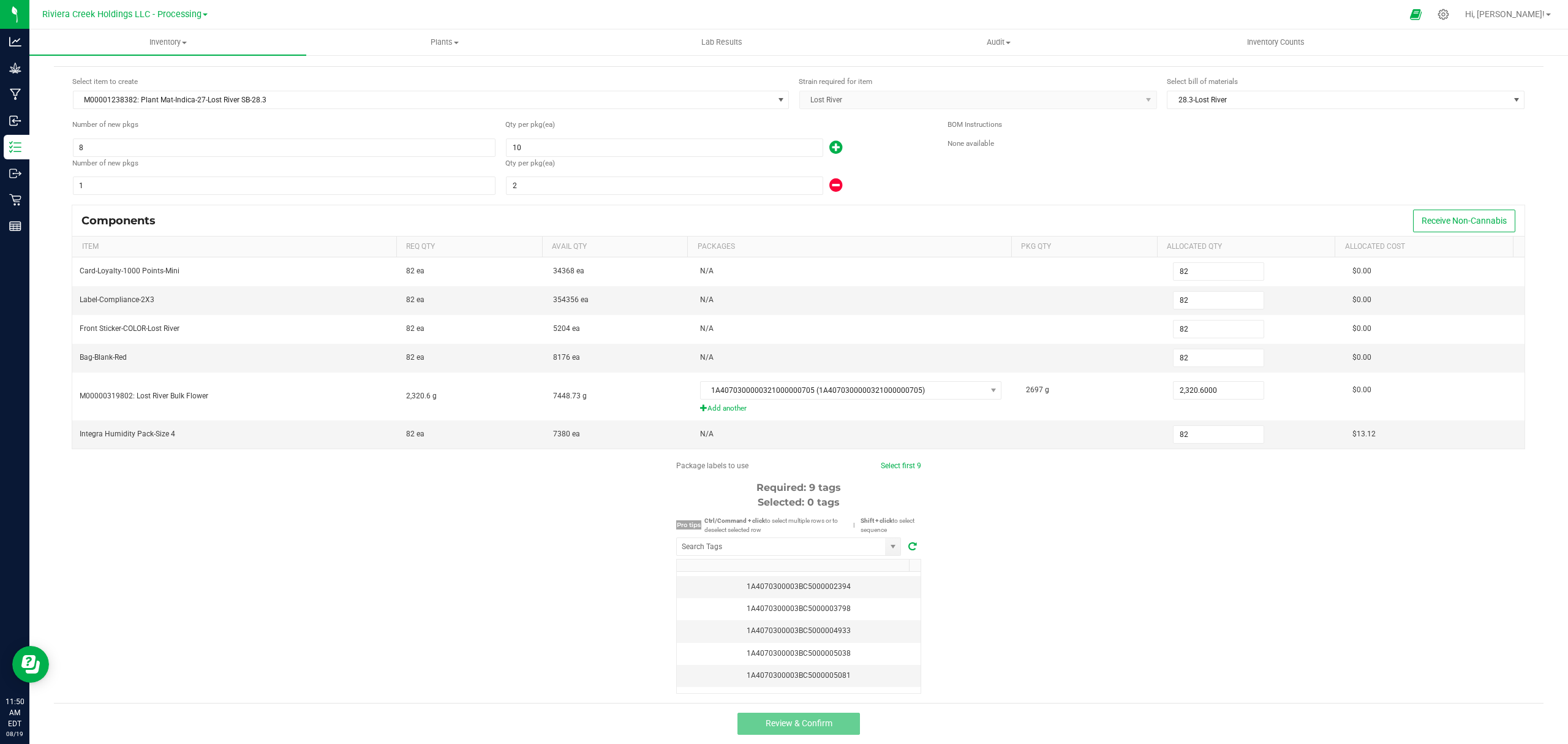
scroll to position [0, 0]
click at [794, 546] on input "NO DATA FOUND" at bounding box center [780, 546] width 208 height 17
click at [791, 564] on li "1A4070300003BC5000035733" at bounding box center [782, 569] width 224 height 21
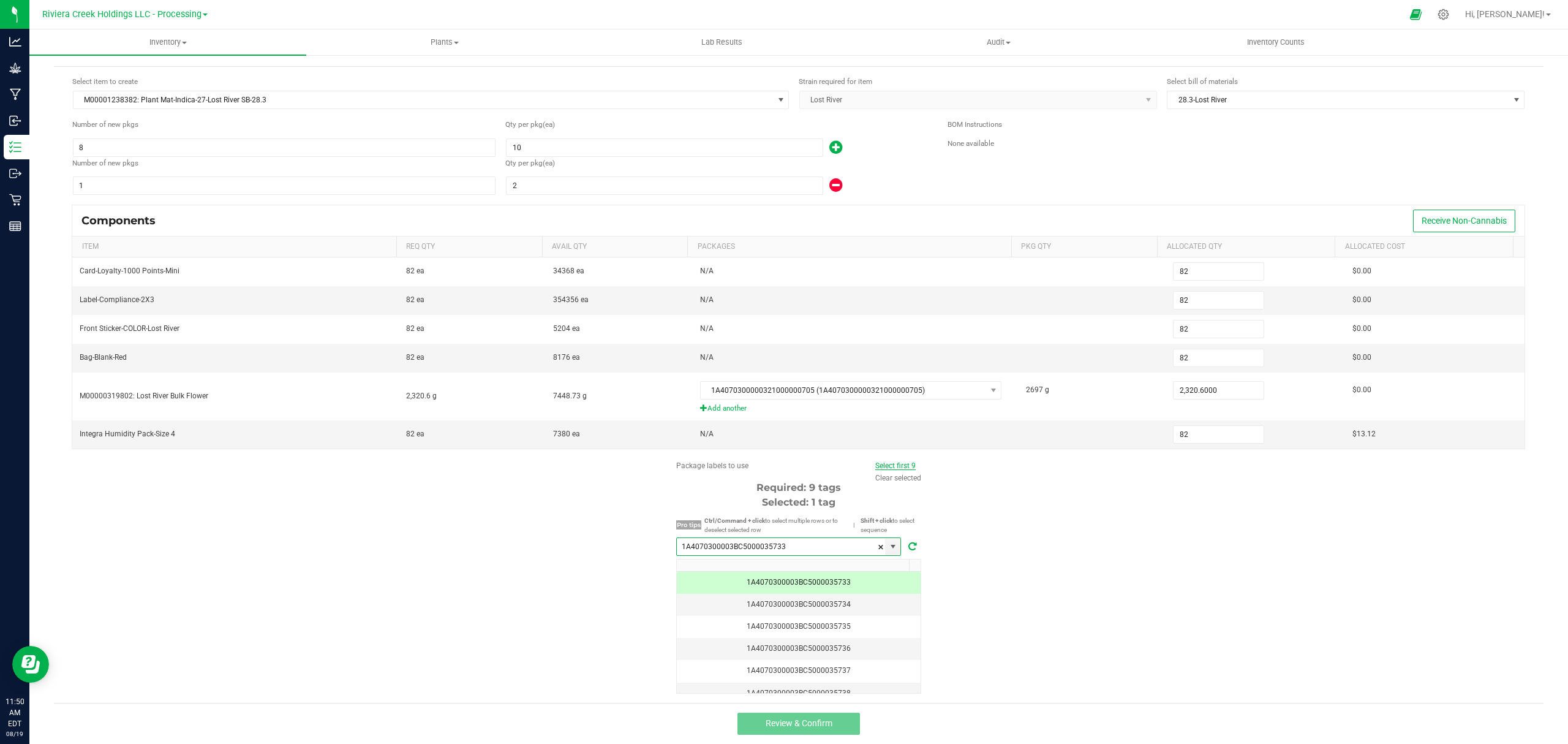
type input "1A4070300003BC5000035733"
click at [877, 466] on link "Select first 9" at bounding box center [895, 465] width 40 height 9
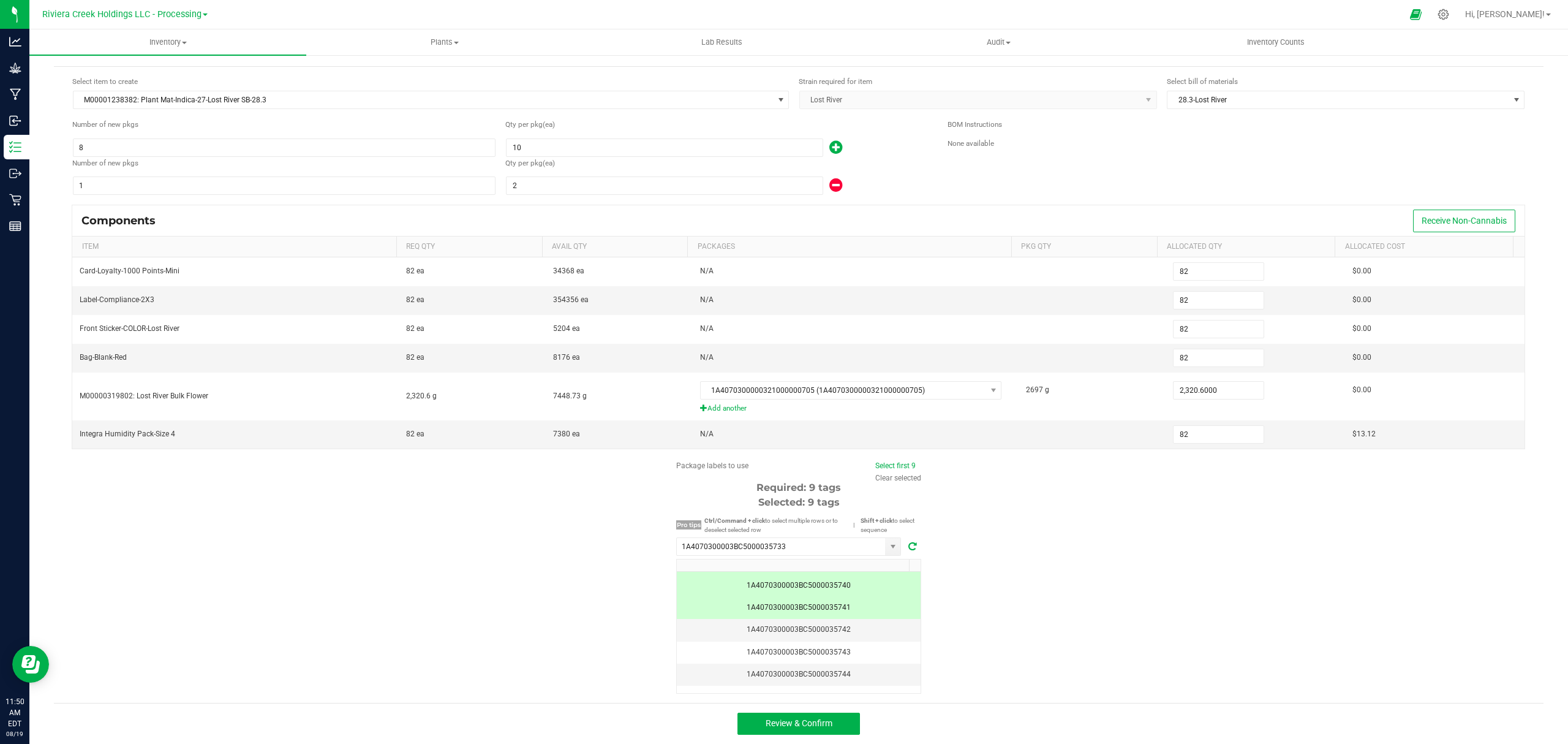
scroll to position [105, 0]
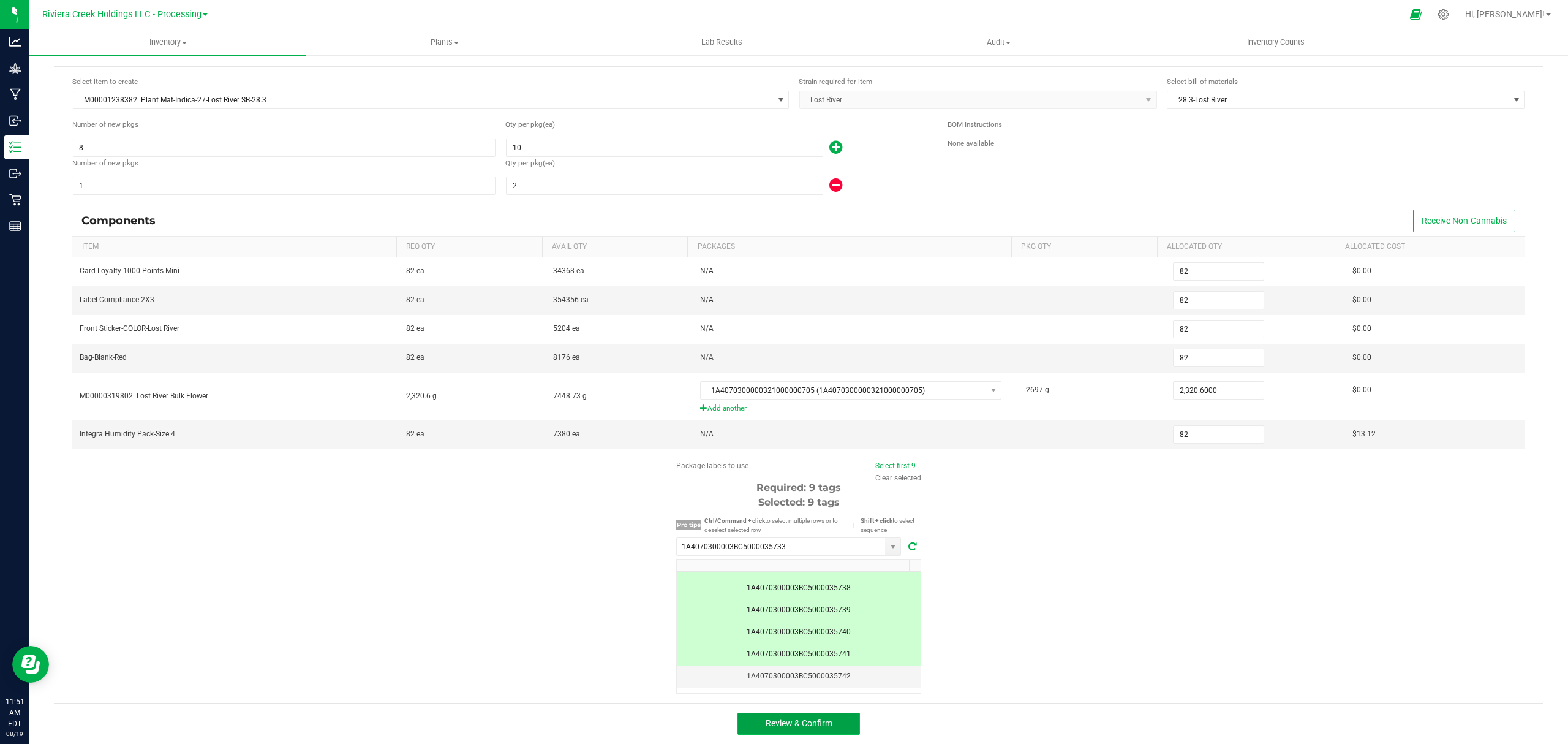
click at [829, 721] on button "Review & Confirm" at bounding box center [798, 723] width 122 height 22
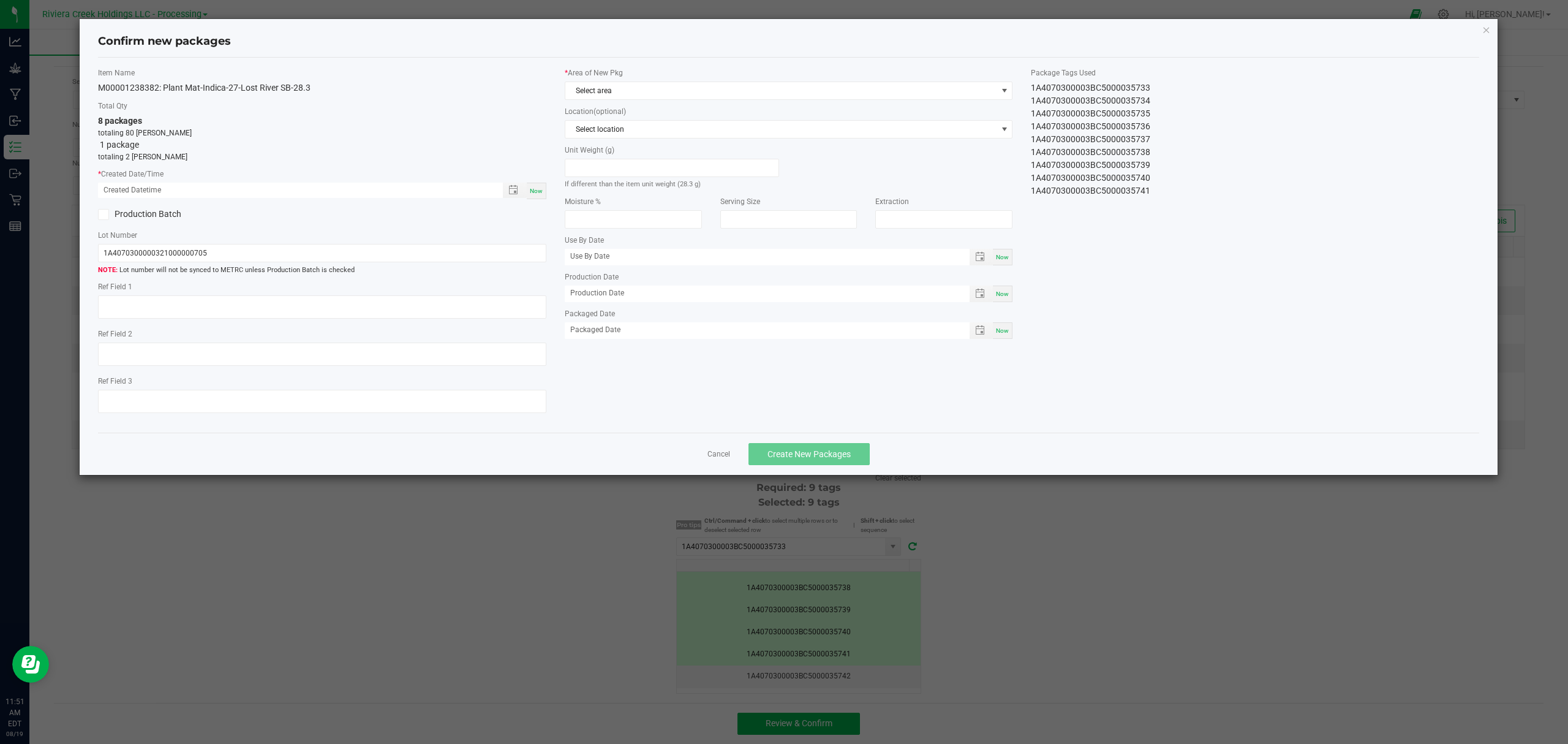
click at [533, 190] on span "Now" at bounding box center [536, 190] width 13 height 6
type input "[DATE] 11:51 AM"
click at [628, 90] on span "Select area" at bounding box center [781, 91] width 432 height 17
click at [618, 198] on li "Flower 10" at bounding box center [789, 193] width 447 height 17
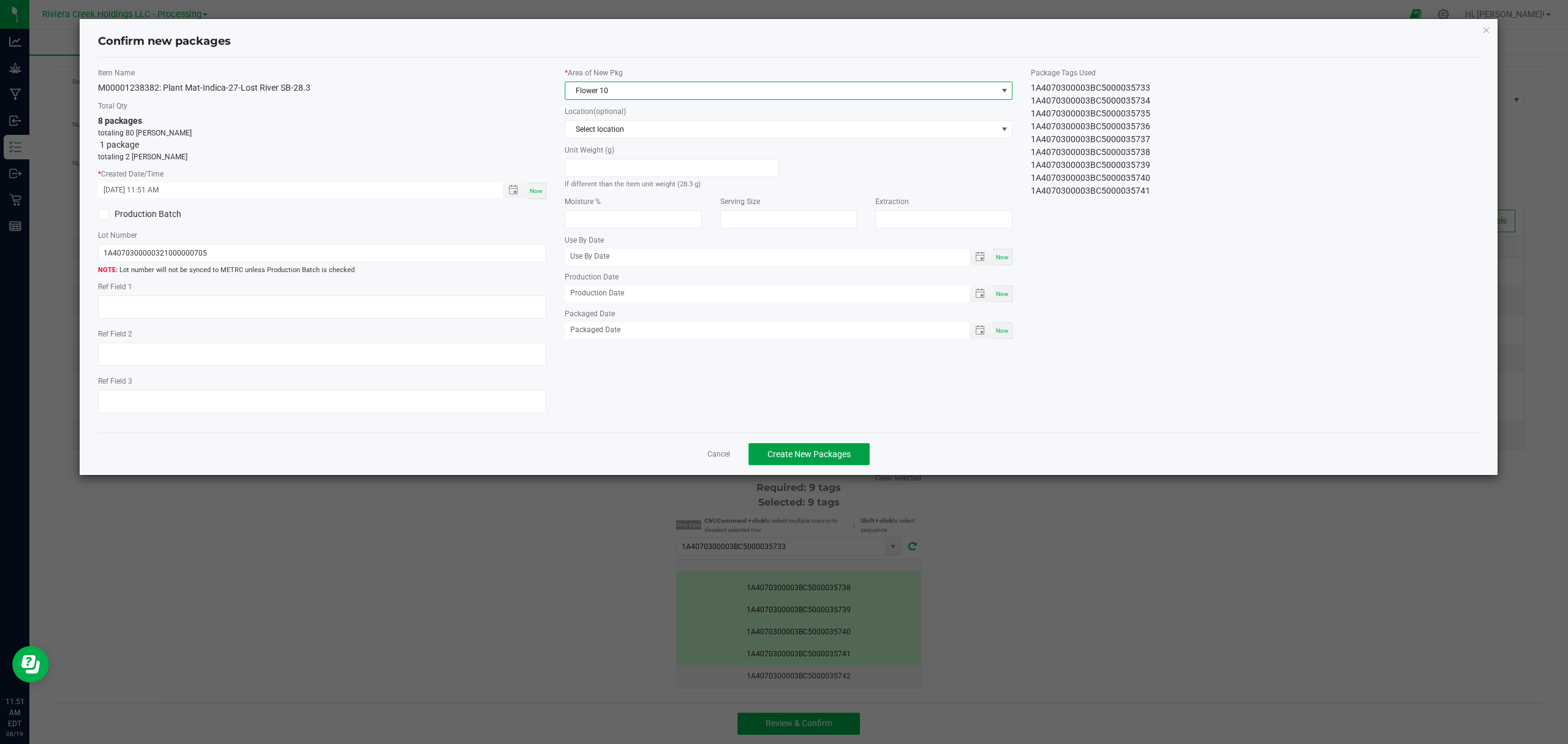
click at [821, 457] on span "Create New Packages" at bounding box center [809, 454] width 83 height 10
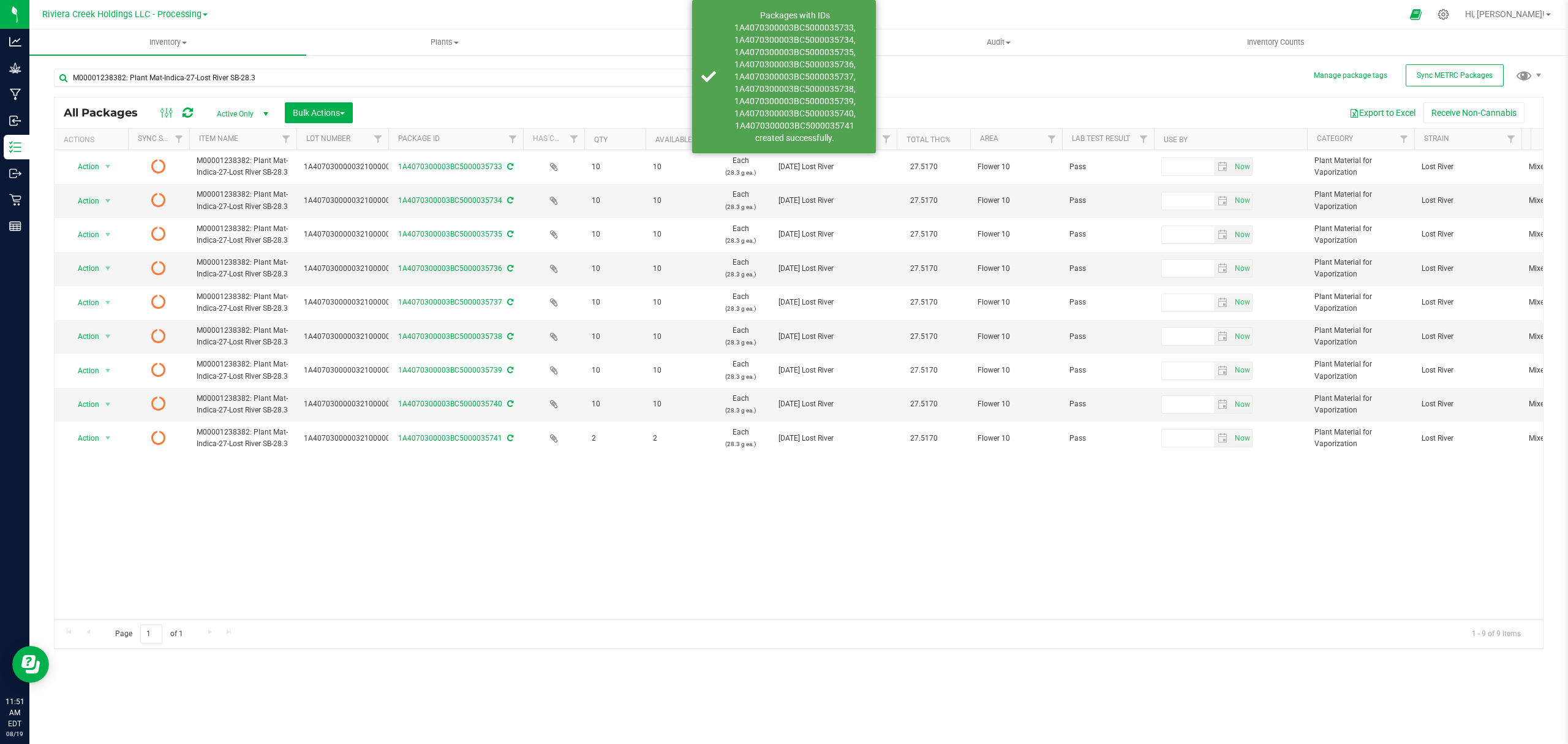
click at [189, 110] on icon at bounding box center [187, 112] width 11 height 12
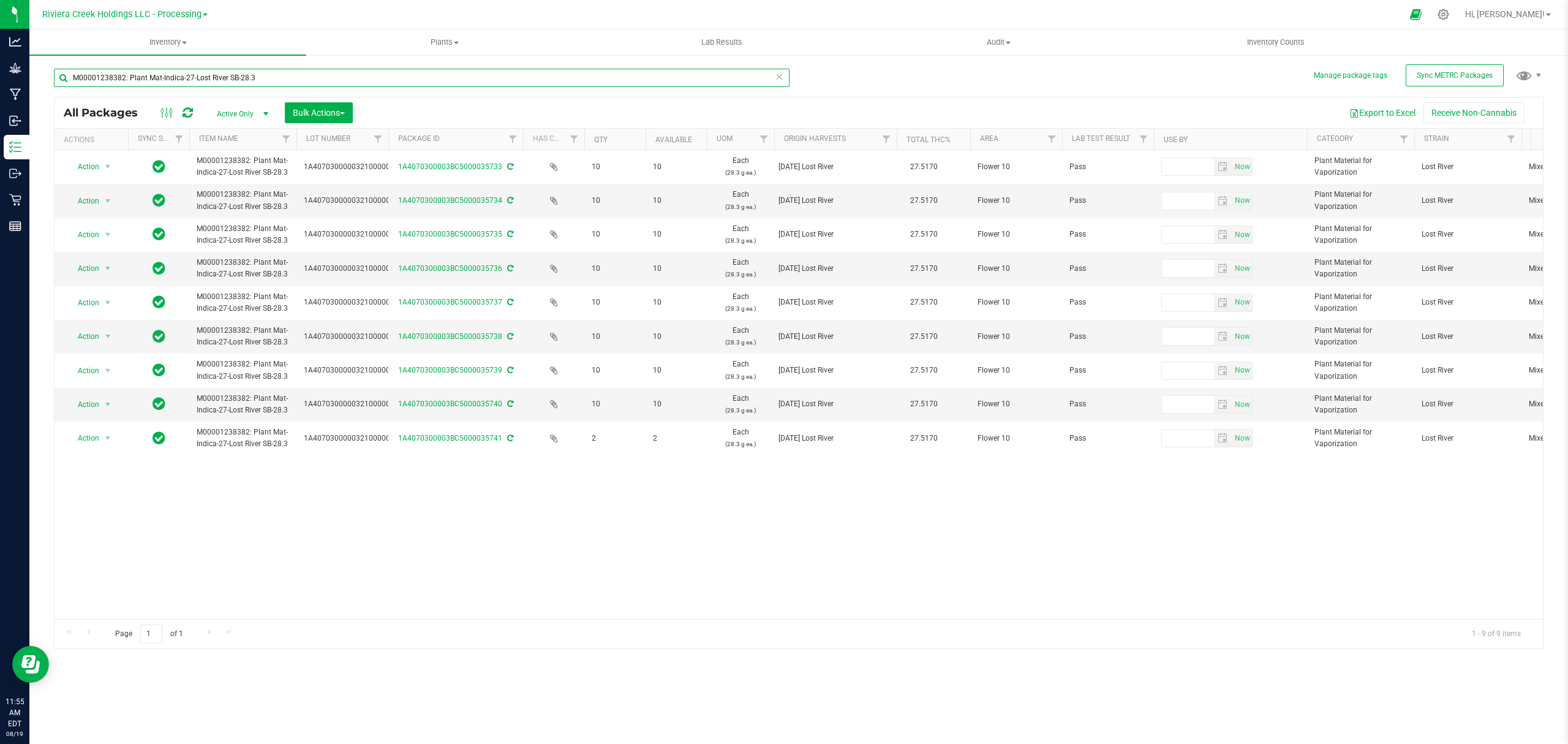
click at [273, 70] on input "M00001238382: Plant Mat-Indica-27-Lost River SB-28.3" at bounding box center [422, 78] width 736 height 18
click at [273, 71] on input "M00001238382: Plant Mat-Indica-27-Lost River SB-28.3" at bounding box center [422, 78] width 736 height 18
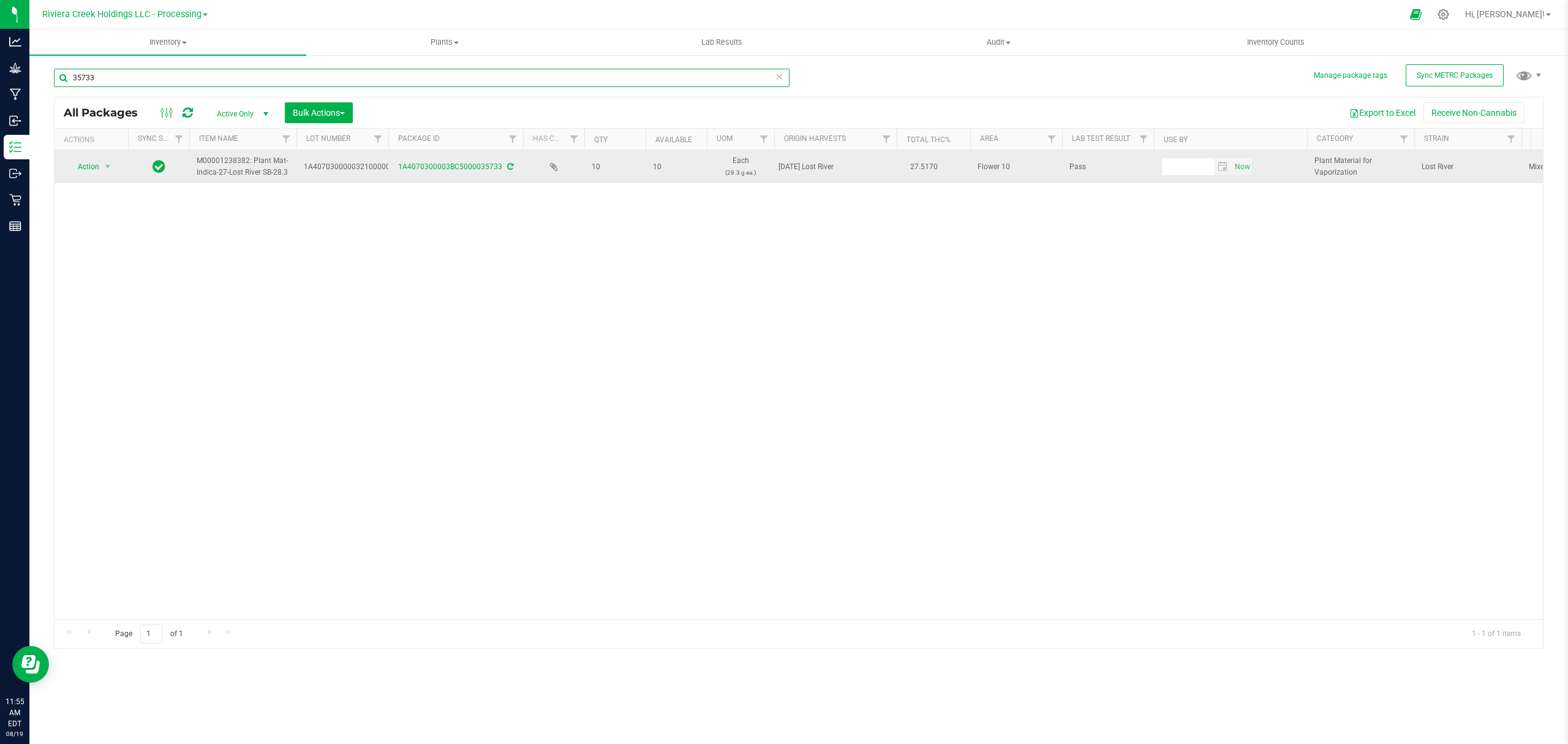
type input "35733"
click at [87, 177] on td "Action Action Adjust qty Create package Edit attributes Global inventory Locate…" at bounding box center [91, 166] width 73 height 33
click at [92, 169] on span "Action" at bounding box center [83, 167] width 33 height 17
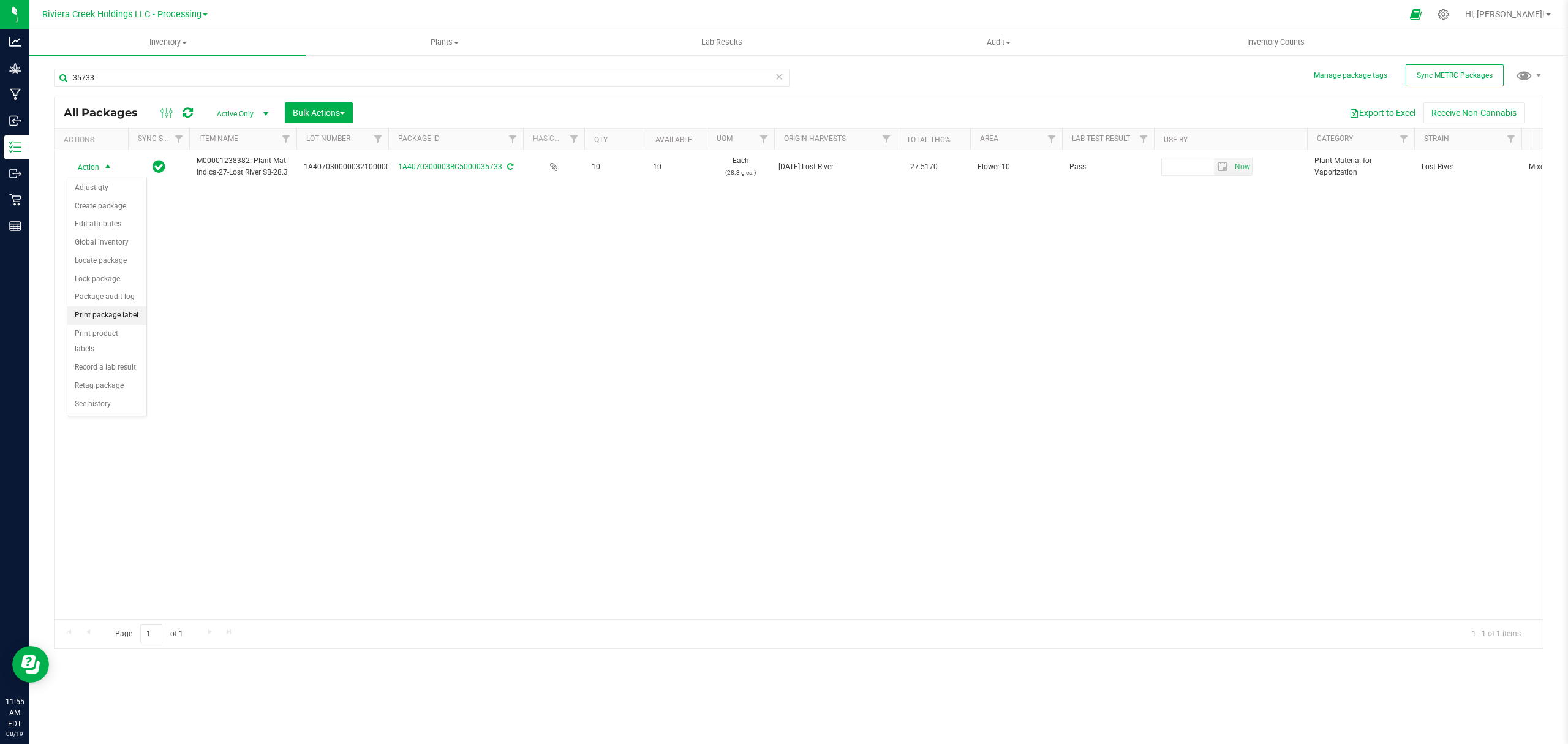
click at [111, 314] on li "Print package label" at bounding box center [107, 316] width 79 height 18
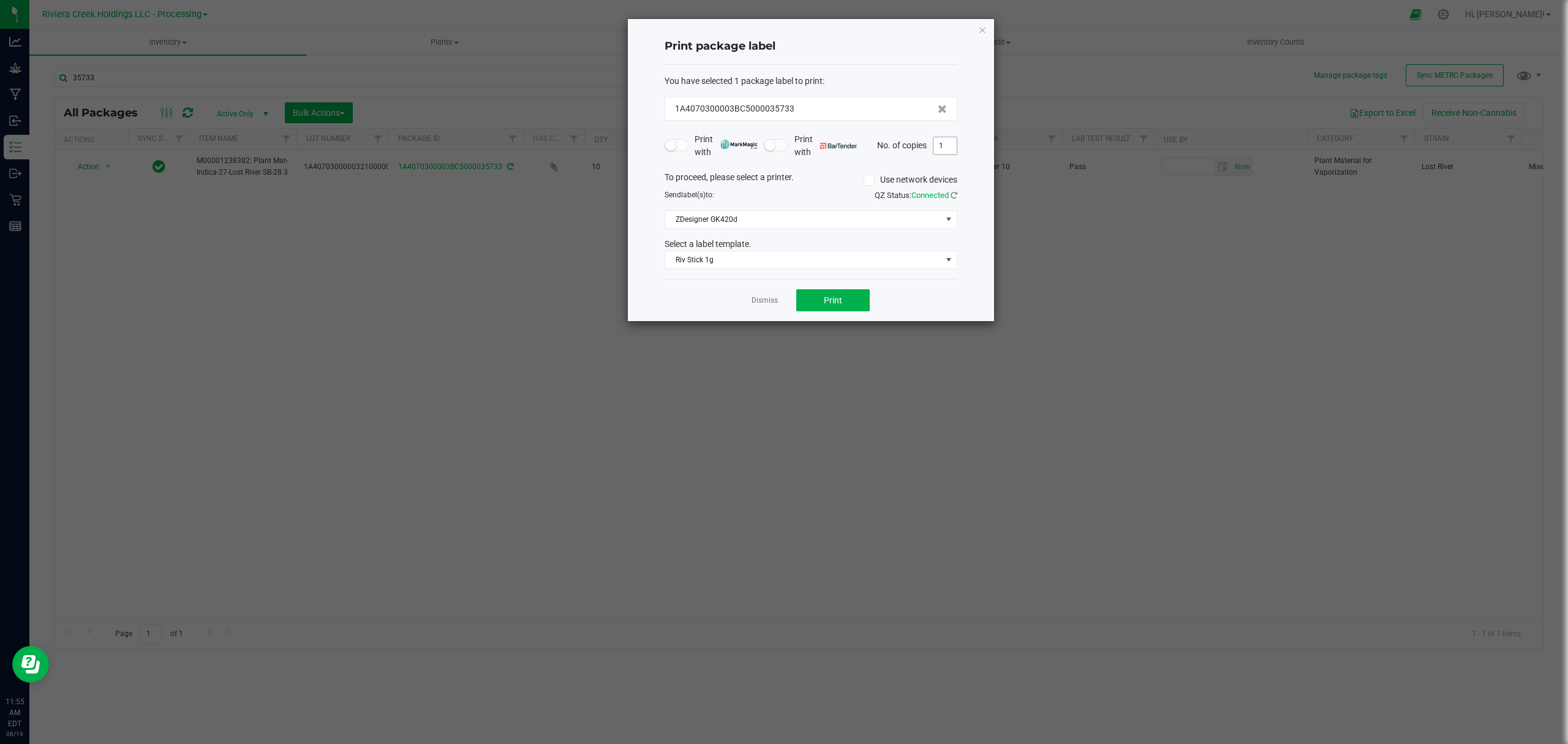
click at [953, 155] on span "1" at bounding box center [944, 146] width 24 height 18
click at [949, 149] on input "1" at bounding box center [944, 146] width 23 height 17
type input "9"
click at [791, 258] on span "Riv Stick 1g" at bounding box center [803, 260] width 276 height 17
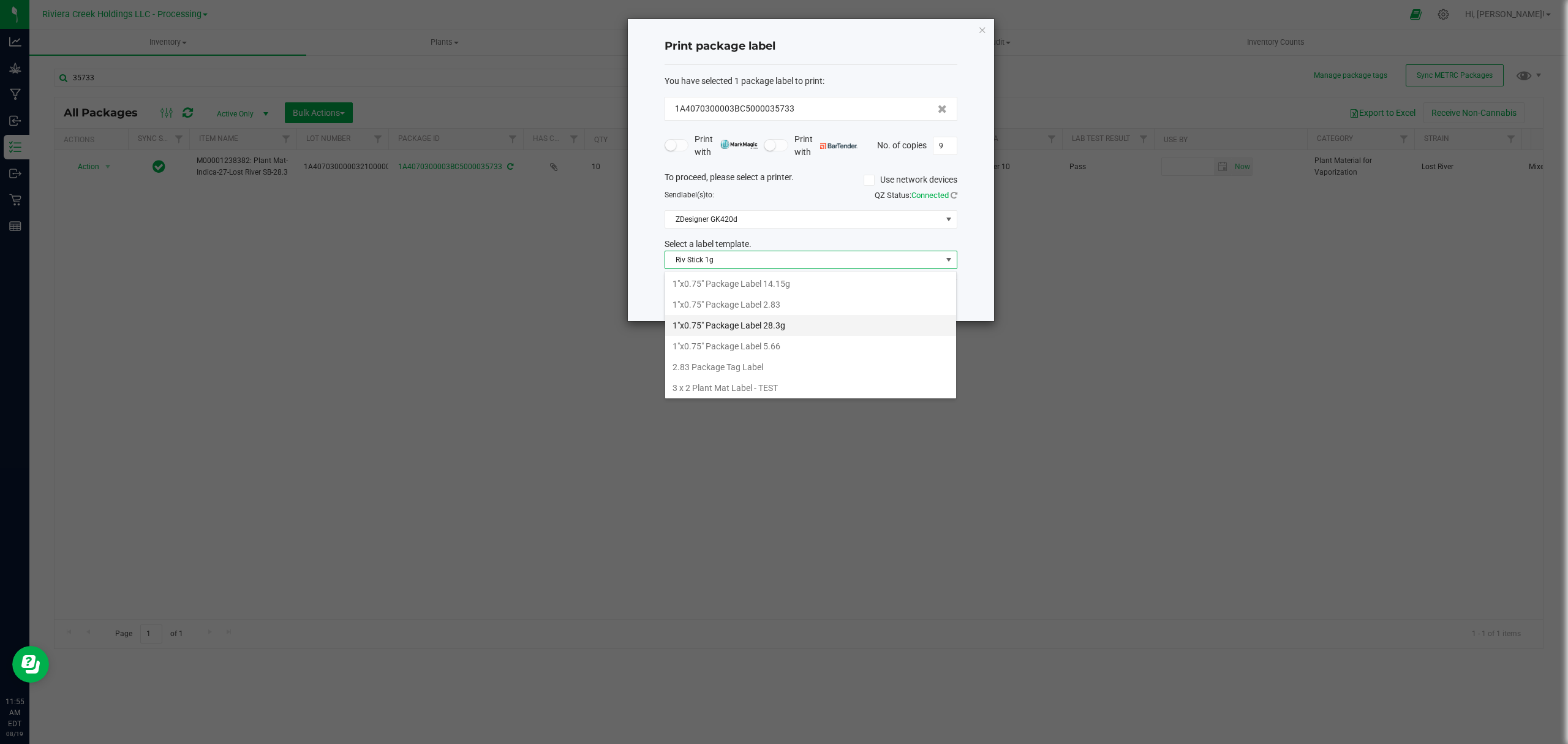
click at [785, 331] on li "1"x0.75" Package Label 28.3g" at bounding box center [811, 325] width 291 height 21
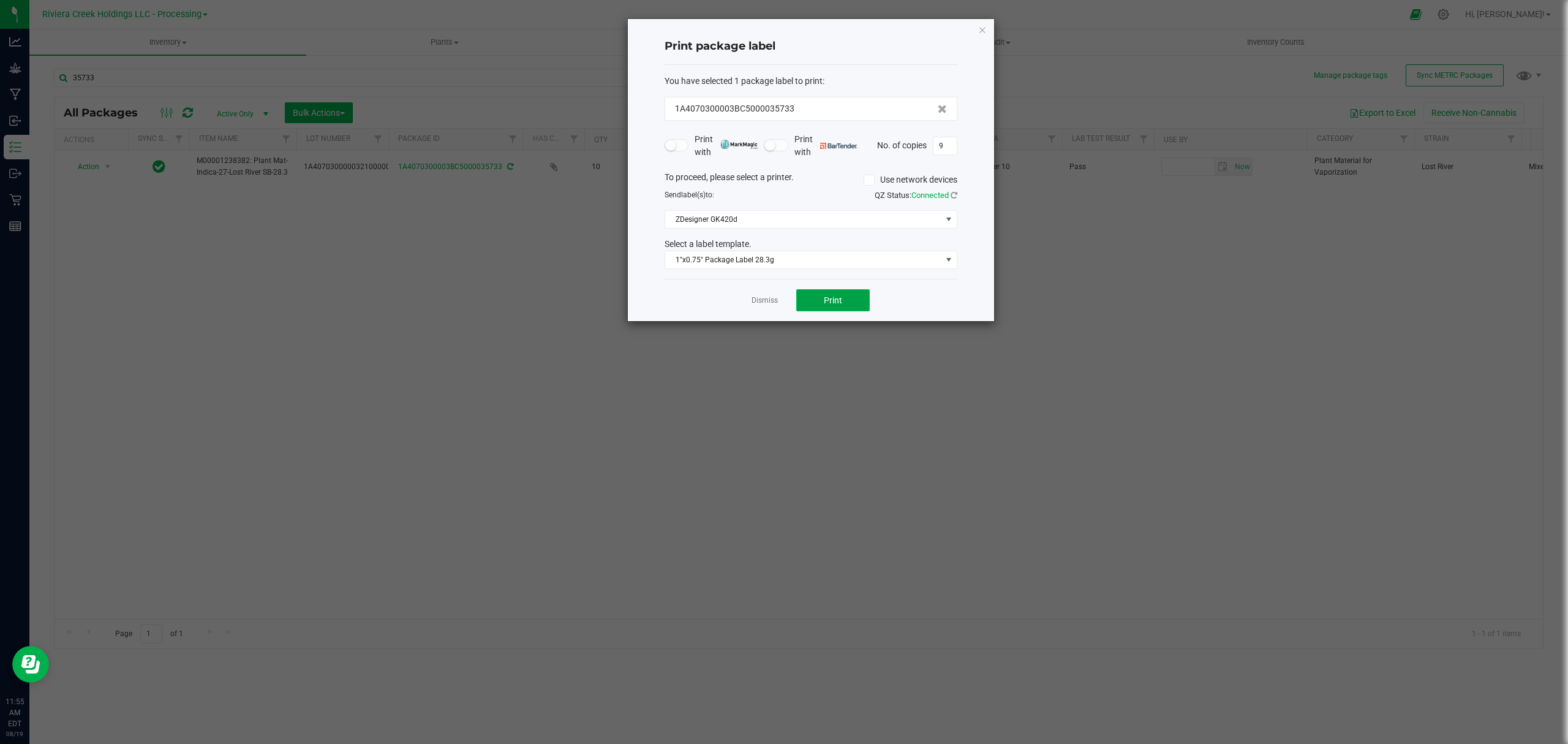
click at [840, 299] on span "Print" at bounding box center [833, 301] width 18 height 10
click at [985, 29] on icon "button" at bounding box center [982, 29] width 9 height 15
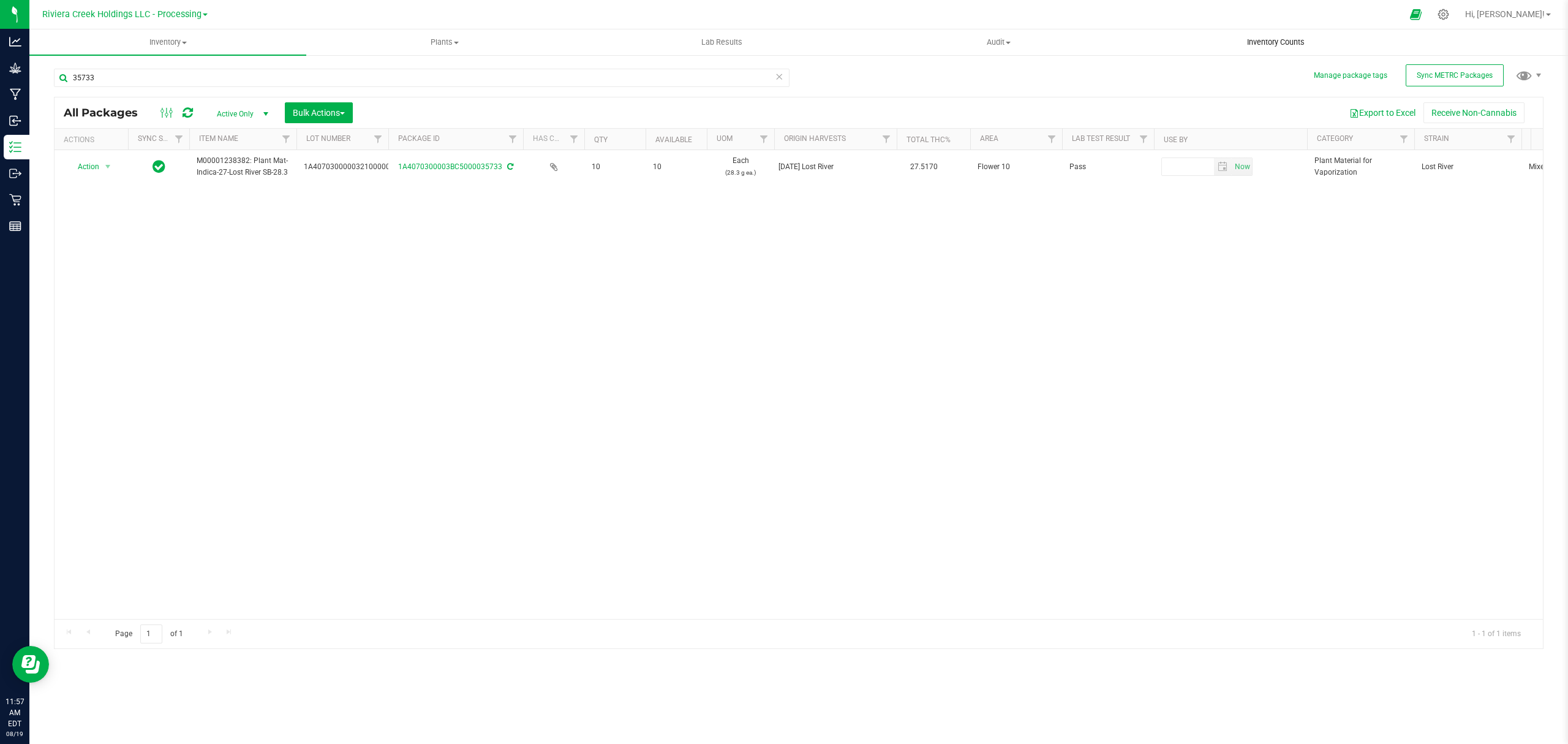
click at [1287, 47] on span "Inventory Counts" at bounding box center [1276, 43] width 91 height 11
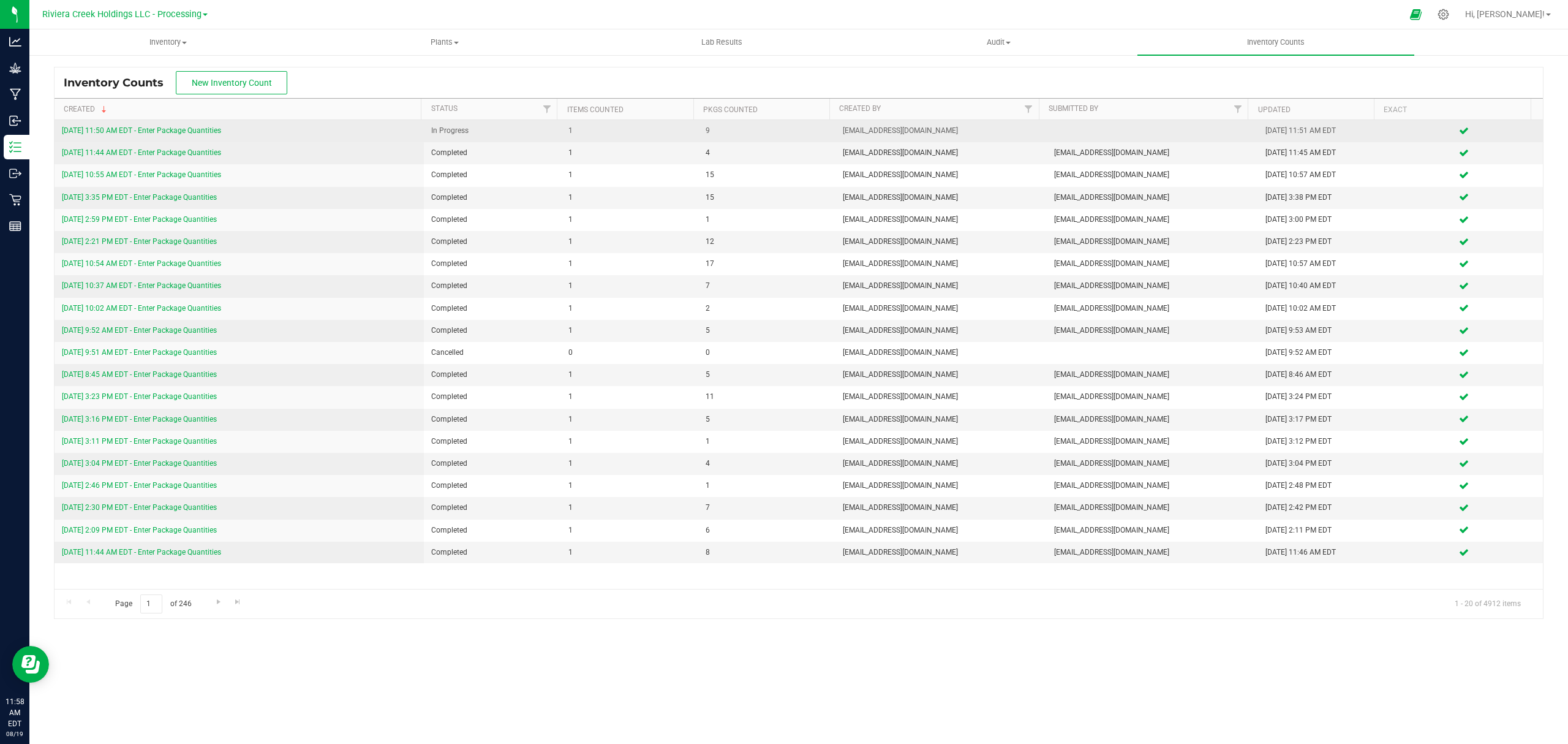
click at [197, 130] on link "[DATE] 11:50 AM EDT - Enter Package Quantities" at bounding box center [141, 131] width 159 height 9
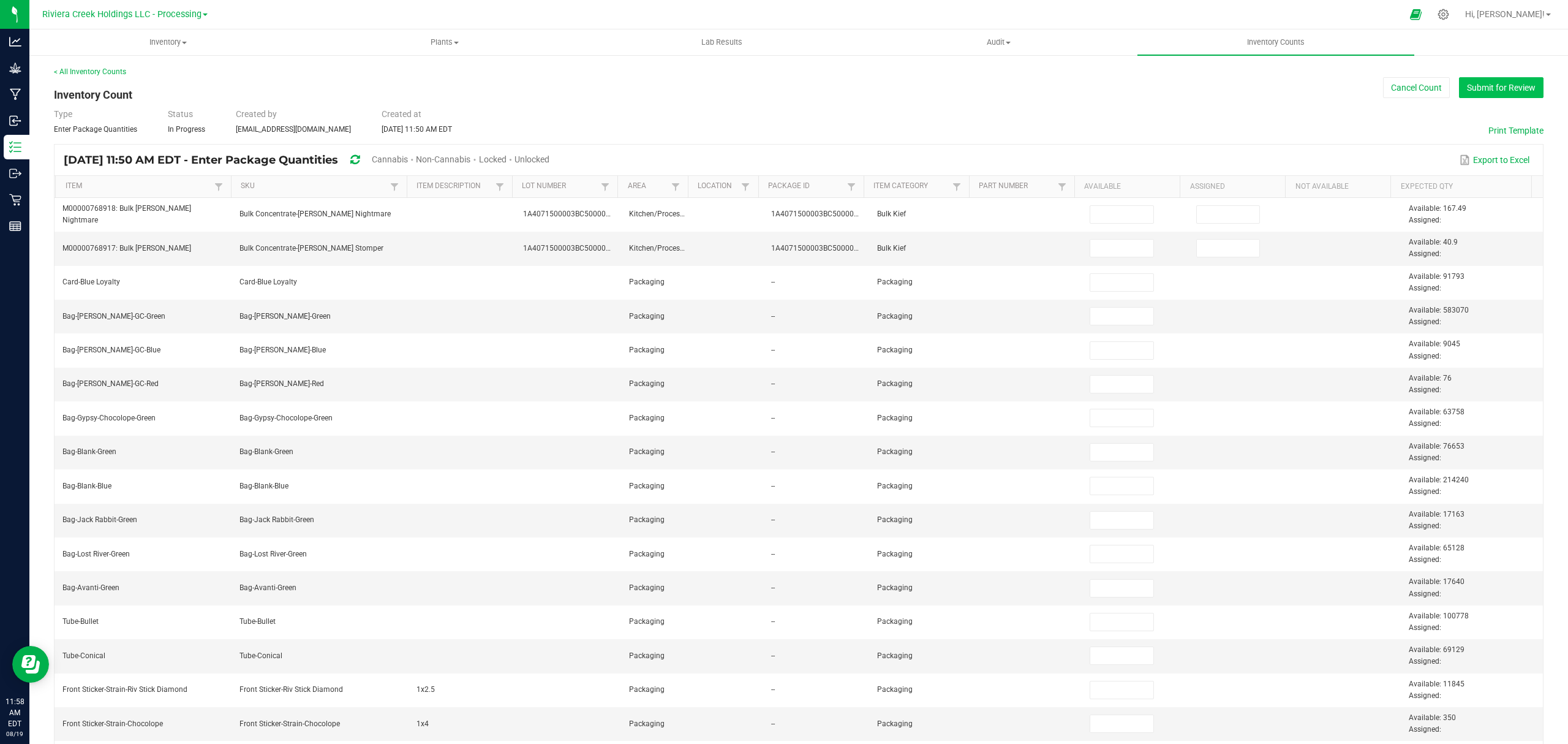
click at [1465, 92] on button "Submit for Review" at bounding box center [1501, 87] width 85 height 21
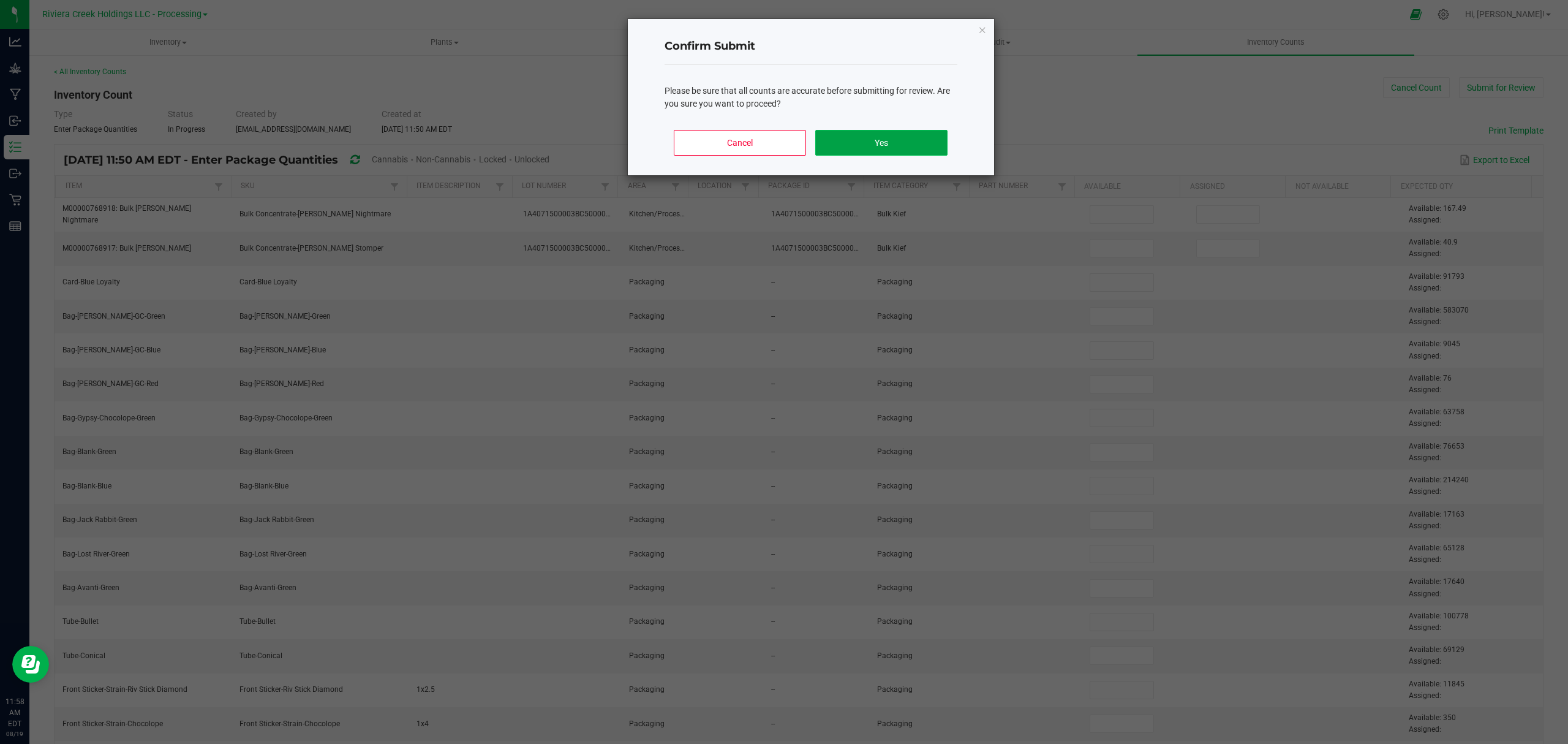
click at [912, 144] on button "Yes" at bounding box center [881, 143] width 131 height 26
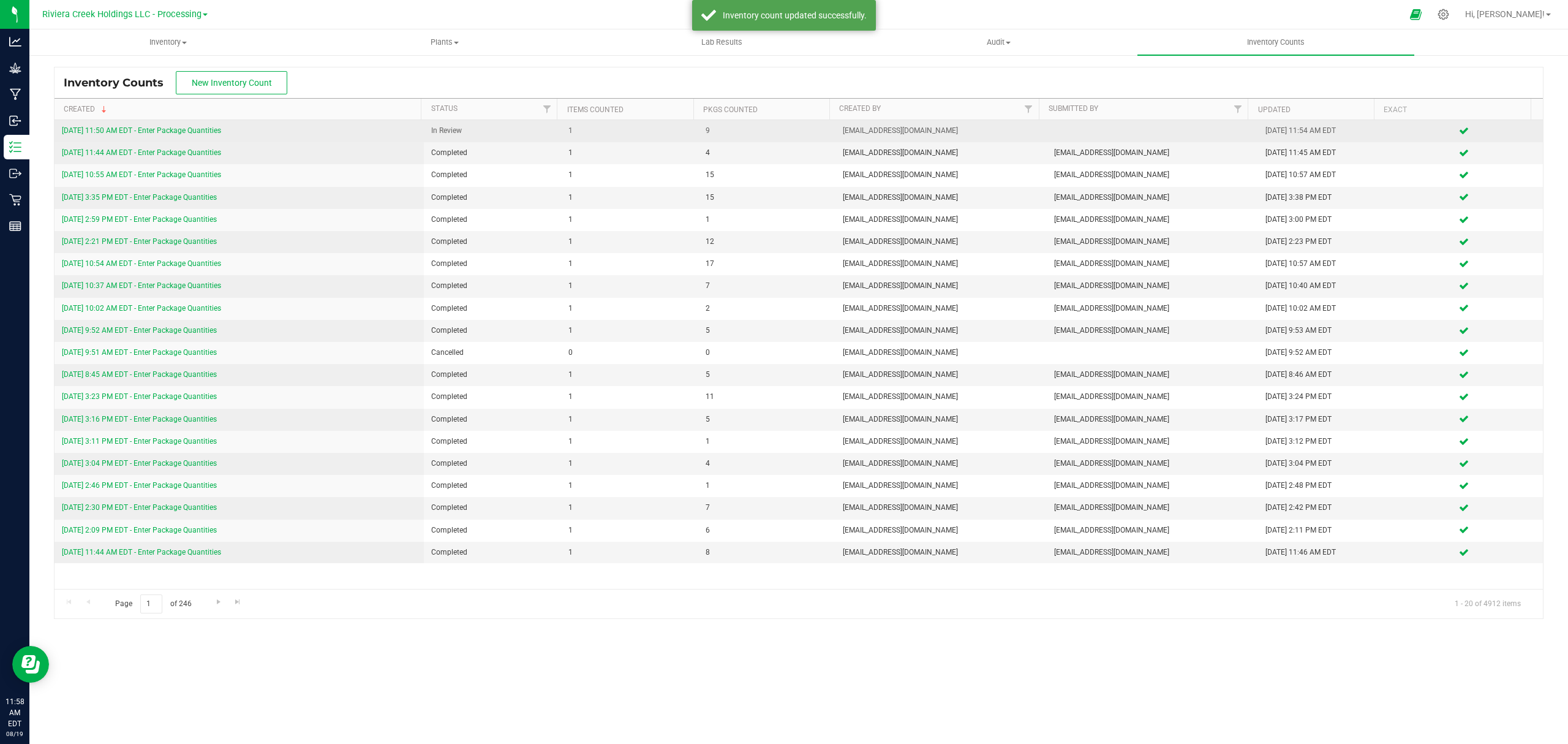
click at [190, 130] on link "[DATE] 11:50 AM EDT - Enter Package Quantities" at bounding box center [141, 131] width 159 height 9
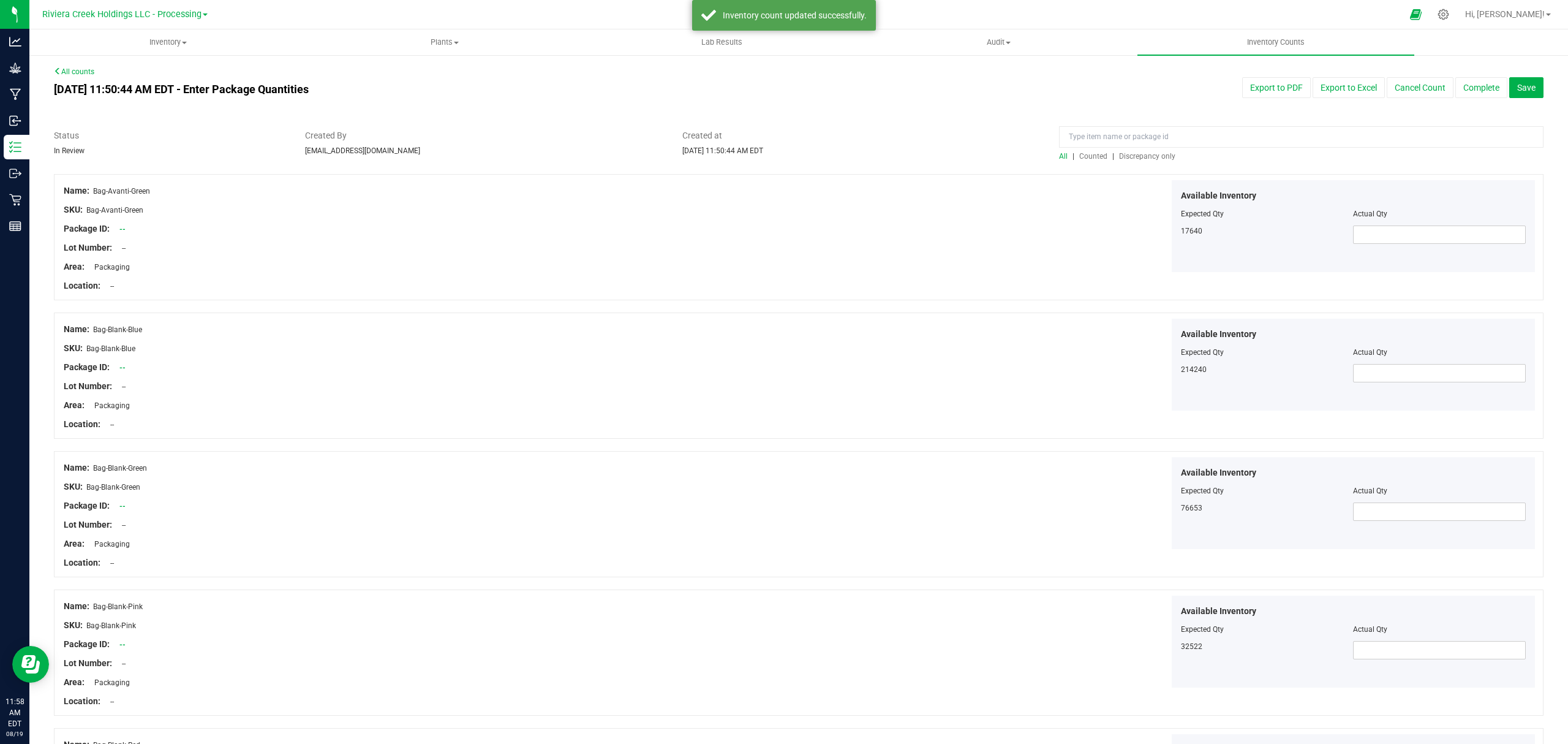
click at [1095, 154] on span "Counted" at bounding box center [1094, 156] width 28 height 9
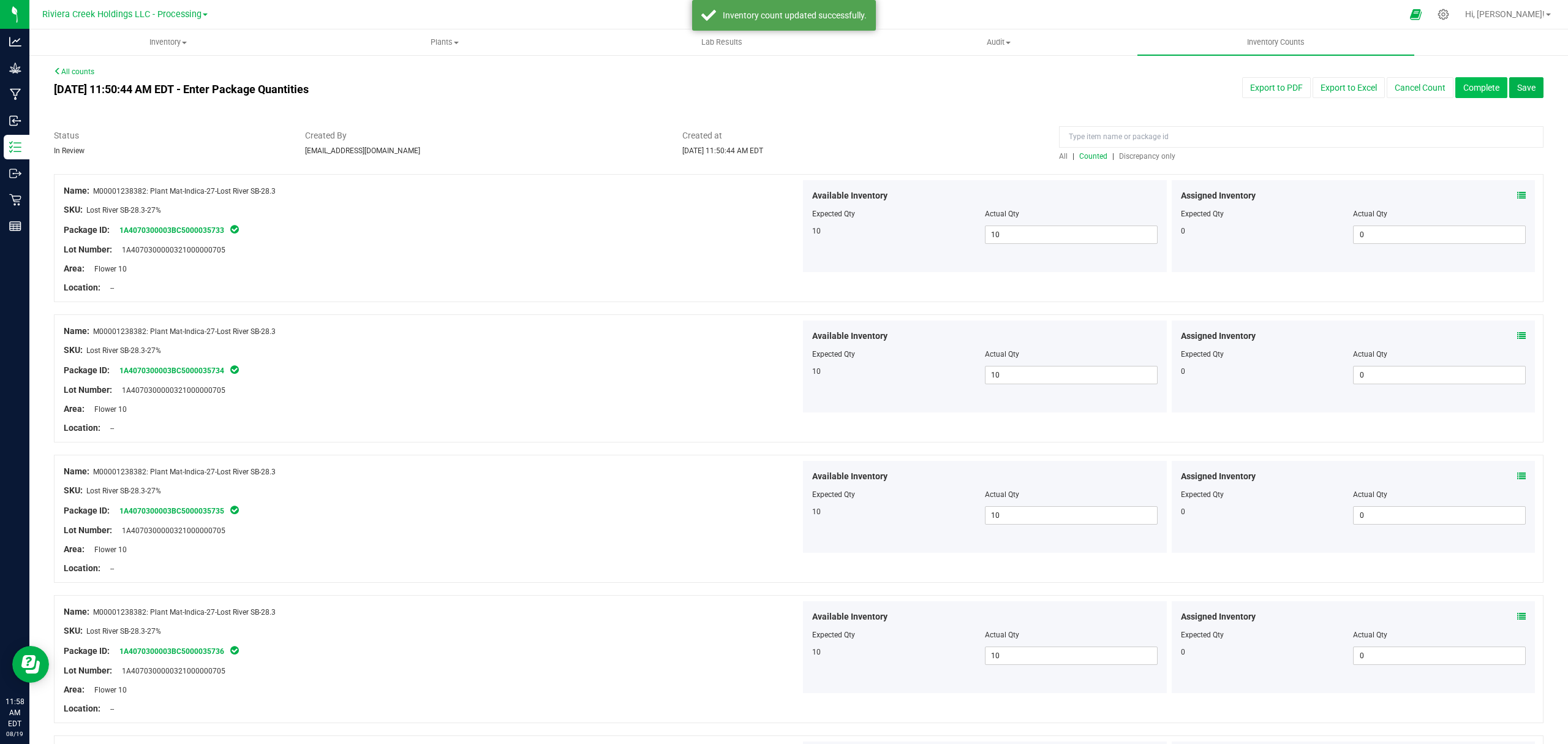
click at [1455, 82] on button "Complete" at bounding box center [1481, 87] width 52 height 21
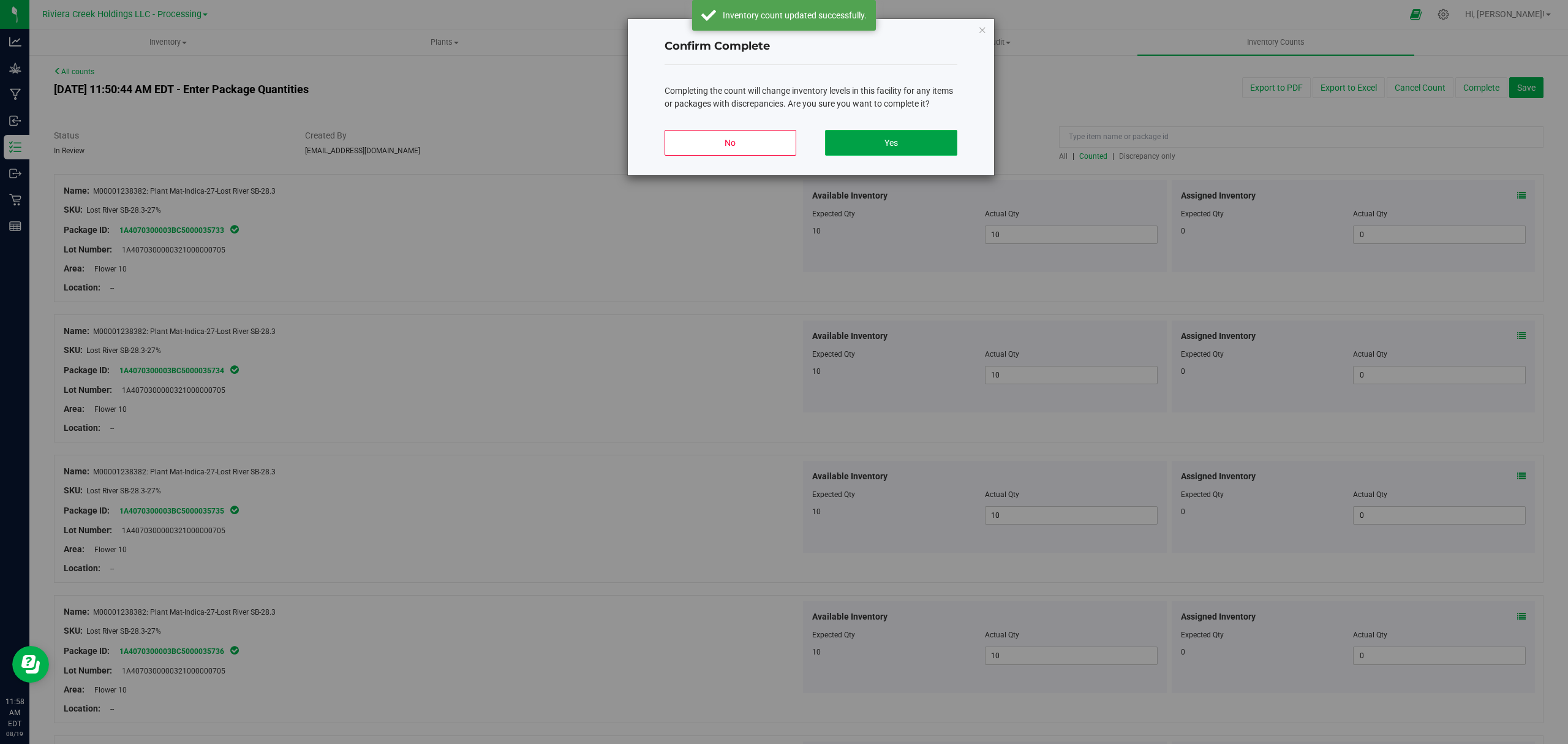
click at [861, 149] on button "Yes" at bounding box center [891, 143] width 131 height 26
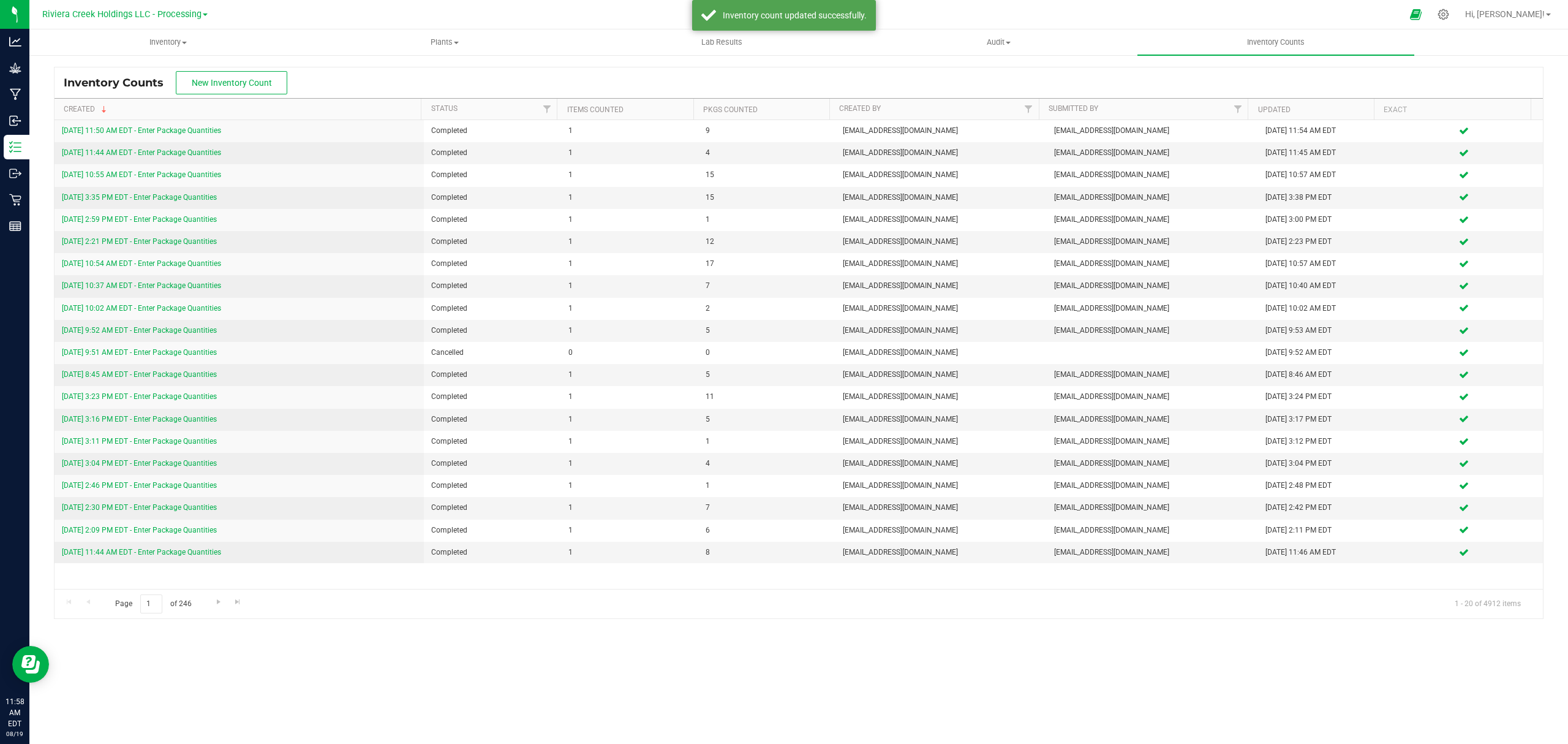
click at [199, 126] on div "[DATE] 11:50 AM EDT - Enter Package Quantities" at bounding box center [239, 131] width 354 height 11
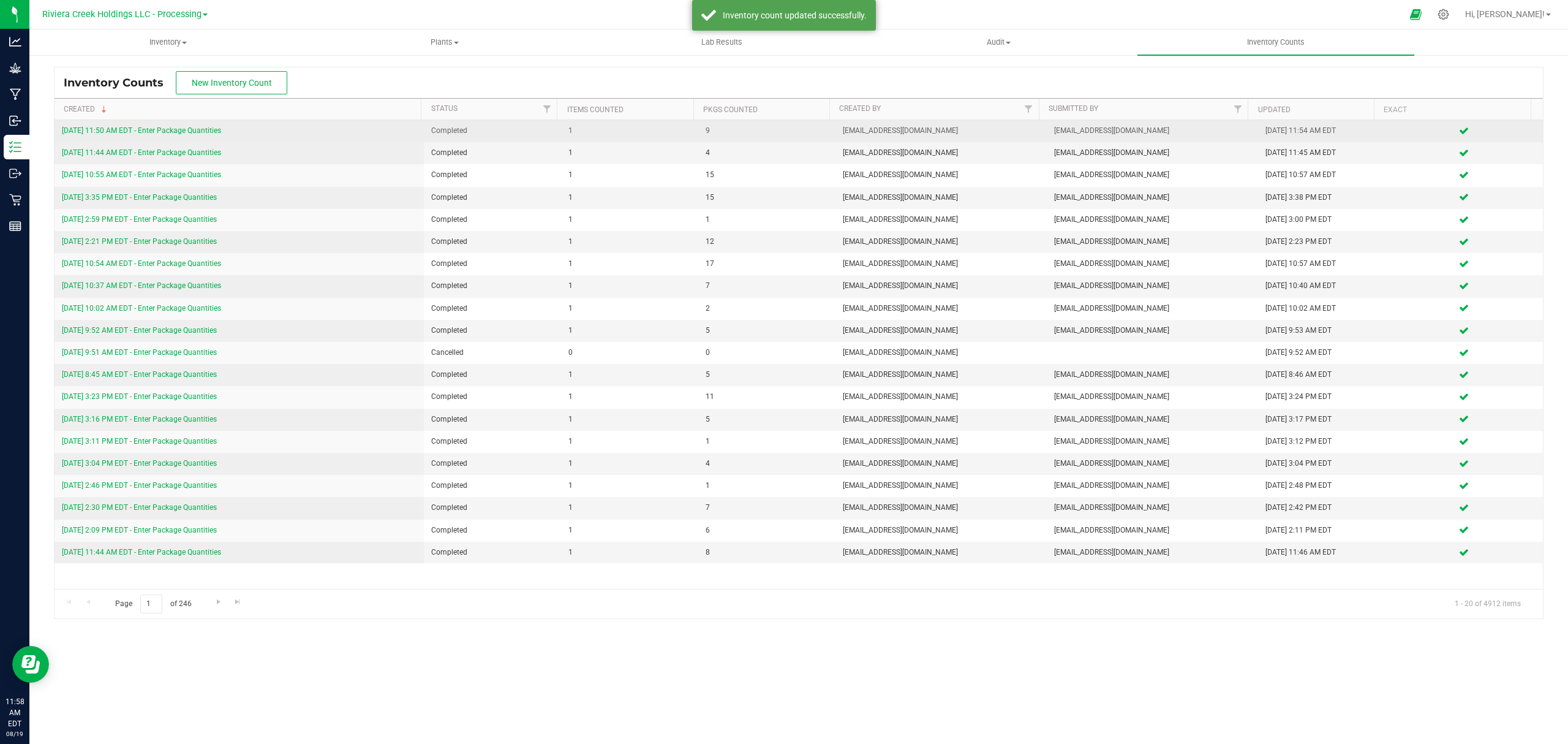
click at [205, 126] on div "[DATE] 11:50 AM EDT - Enter Package Quantities" at bounding box center [239, 131] width 354 height 11
click at [205, 127] on div "[DATE] 11:50 AM EDT - Enter Package Quantities" at bounding box center [239, 131] width 354 height 11
click at [206, 131] on link "[DATE] 11:50 AM EDT - Enter Package Quantities" at bounding box center [141, 131] width 159 height 9
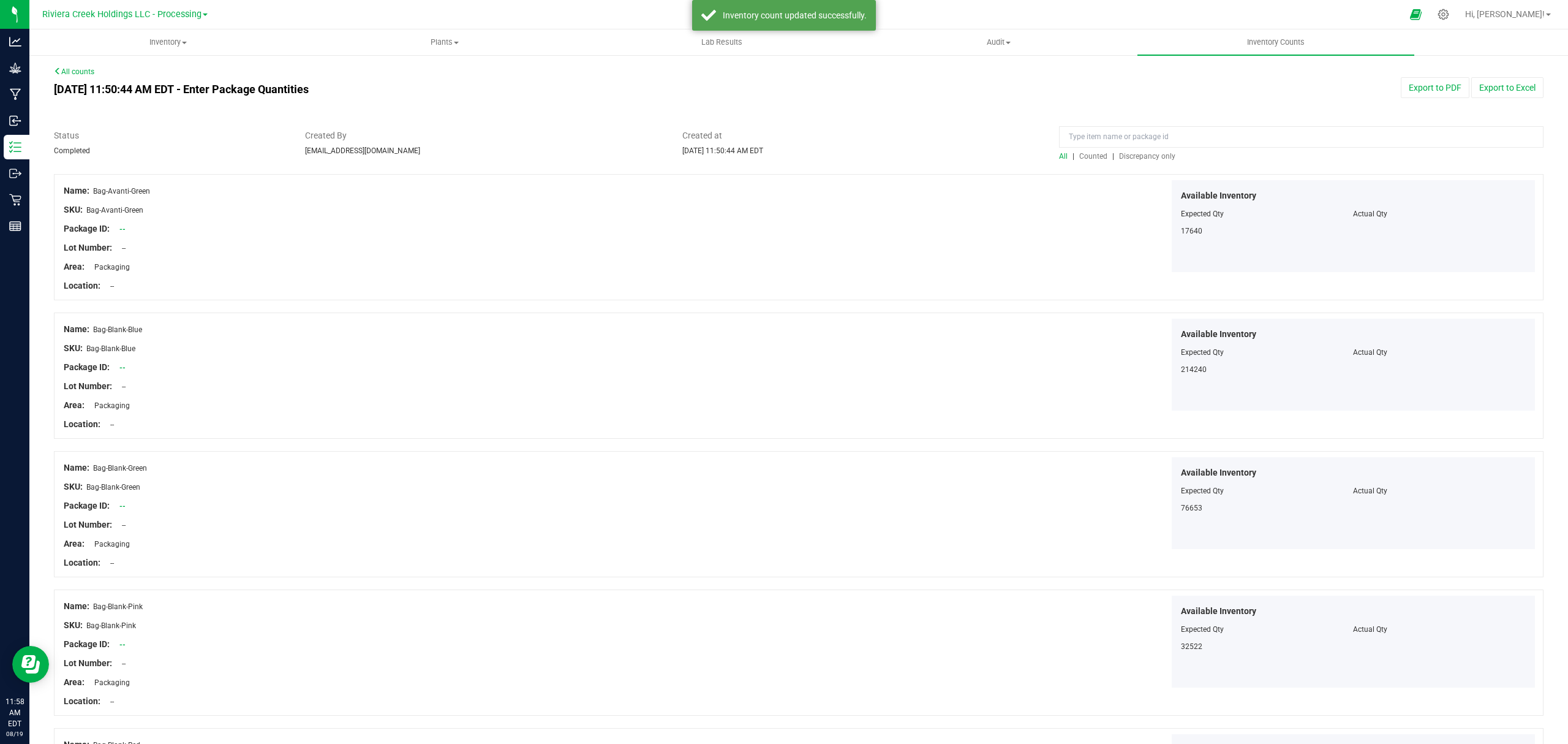
click at [1079, 158] on span "Counted" at bounding box center [1094, 156] width 28 height 9
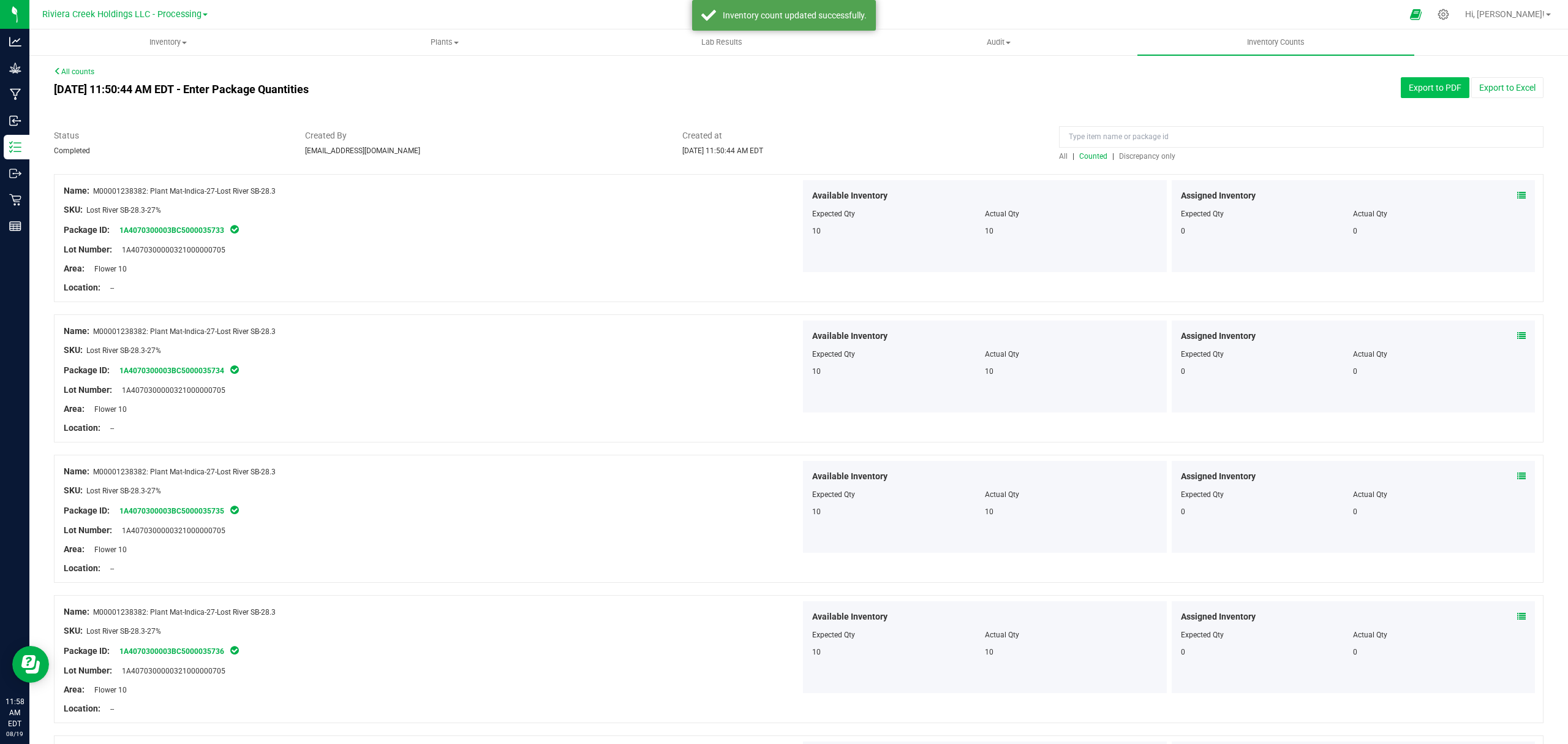
click at [1408, 92] on button "Export to PDF" at bounding box center [1434, 87] width 69 height 21
click at [178, 48] on uib-tab-heading "Inventory All packages All inventory Waste log Create inventory" at bounding box center [168, 42] width 276 height 24
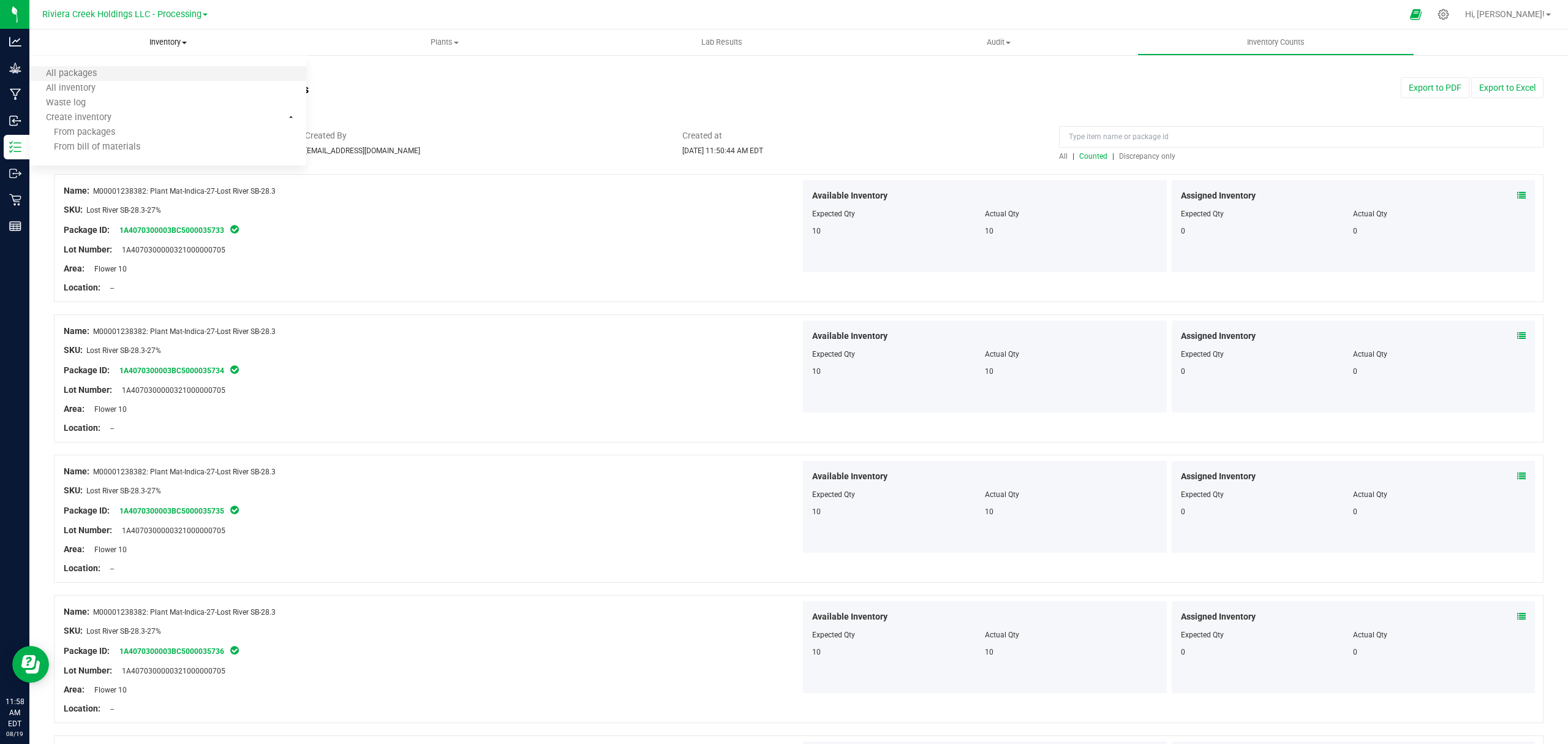
click at [130, 71] on li "All packages" at bounding box center [168, 74] width 277 height 15
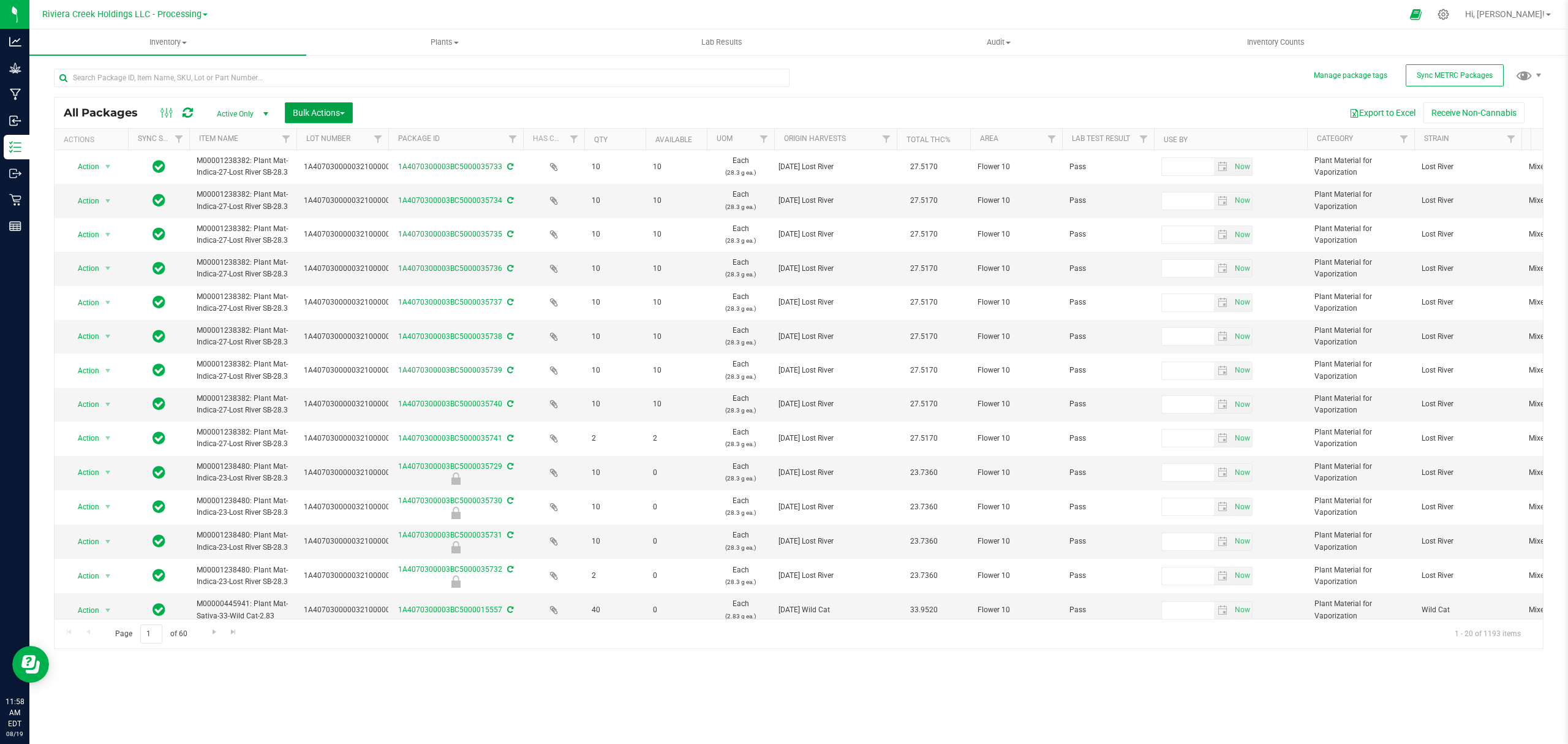
click at [312, 111] on span "Bulk Actions" at bounding box center [318, 113] width 52 height 10
click at [326, 233] on span "Lock/Unlock packages" at bounding box center [334, 230] width 84 height 10
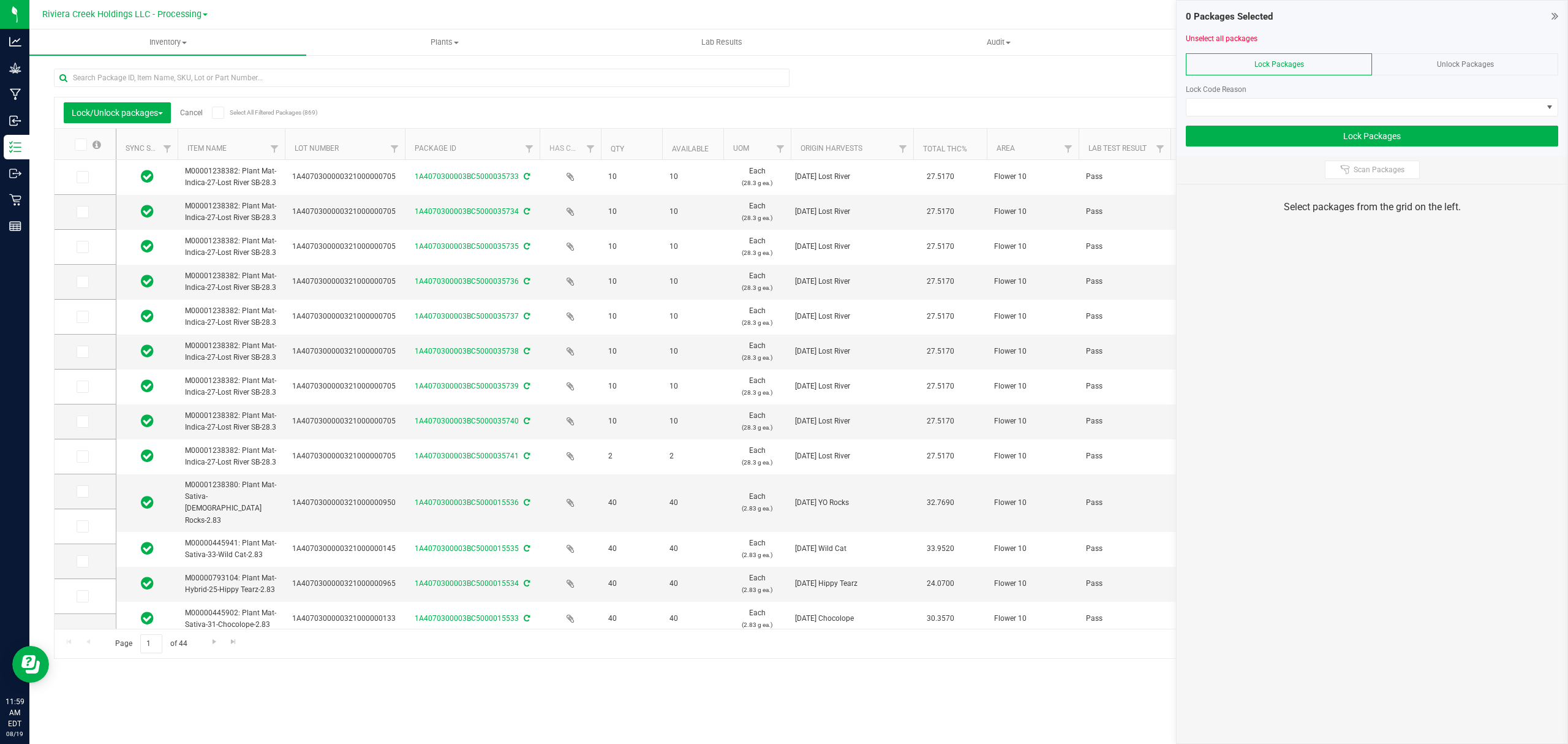
drag, startPoint x: 375, startPoint y: 143, endPoint x: 404, endPoint y: 135, distance: 30.1
click at [82, 177] on icon at bounding box center [82, 177] width 8 height 0
click at [0, 0] on input "checkbox" at bounding box center [0, 0] width 0 height 0
click at [83, 212] on icon at bounding box center [82, 212] width 8 height 0
click at [0, 0] on input "checkbox" at bounding box center [0, 0] width 0 height 0
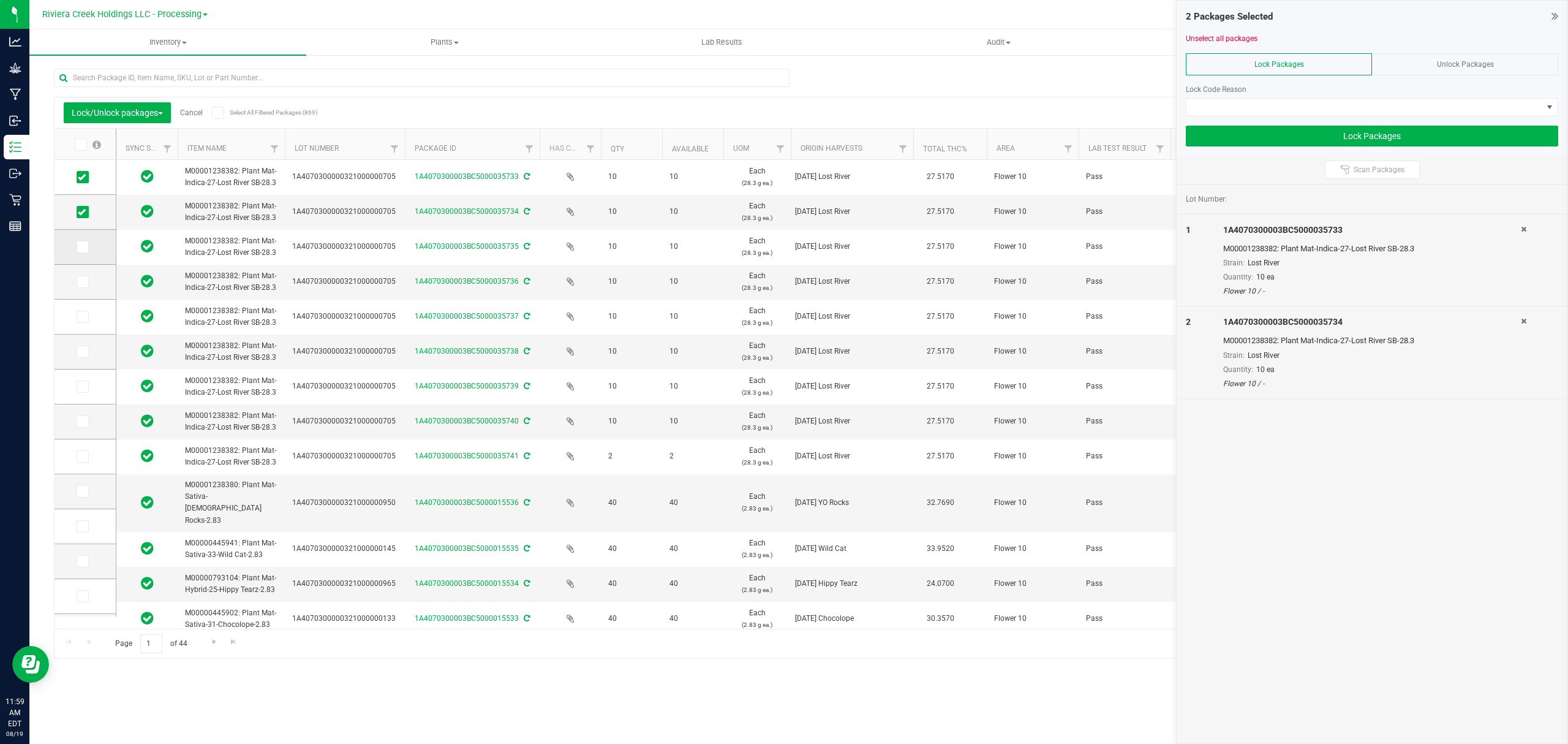
click at [86, 255] on td at bounding box center [85, 247] width 61 height 35
click at [84, 247] on icon at bounding box center [82, 247] width 8 height 0
click at [0, 0] on input "checkbox" at bounding box center [0, 0] width 0 height 0
click at [87, 278] on span at bounding box center [82, 281] width 12 height 12
click at [0, 0] on input "checkbox" at bounding box center [0, 0] width 0 height 0
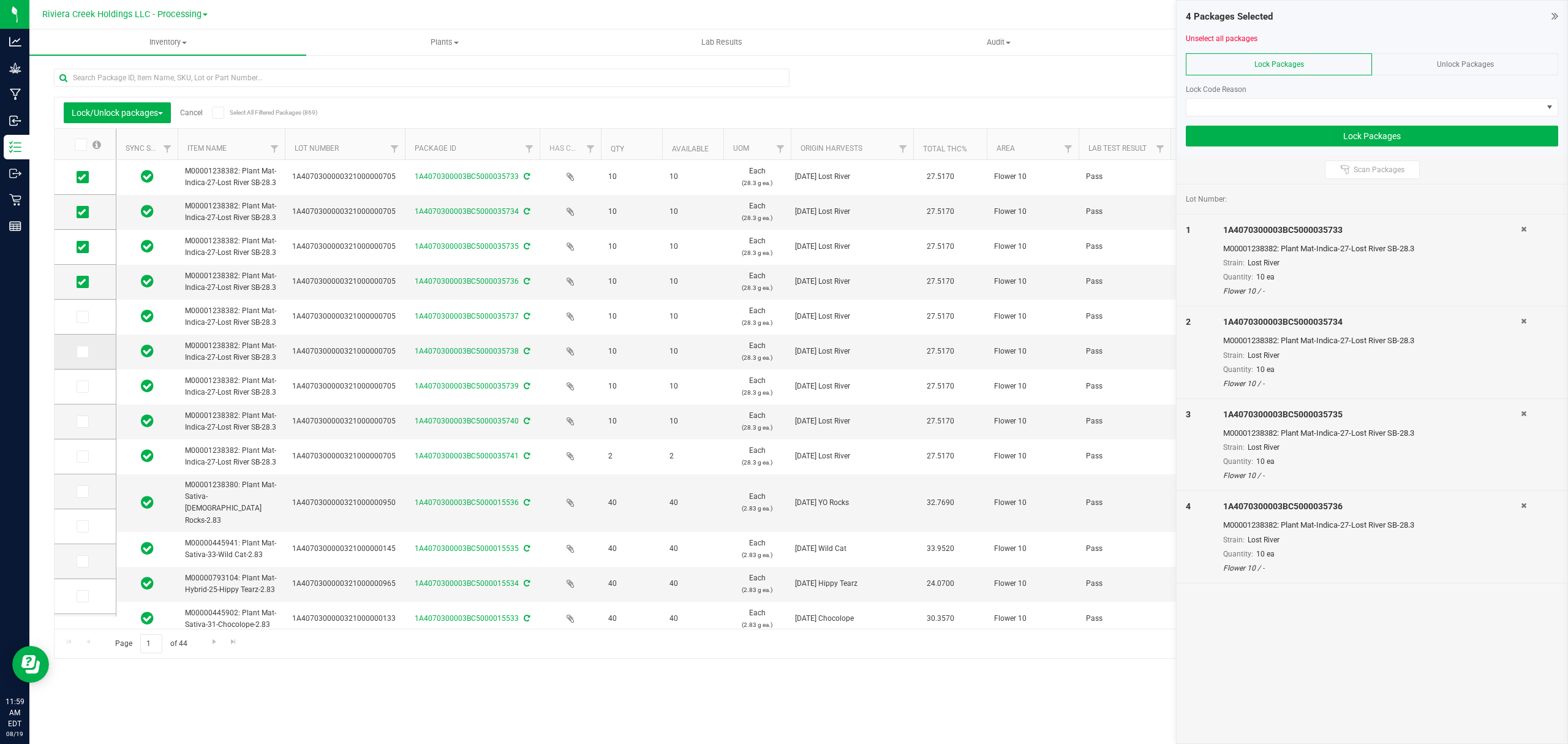
drag, startPoint x: 83, startPoint y: 314, endPoint x: 85, endPoint y: 355, distance: 41.0
click at [83, 317] on icon at bounding box center [82, 317] width 8 height 0
click at [0, 0] on input "checkbox" at bounding box center [0, 0] width 0 height 0
click at [85, 360] on td at bounding box center [85, 352] width 61 height 35
click at [83, 352] on icon at bounding box center [82, 352] width 8 height 0
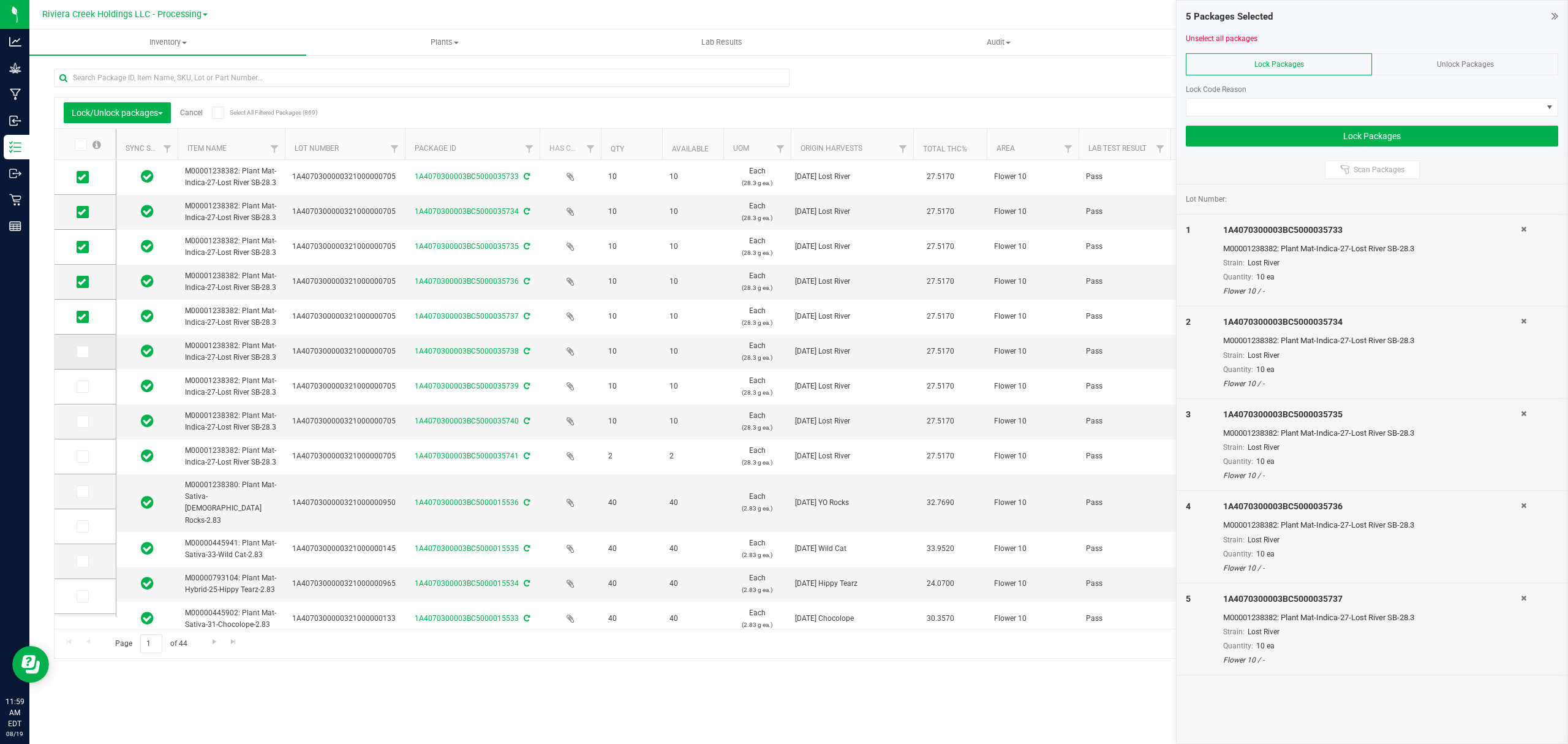
click at [0, 0] on input "checkbox" at bounding box center [0, 0] width 0 height 0
click at [73, 380] on td at bounding box center [85, 387] width 61 height 35
click at [87, 392] on span at bounding box center [82, 387] width 12 height 12
click at [0, 0] on input "checkbox" at bounding box center [0, 0] width 0 height 0
click at [83, 421] on icon at bounding box center [82, 421] width 8 height 0
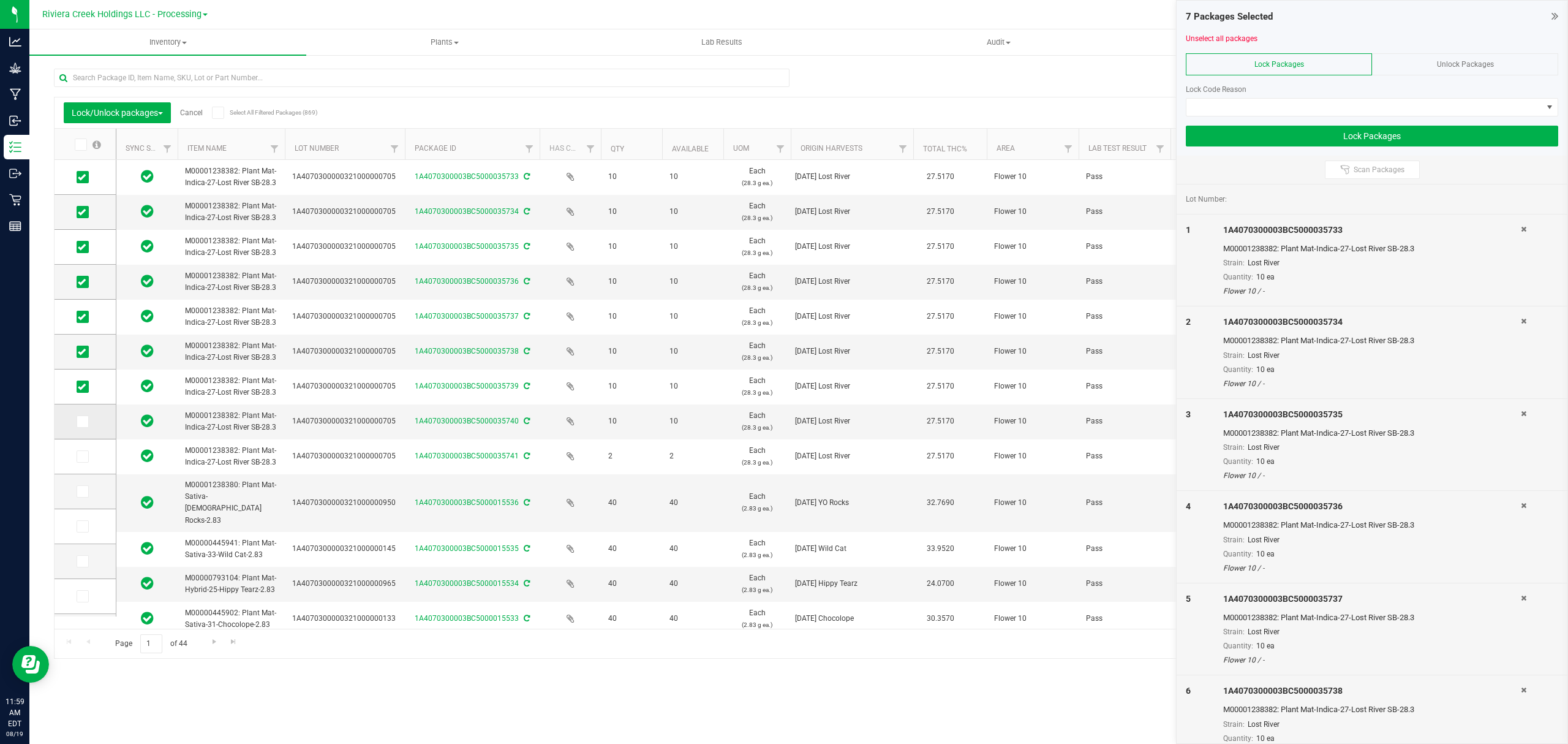
click at [0, 0] on input "checkbox" at bounding box center [0, 0] width 0 height 0
click at [83, 457] on icon at bounding box center [82, 457] width 8 height 0
click at [0, 0] on input "checkbox" at bounding box center [0, 0] width 0 height 0
click at [1228, 98] on span at bounding box center [1372, 107] width 372 height 18
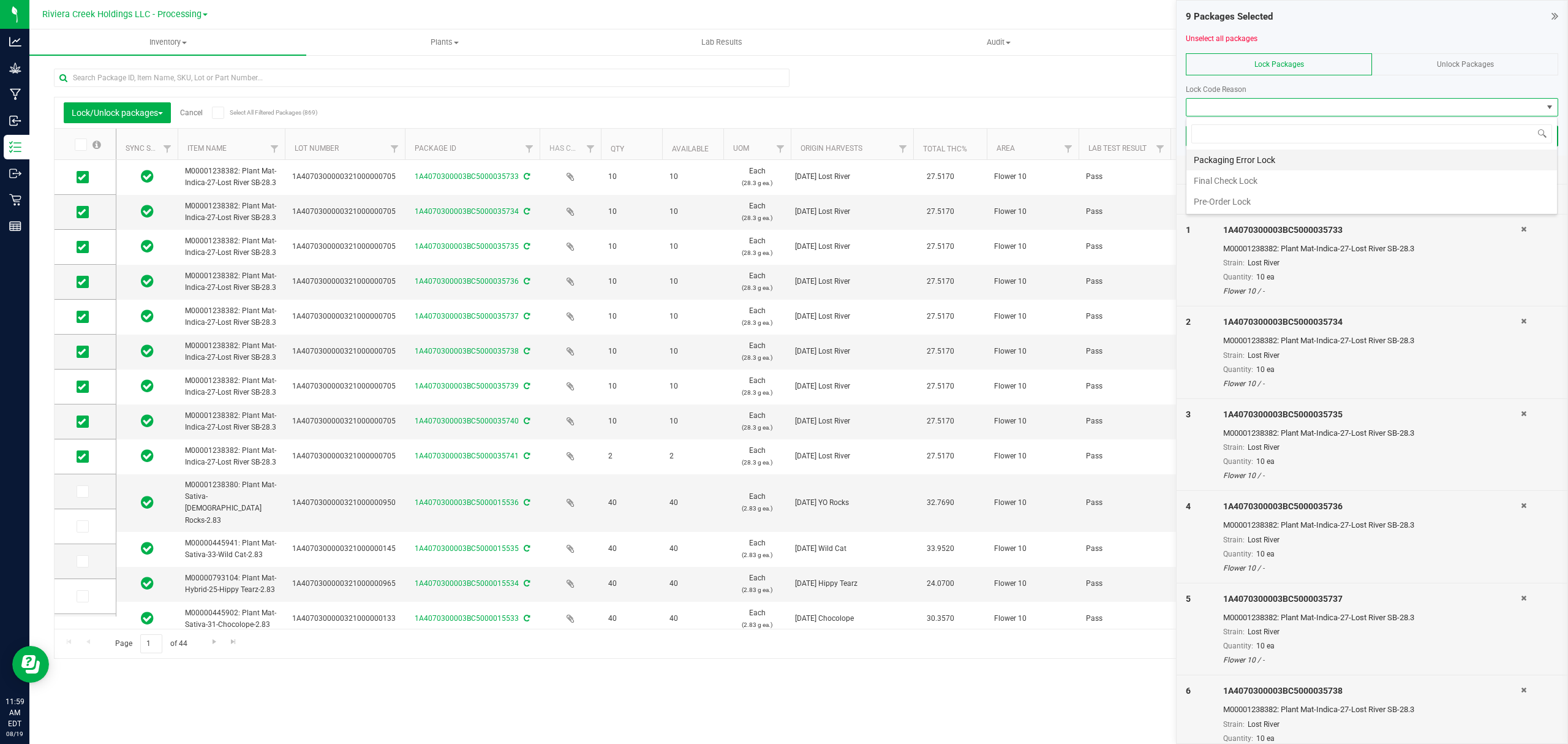
scroll to position [18, 371]
click at [1218, 183] on li "Final Check Lock" at bounding box center [1372, 180] width 371 height 21
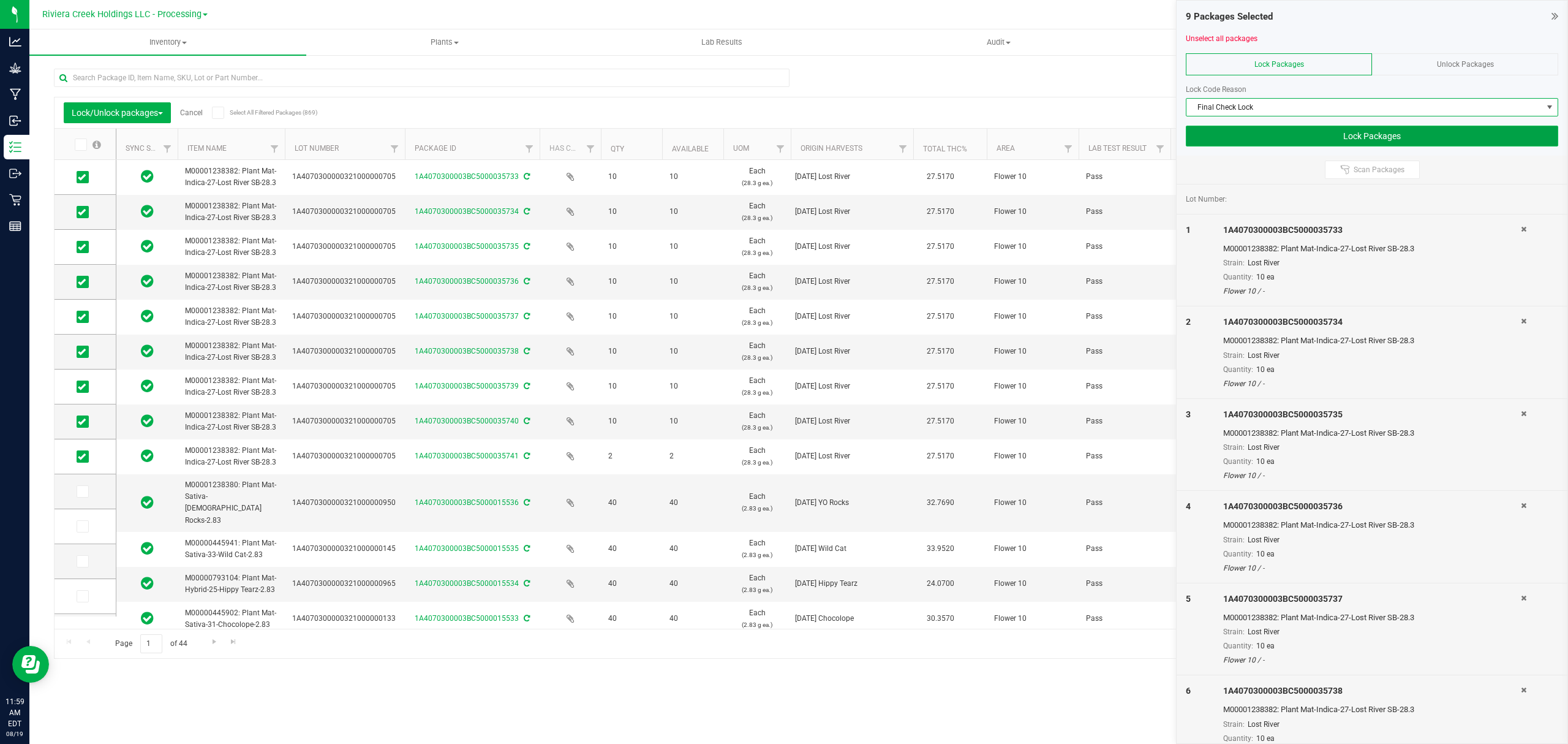
click at [1218, 136] on button "Lock Packages" at bounding box center [1372, 136] width 372 height 21
